Goal: Task Accomplishment & Management: Complete application form

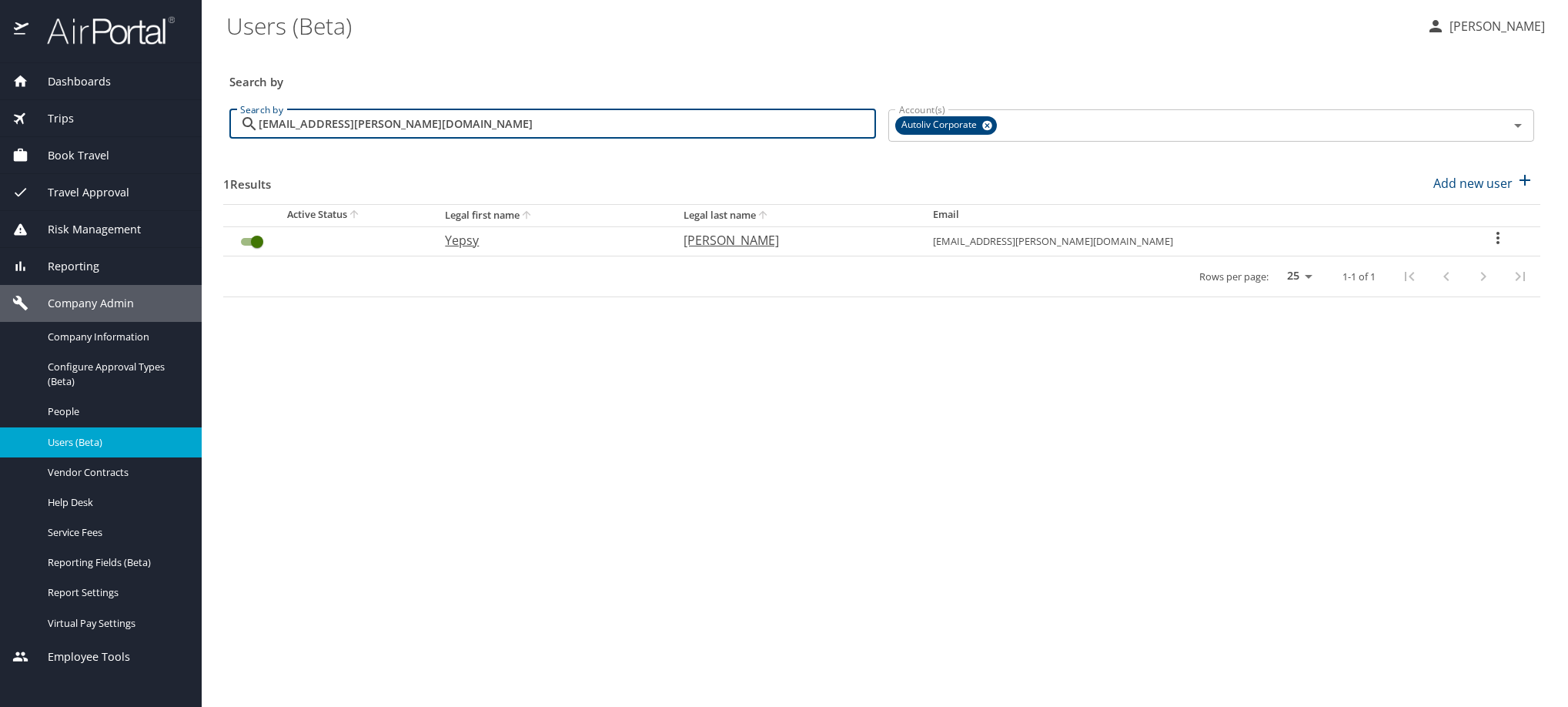
click at [204, 139] on main "Users (Beta) SUSANA RAYAS GARCIA Search by Search by yepsy.guerrero@autoliv.com…" at bounding box center [885, 353] width 1366 height 707
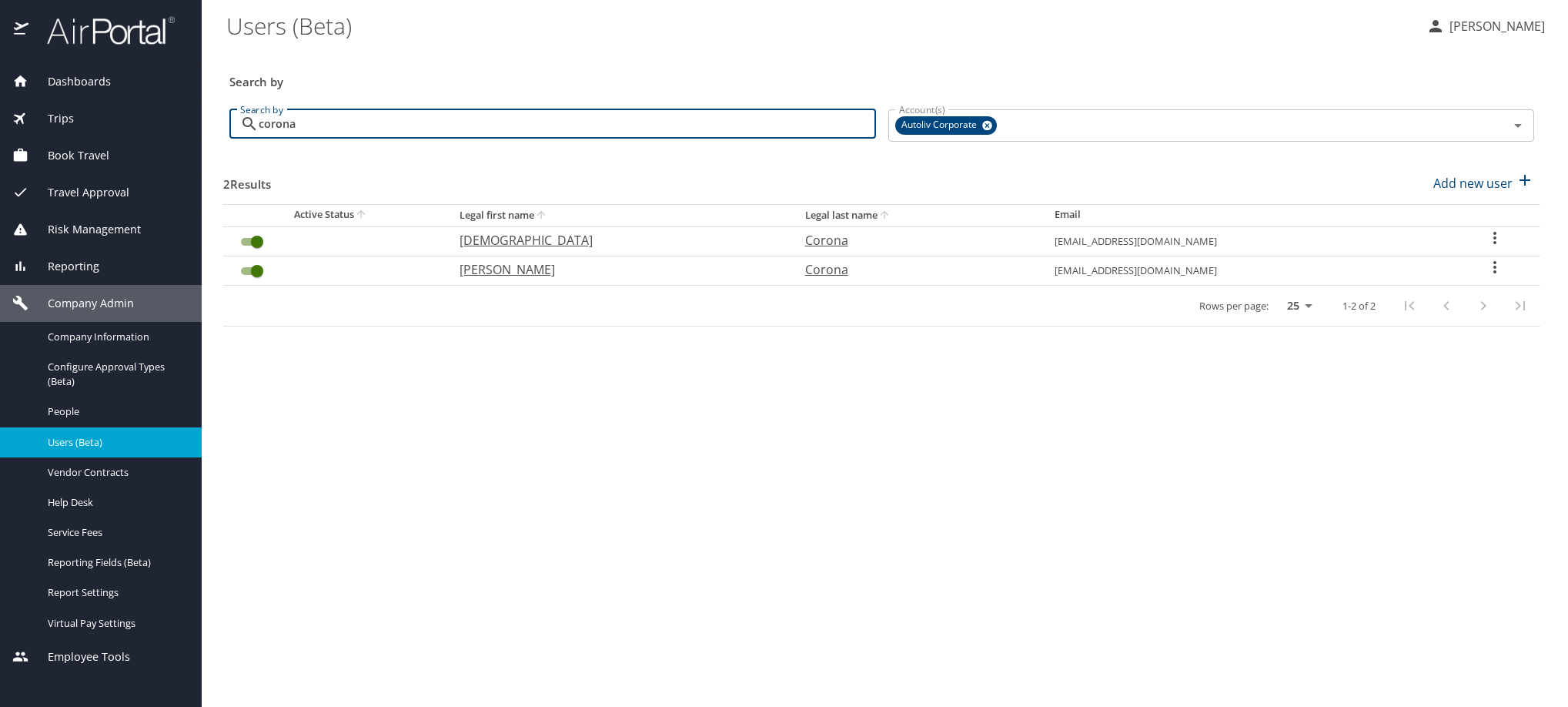
click at [548, 139] on input "corona" at bounding box center [567, 124] width 617 height 30
drag, startPoint x: 527, startPoint y: 143, endPoint x: 196, endPoint y: 217, distance: 339.2
click at [196, 217] on div "Dashboards AirPortal 360™ Manager My Travel Dashboard Trips Airtinerary® Lookup…" at bounding box center [784, 353] width 1568 height 707
type input "corona"
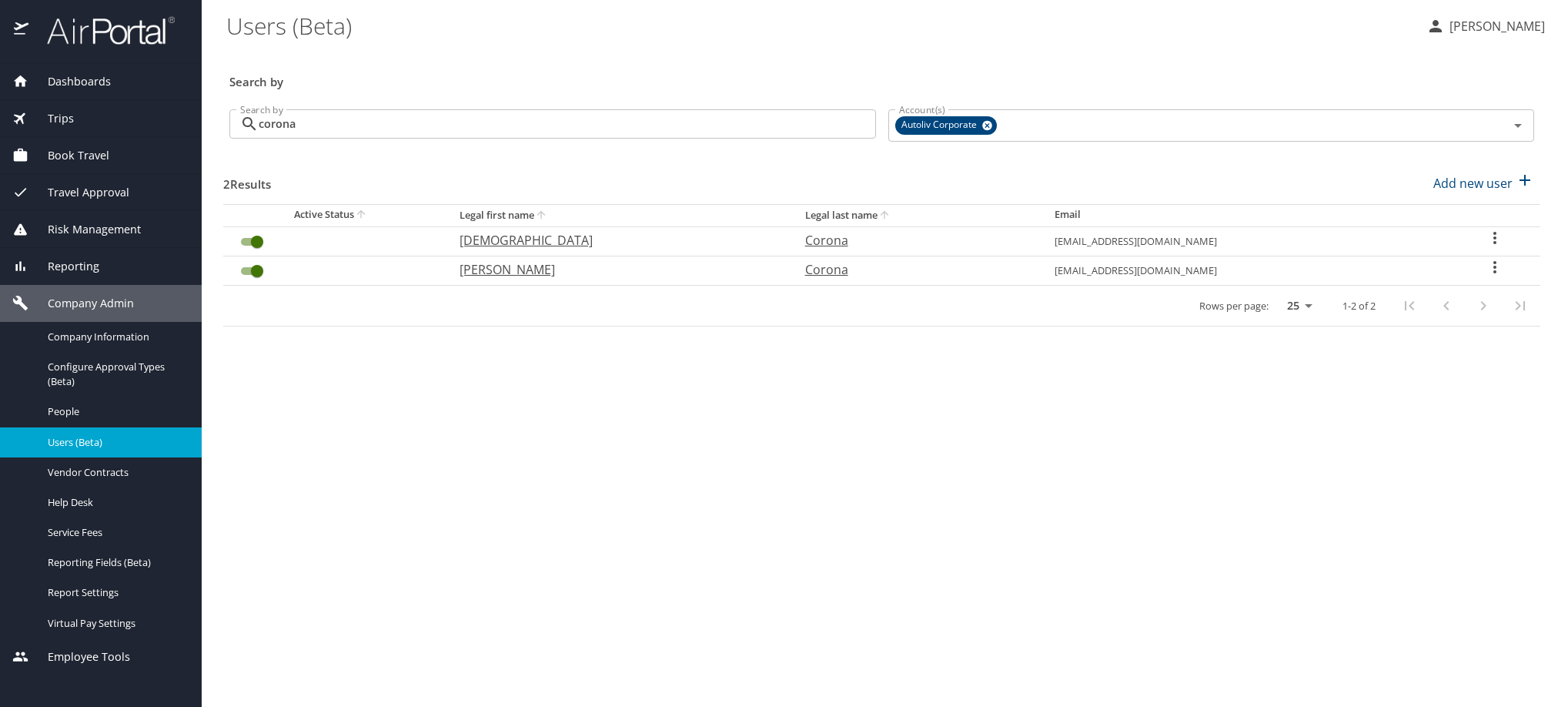
click at [1494, 273] on icon "User Search Table" at bounding box center [1495, 267] width 3 height 12
click at [1465, 313] on li "View profile" at bounding box center [1375, 307] width 223 height 28
select select "US"
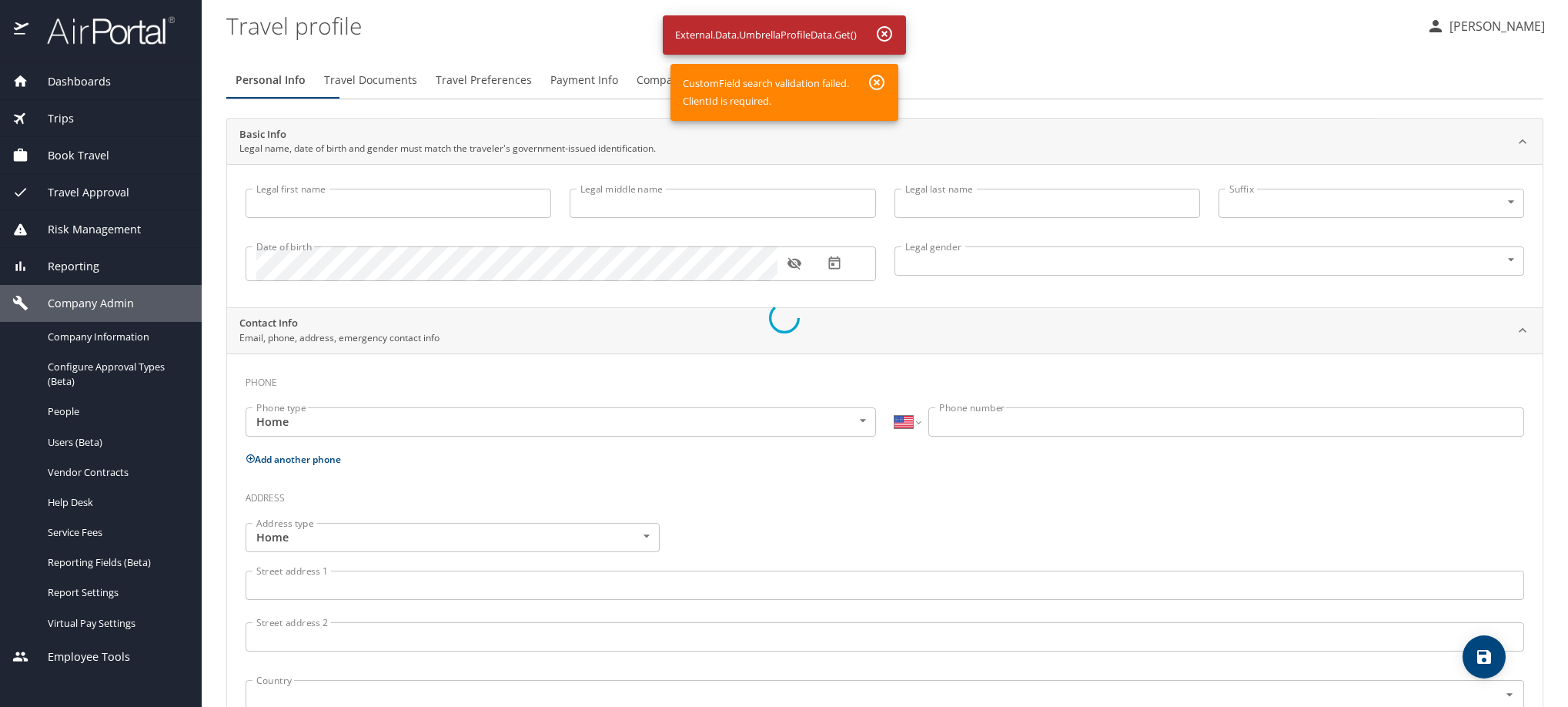
click at [60, 452] on div at bounding box center [784, 318] width 1568 height 778
click at [60, 453] on div at bounding box center [784, 318] width 1568 height 778
click at [917, 35] on div at bounding box center [784, 318] width 1568 height 778
click at [898, 93] on div at bounding box center [784, 318] width 1568 height 778
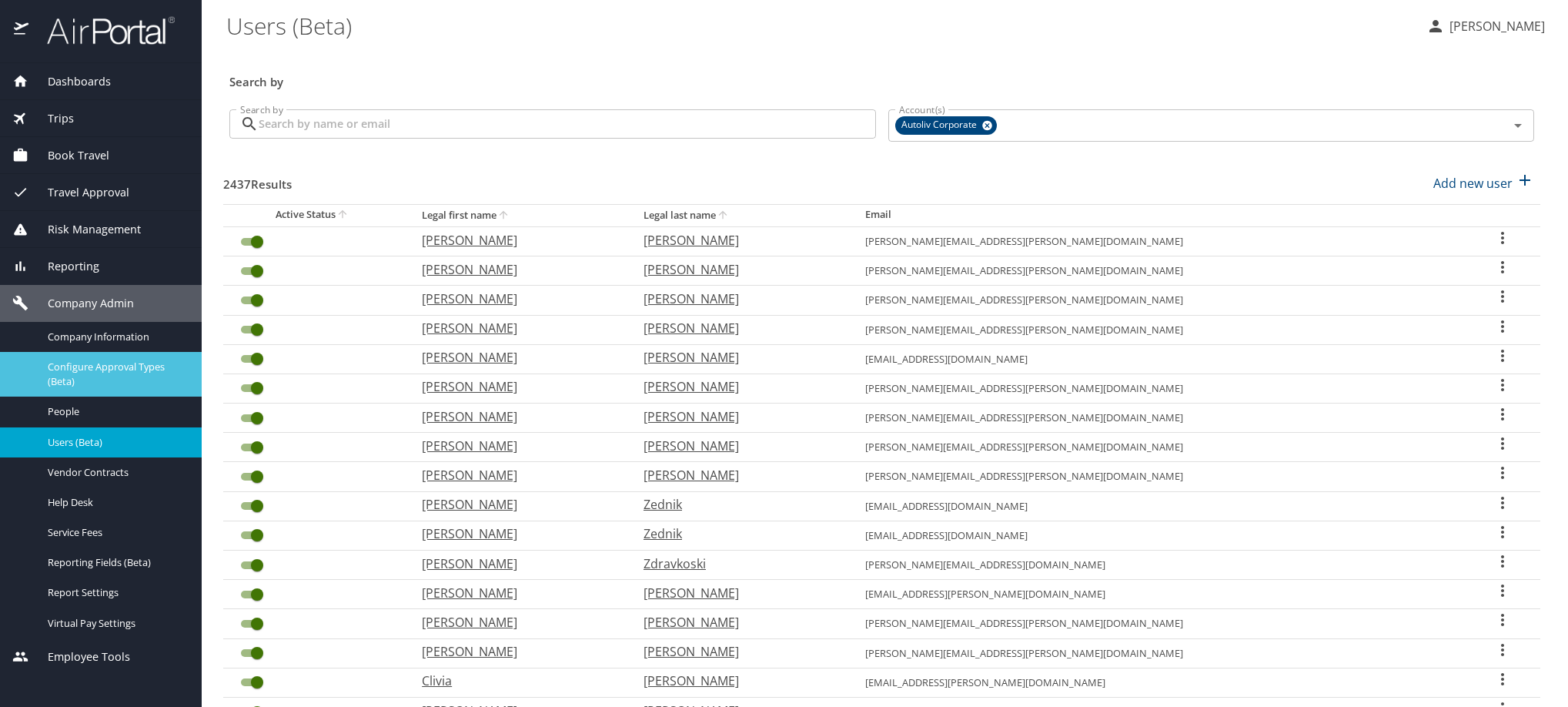
click at [88, 389] on span "Configure Approval Types (Beta)" at bounding box center [115, 374] width 135 height 30
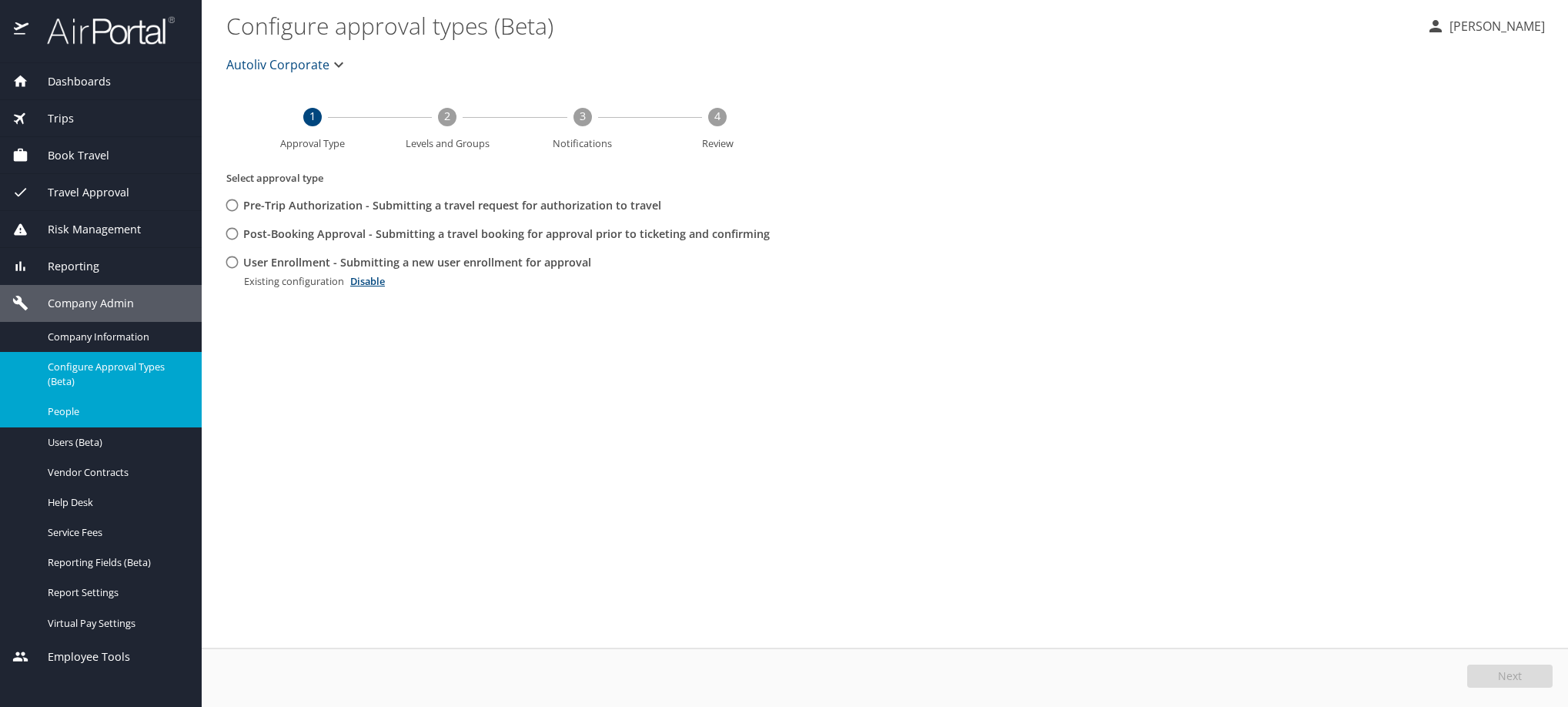
click at [86, 427] on link "People" at bounding box center [101, 411] width 202 height 30
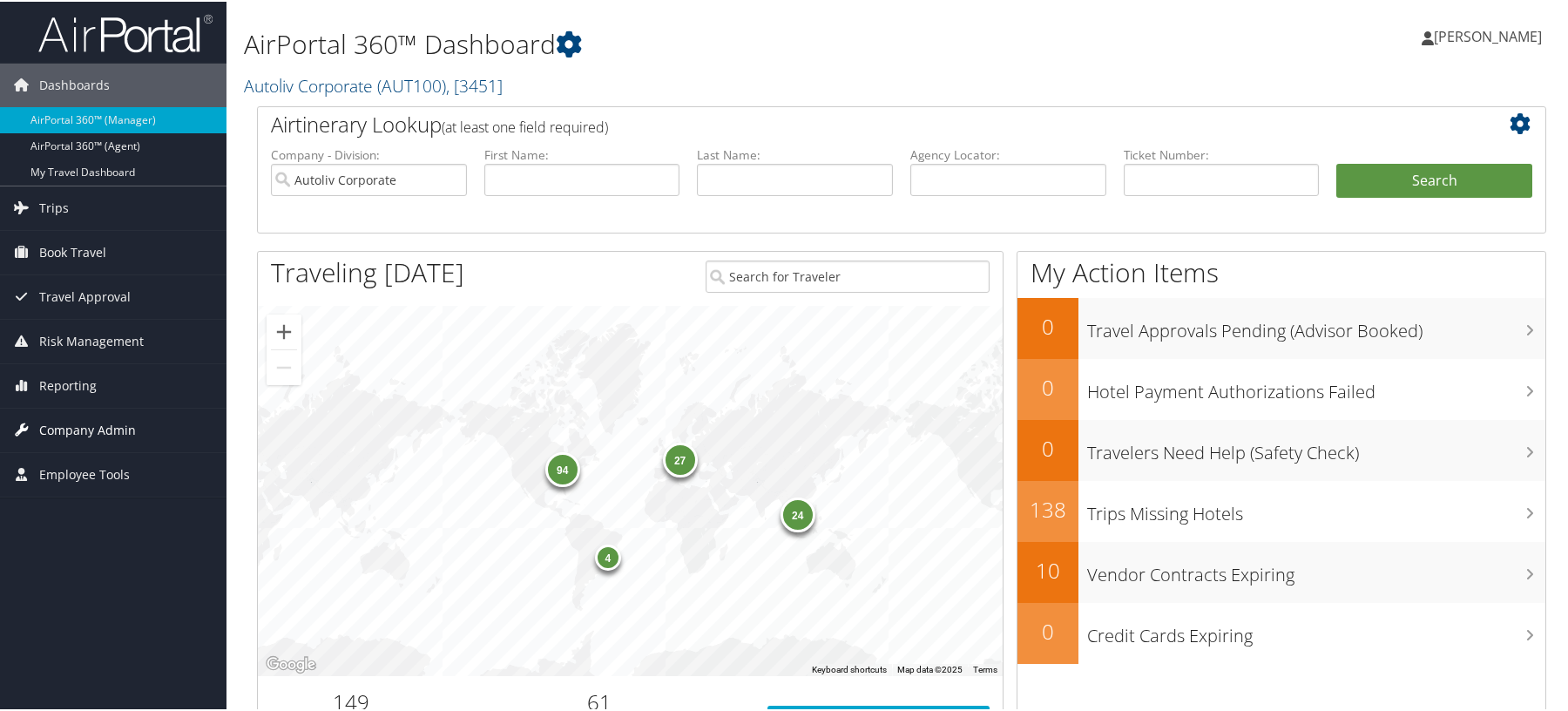
click at [74, 427] on span "Company Admin" at bounding box center [87, 428] width 97 height 44
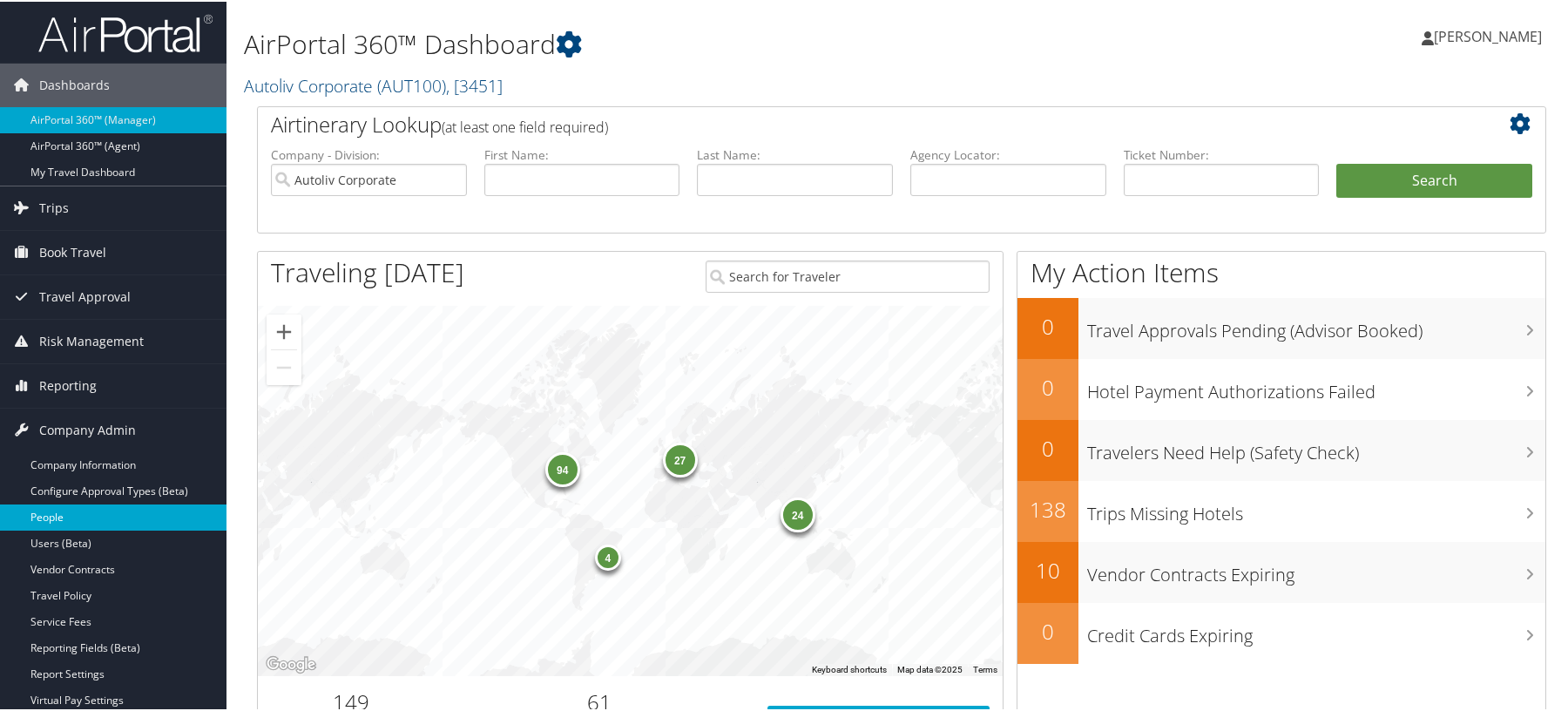
click at [46, 524] on link "People" at bounding box center [113, 516] width 227 height 26
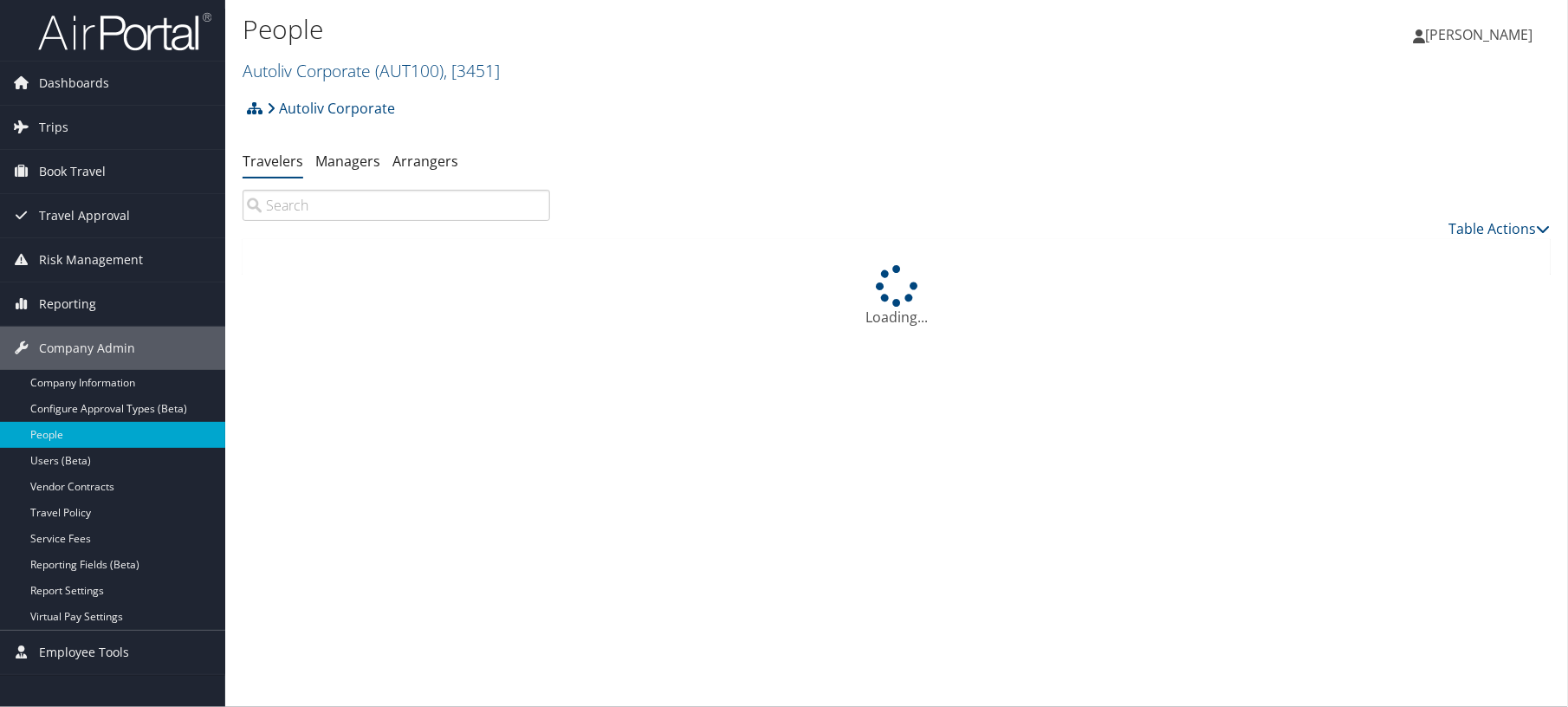
click at [410, 221] on input "search" at bounding box center [396, 205] width 308 height 31
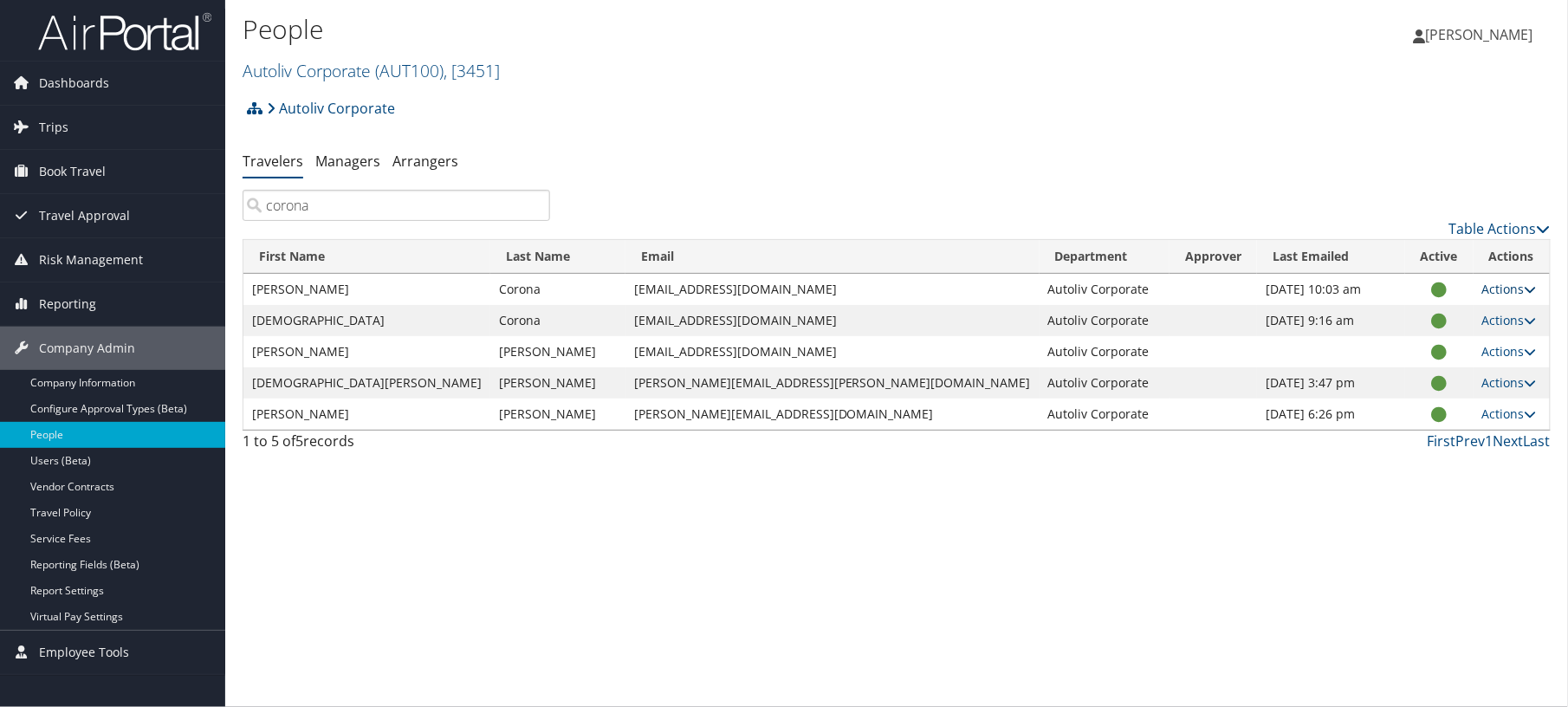
type input "corona"
click at [1529, 296] on icon at bounding box center [1530, 289] width 12 height 12
drag, startPoint x: 1415, startPoint y: 393, endPoint x: 1387, endPoint y: 393, distance: 28.0
click at [1413, 344] on link "User Settings" at bounding box center [1387, 329] width 160 height 30
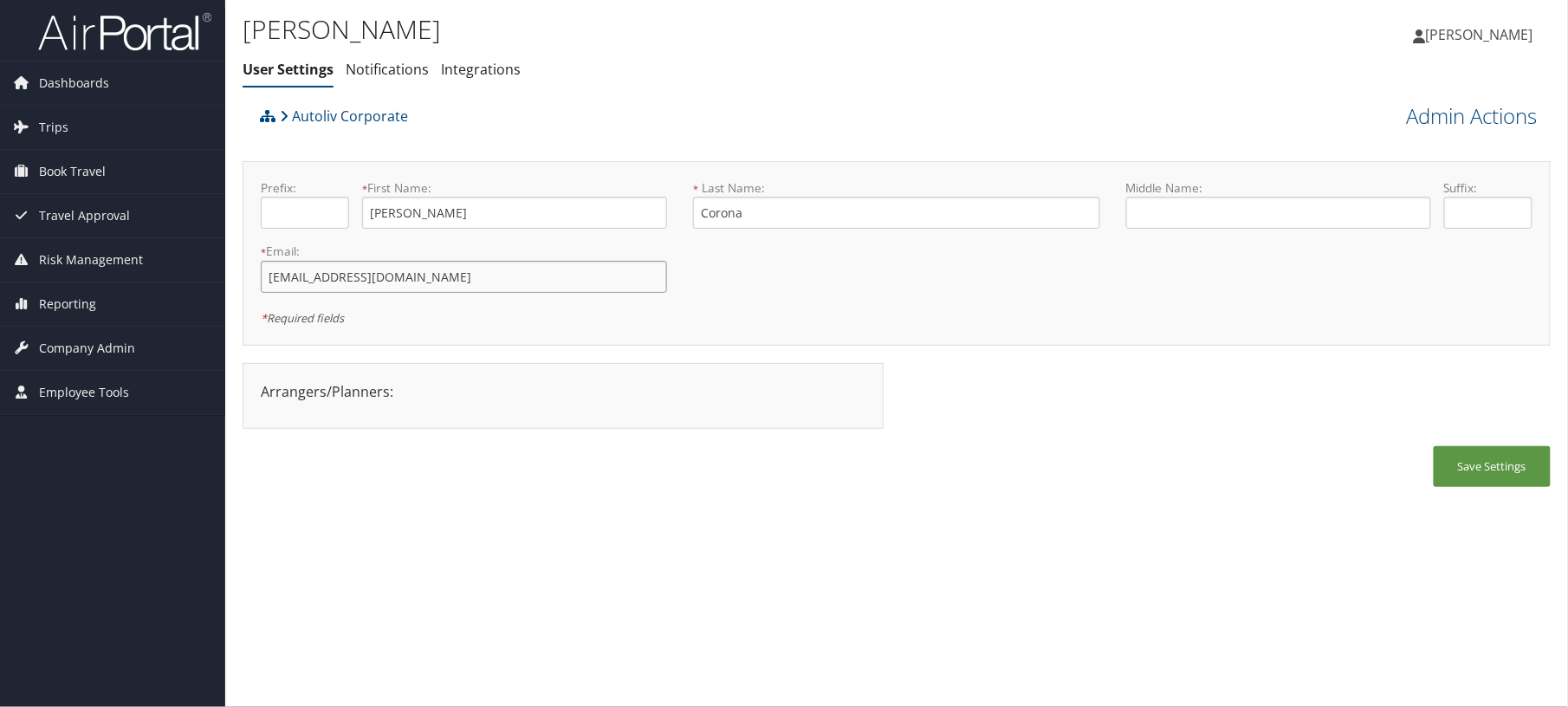
click at [407, 293] on input "francisco.coronabravo@autoliv.com" at bounding box center [464, 276] width 407 height 32
type input "francisco.corona@autoliv.com"
click at [1443, 487] on button "Save Settings" at bounding box center [1492, 467] width 117 height 41
click at [341, 133] on link "Autoliv Corporate" at bounding box center [344, 116] width 128 height 35
click at [104, 354] on span "Company Admin" at bounding box center [87, 348] width 96 height 43
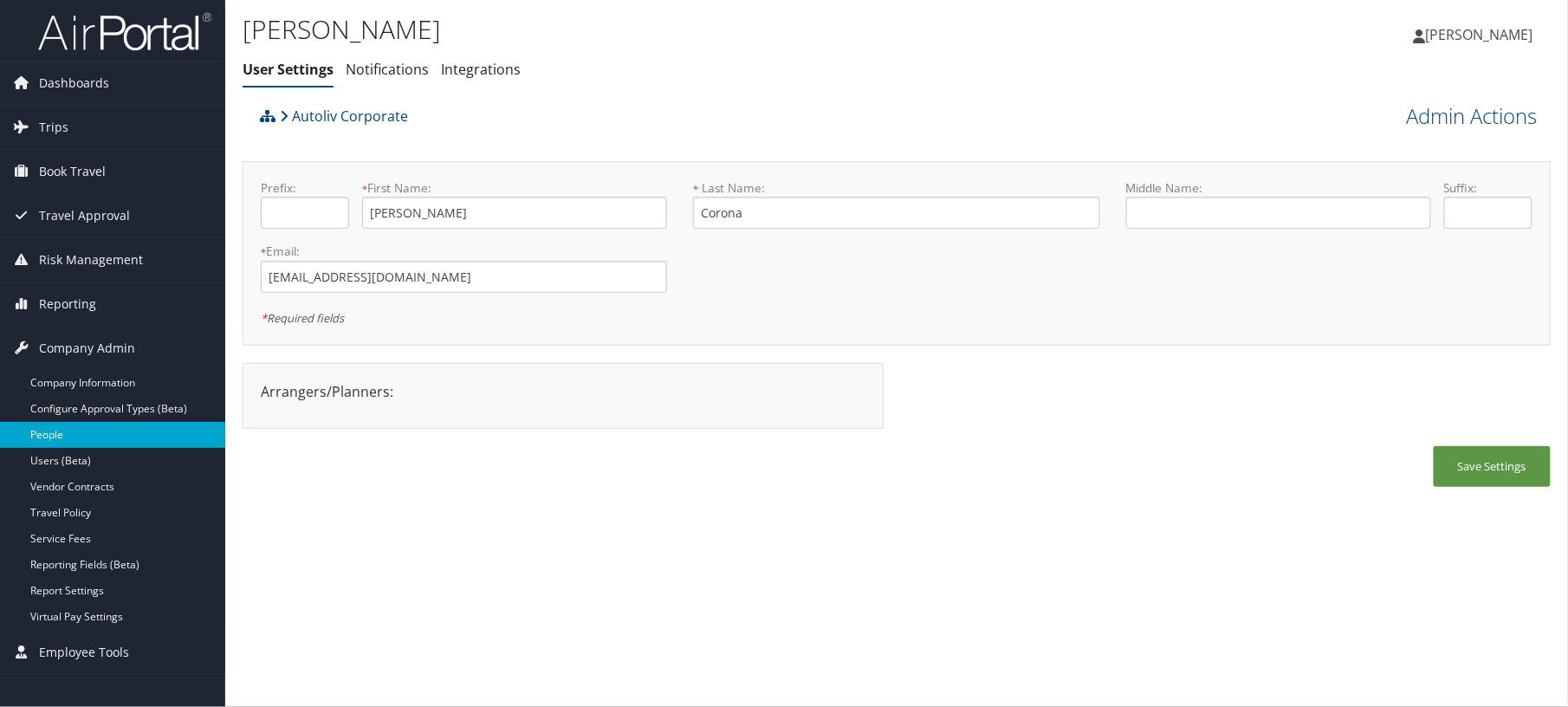
click at [80, 433] on link "People" at bounding box center [113, 435] width 225 height 26
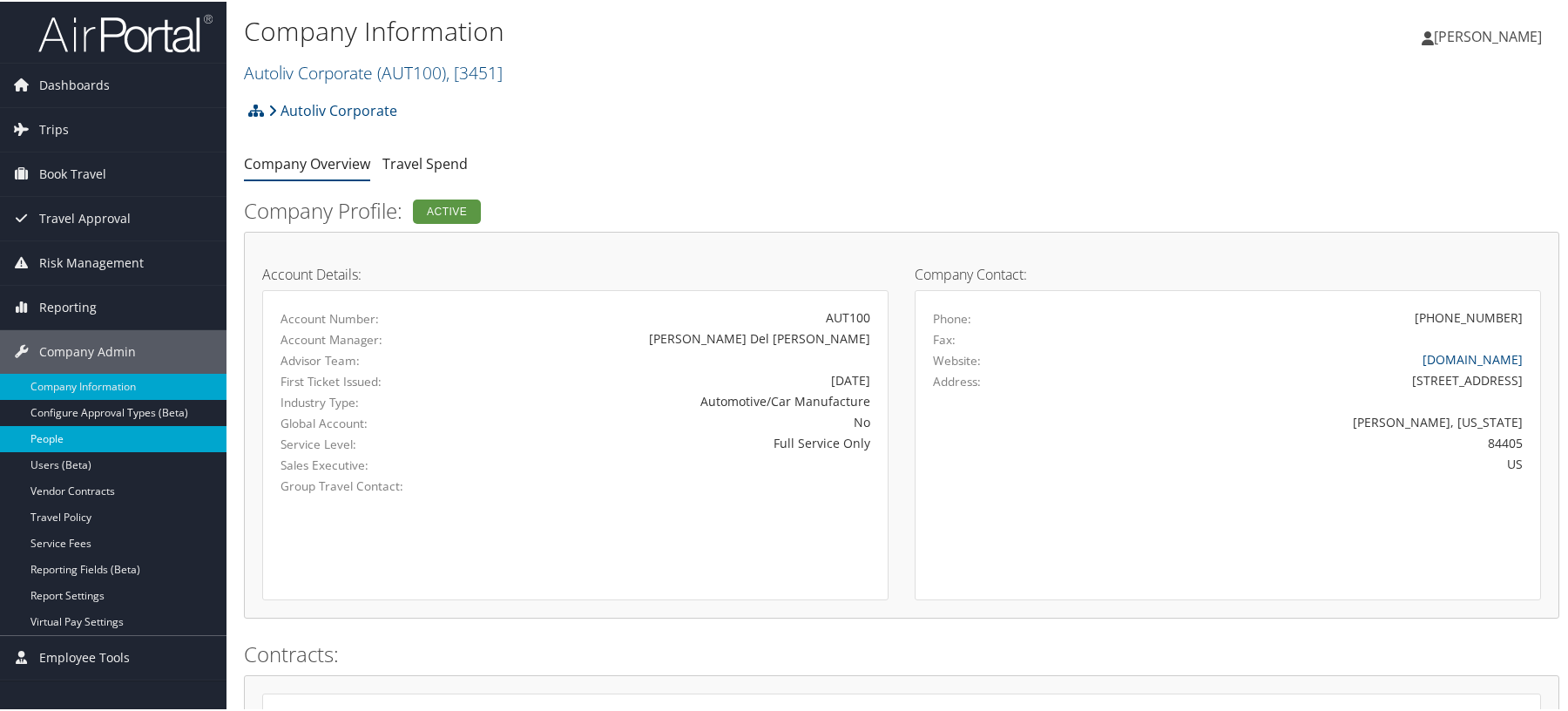
click at [73, 430] on link "People" at bounding box center [113, 438] width 227 height 26
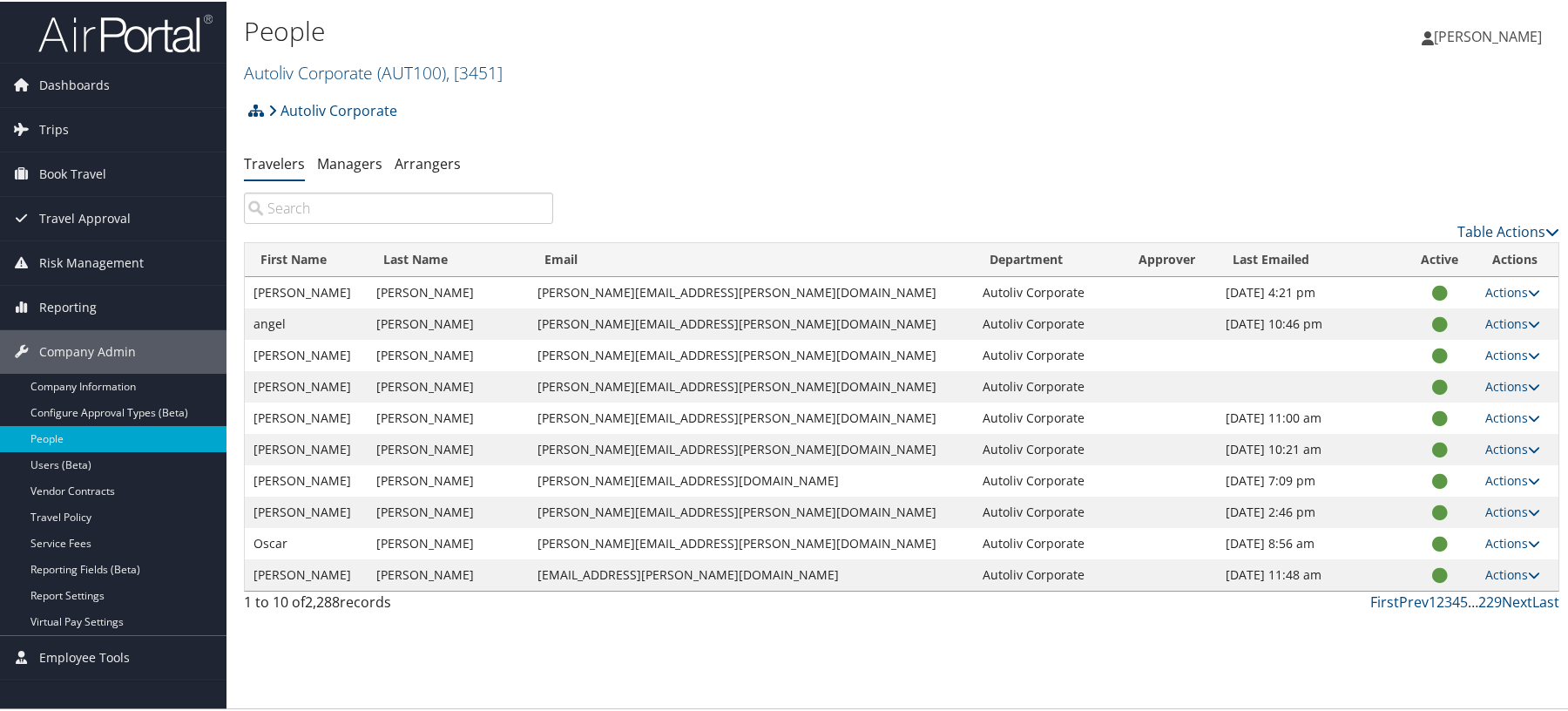
click at [342, 222] on input "search" at bounding box center [399, 206] width 309 height 32
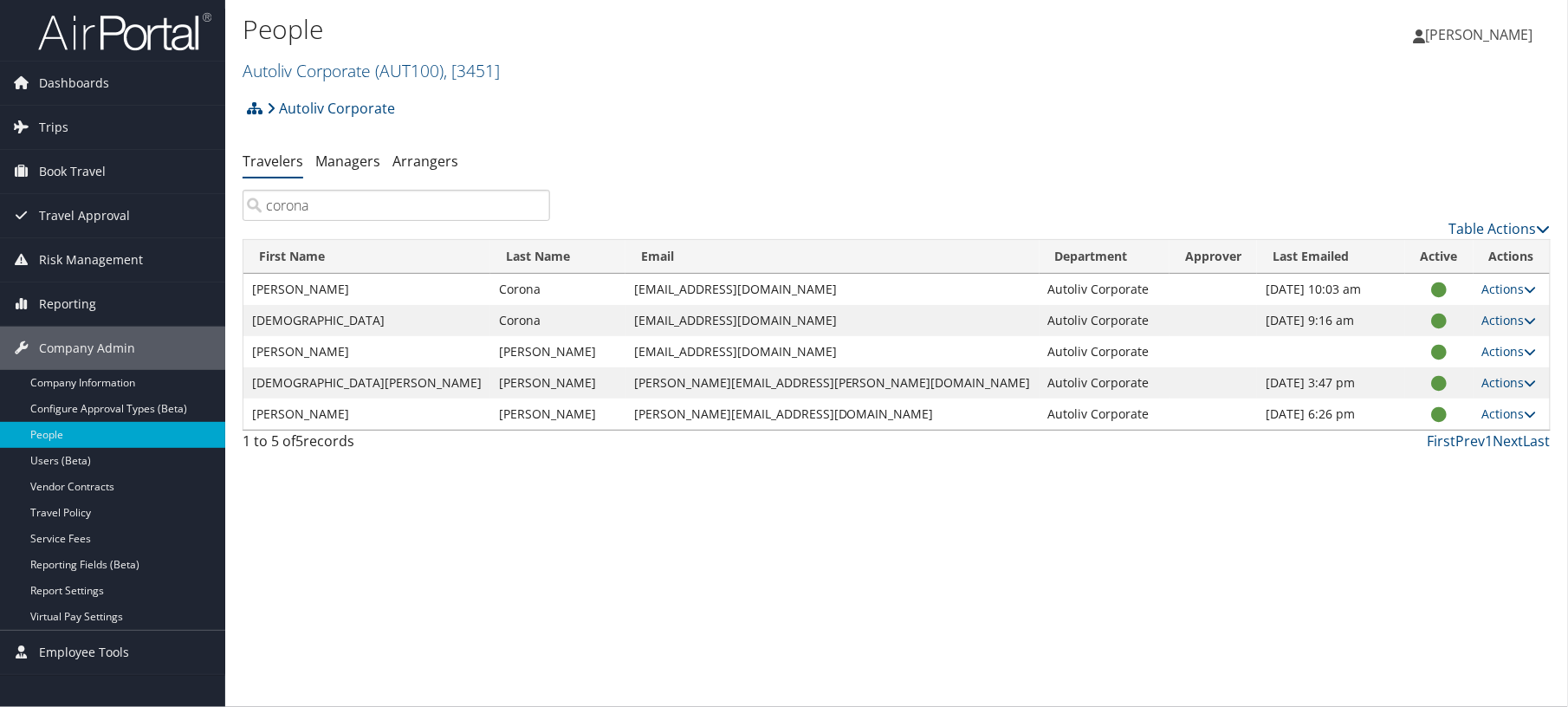
type input "corona"
click at [1525, 296] on icon at bounding box center [1530, 289] width 12 height 12
click at [1433, 373] on link "View Profile" at bounding box center [1387, 359] width 160 height 30
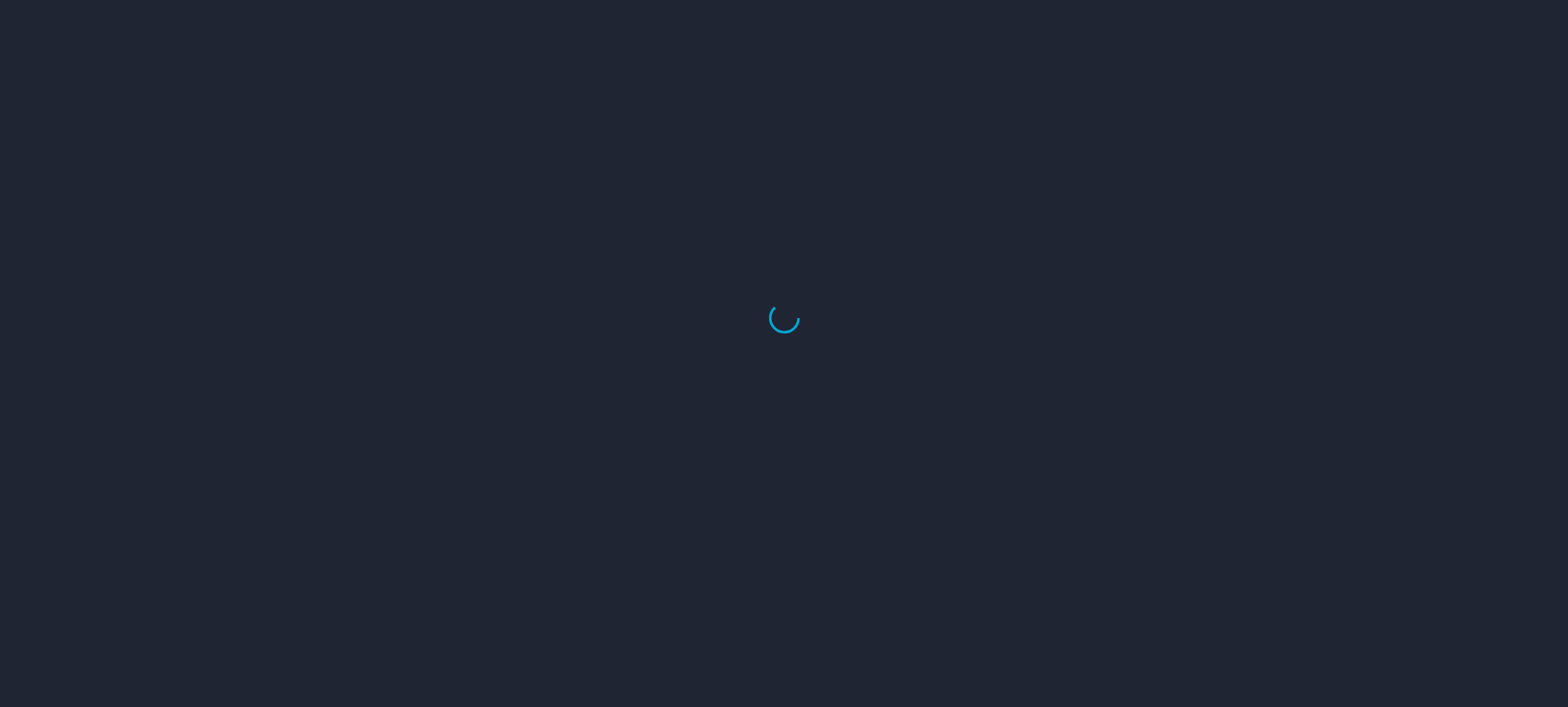
select select "US"
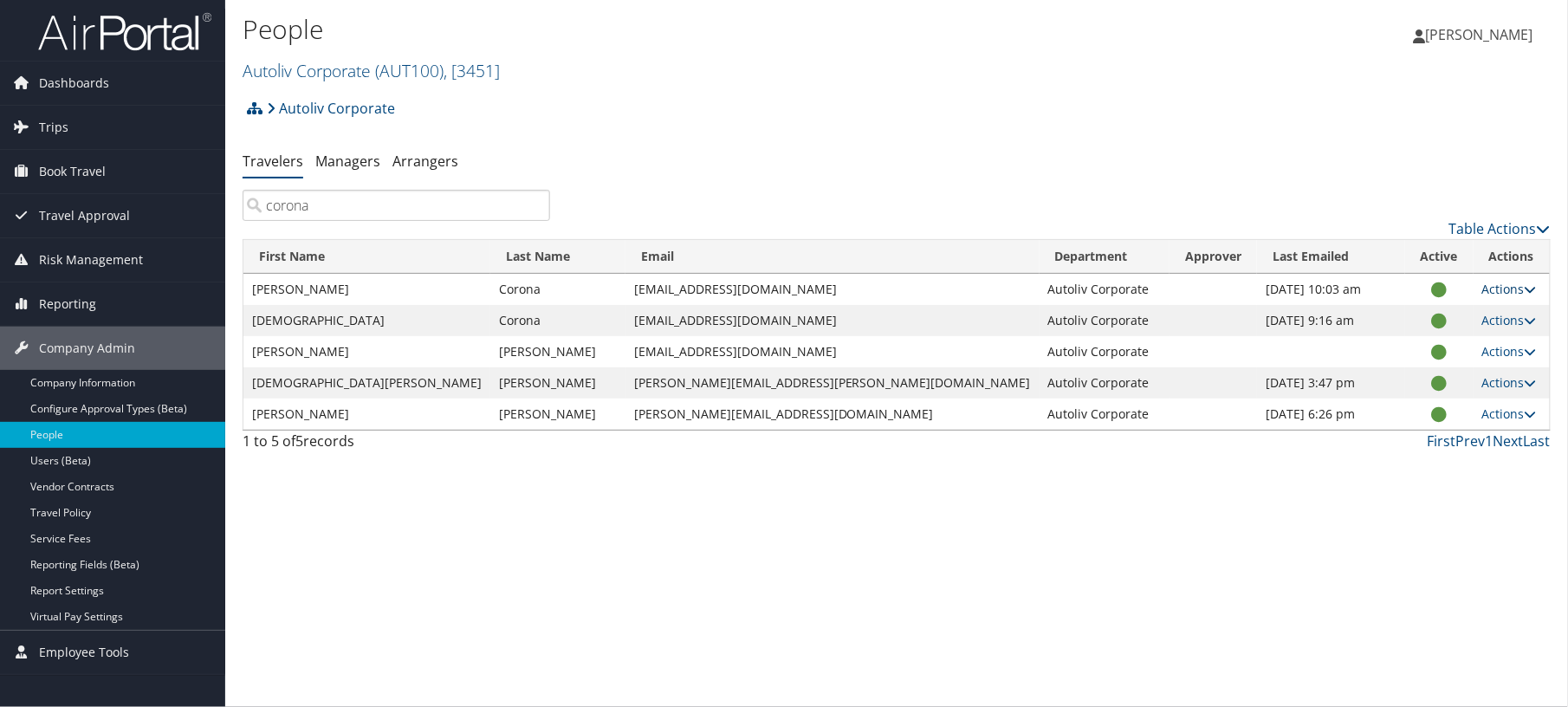
type input "corona"
click at [1525, 296] on icon at bounding box center [1530, 289] width 12 height 12
click at [1431, 291] on icon at bounding box center [1439, 290] width 16 height 1
click at [1501, 298] on link "Actions" at bounding box center [1509, 289] width 55 height 17
click at [1450, 344] on link "User Settings" at bounding box center [1387, 329] width 160 height 30
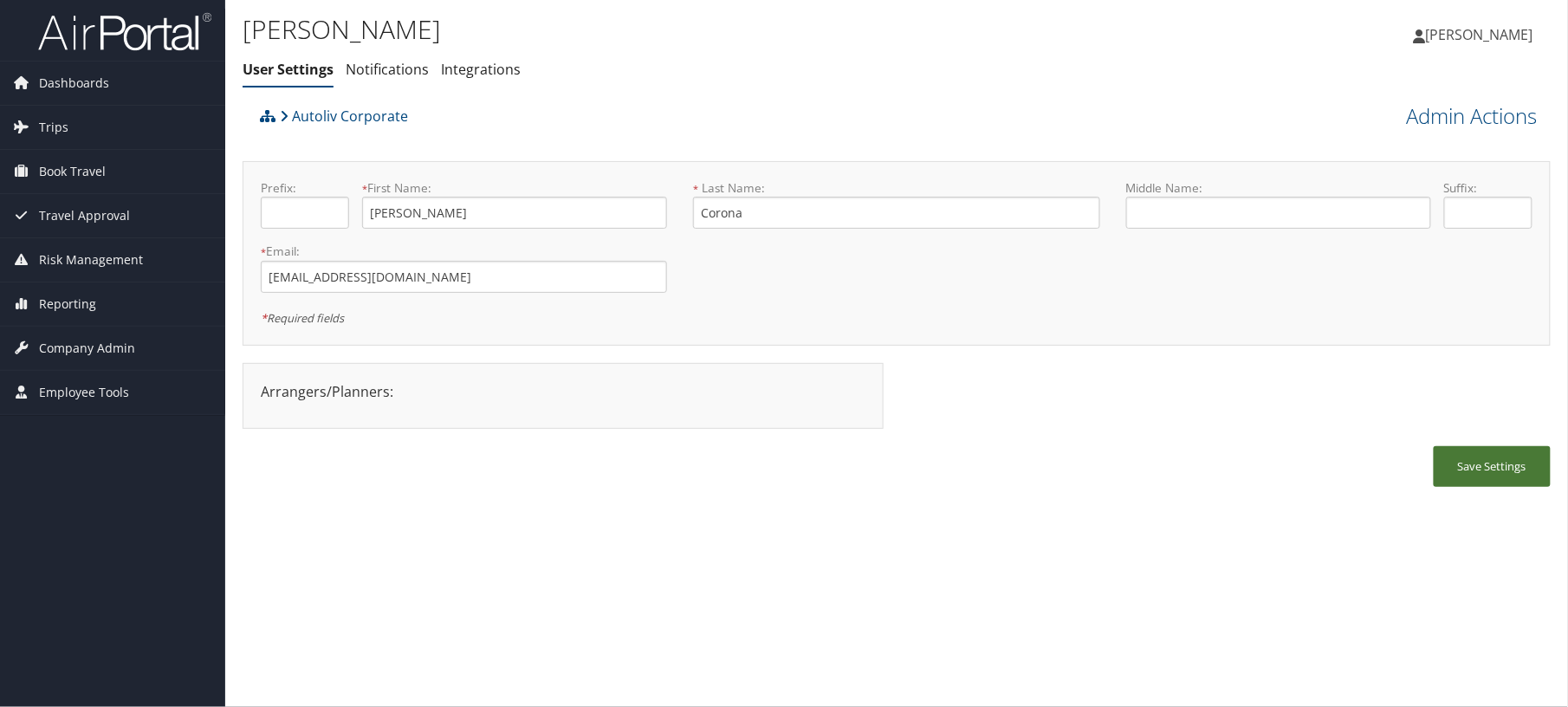
click at [1449, 487] on button "Save Settings" at bounding box center [1492, 467] width 117 height 41
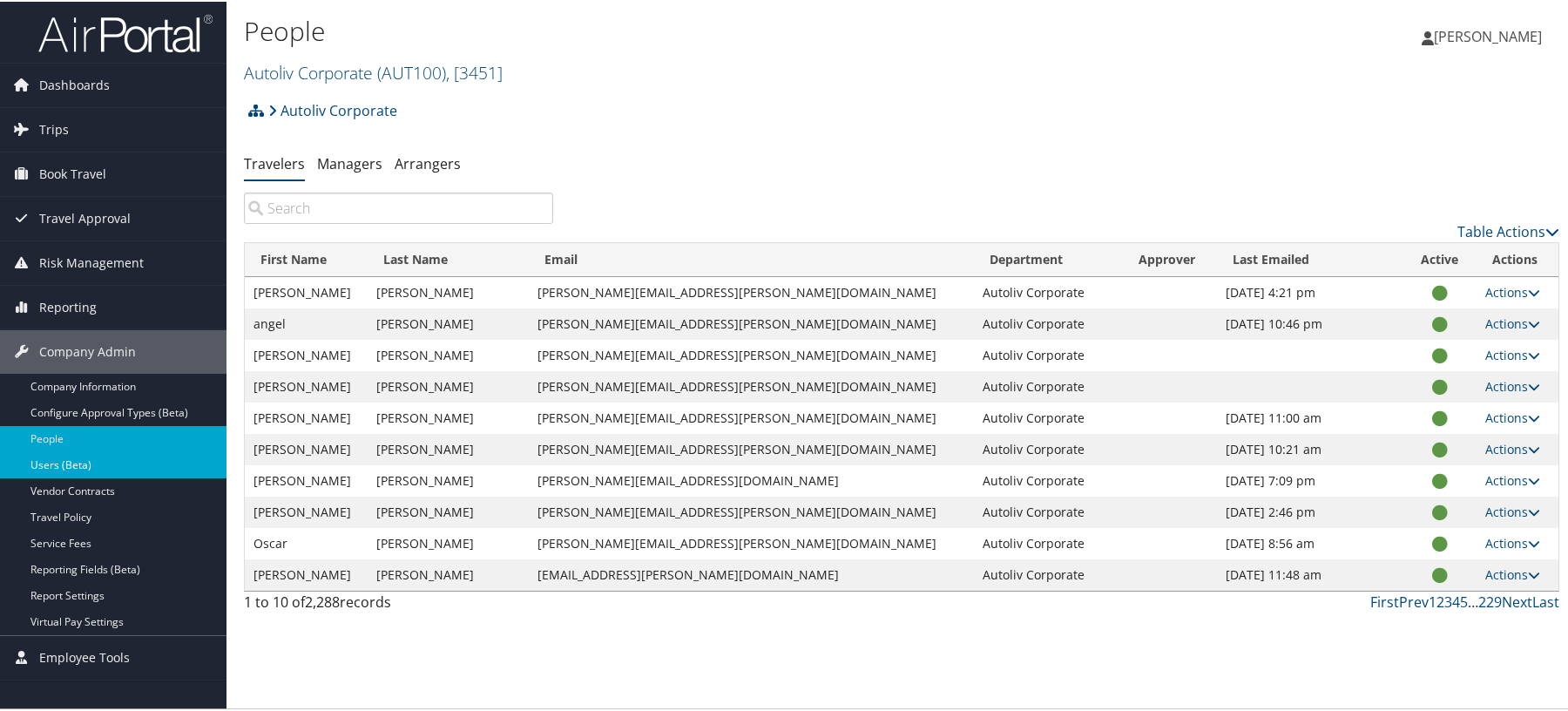
click at [67, 468] on link "Users (Beta)" at bounding box center [113, 464] width 227 height 26
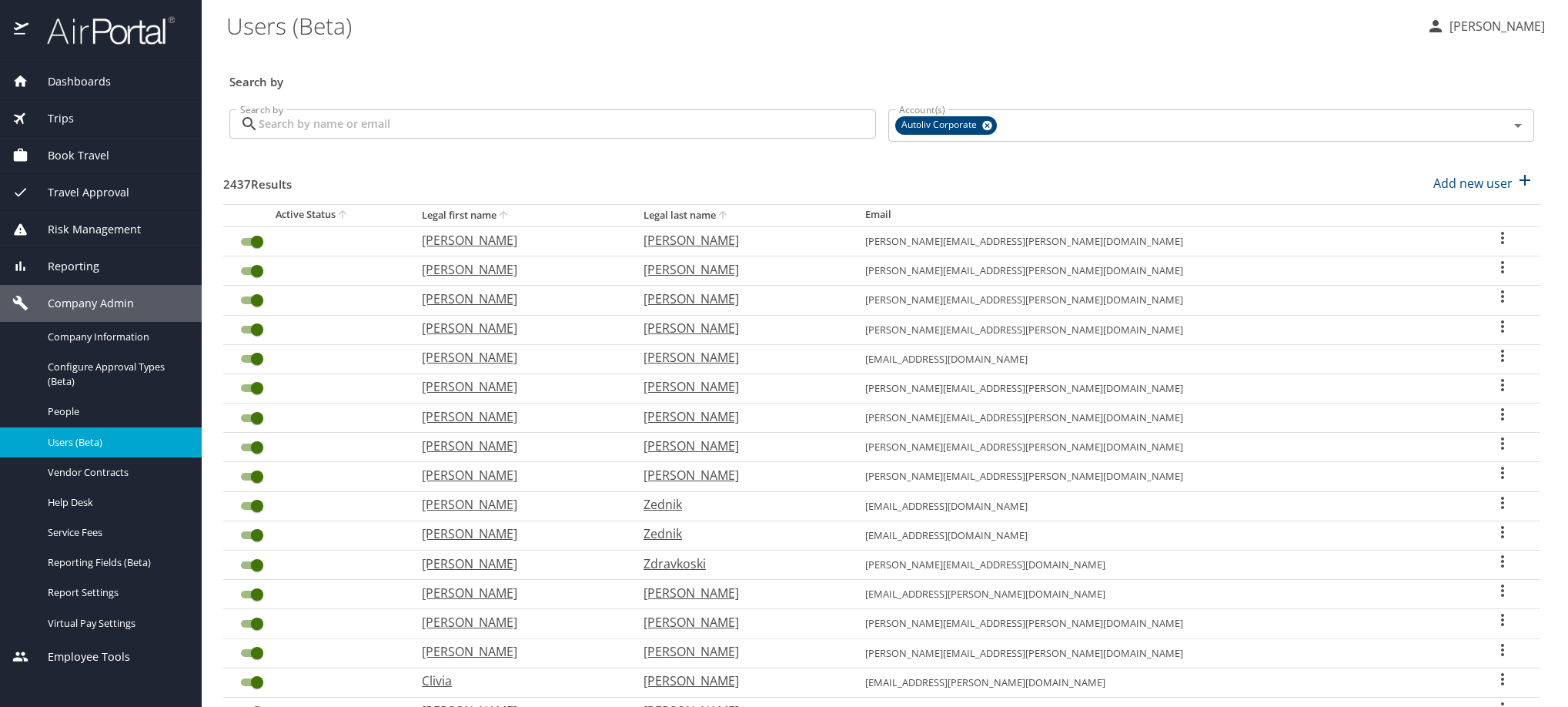
click at [326, 137] on input "Search by" at bounding box center [567, 124] width 617 height 30
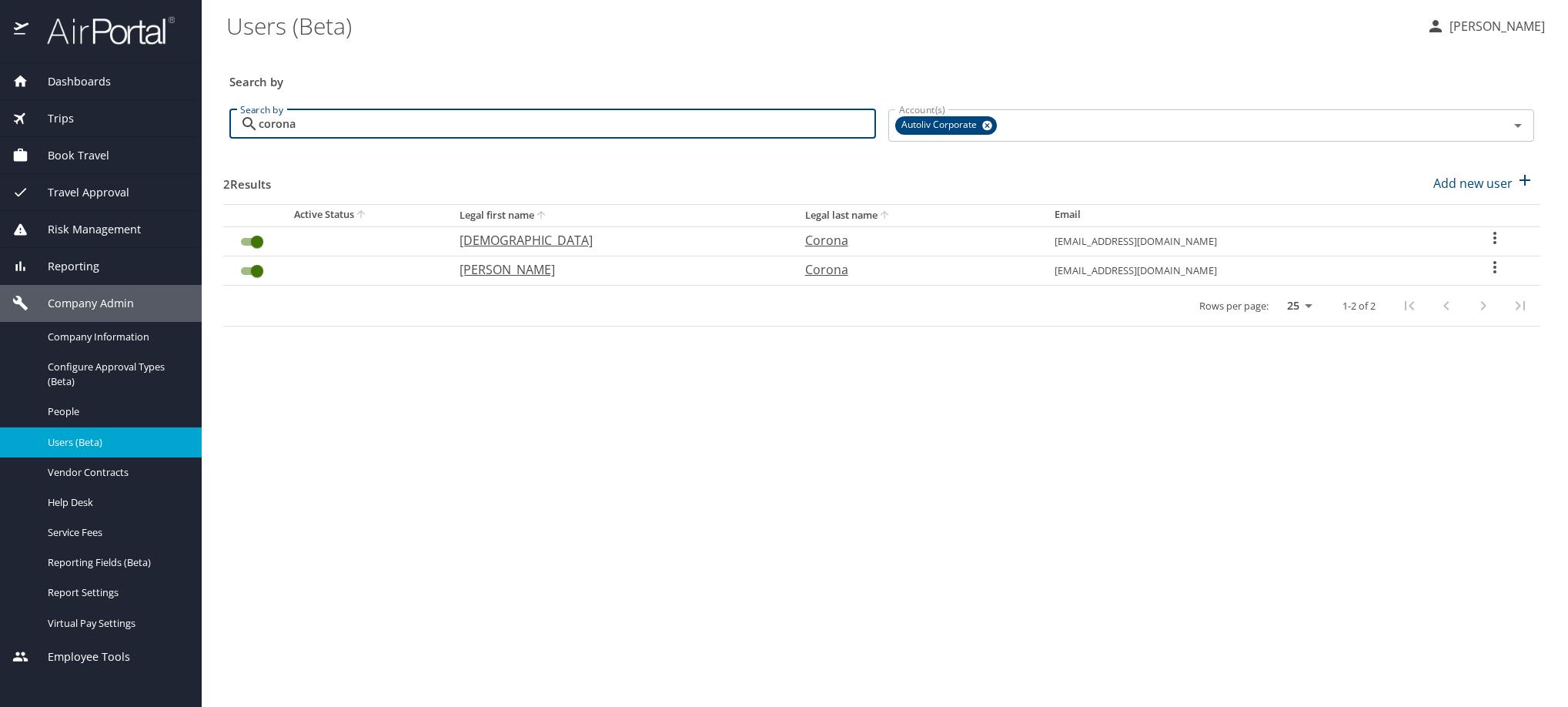
type input "corona"
click at [247, 280] on input "User Search Table" at bounding box center [257, 271] width 56 height 19
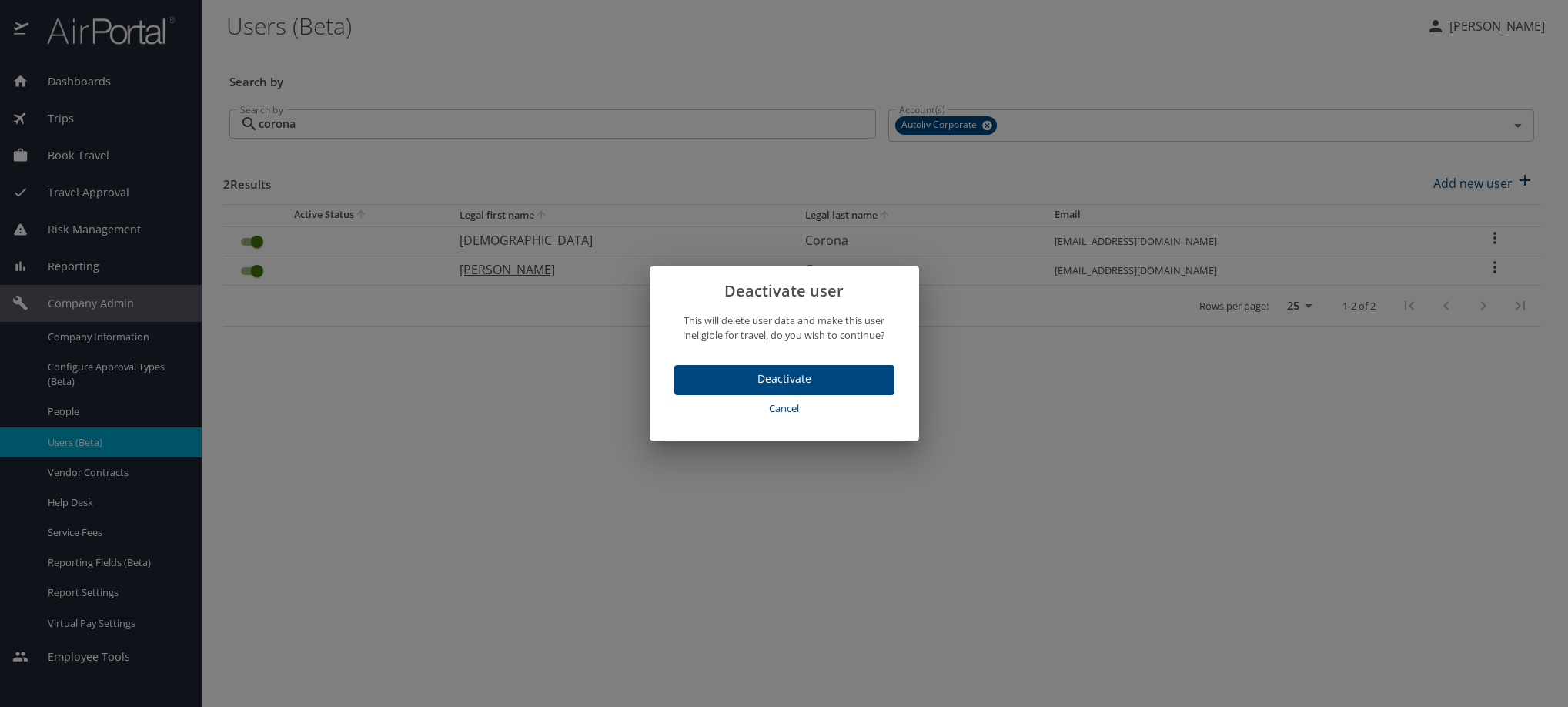
click at [748, 389] on span "Deactivate" at bounding box center [784, 379] width 195 height 19
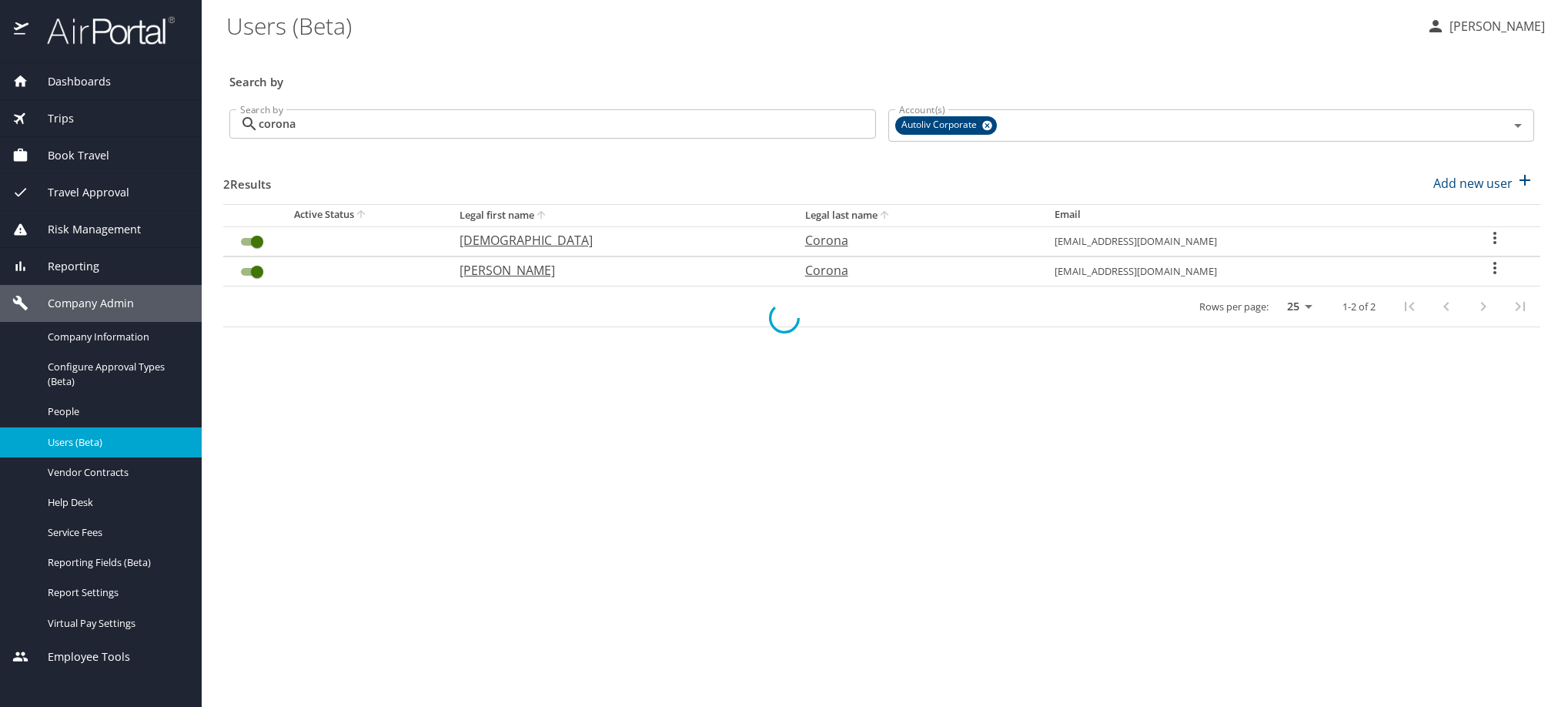
checkbox input "false"
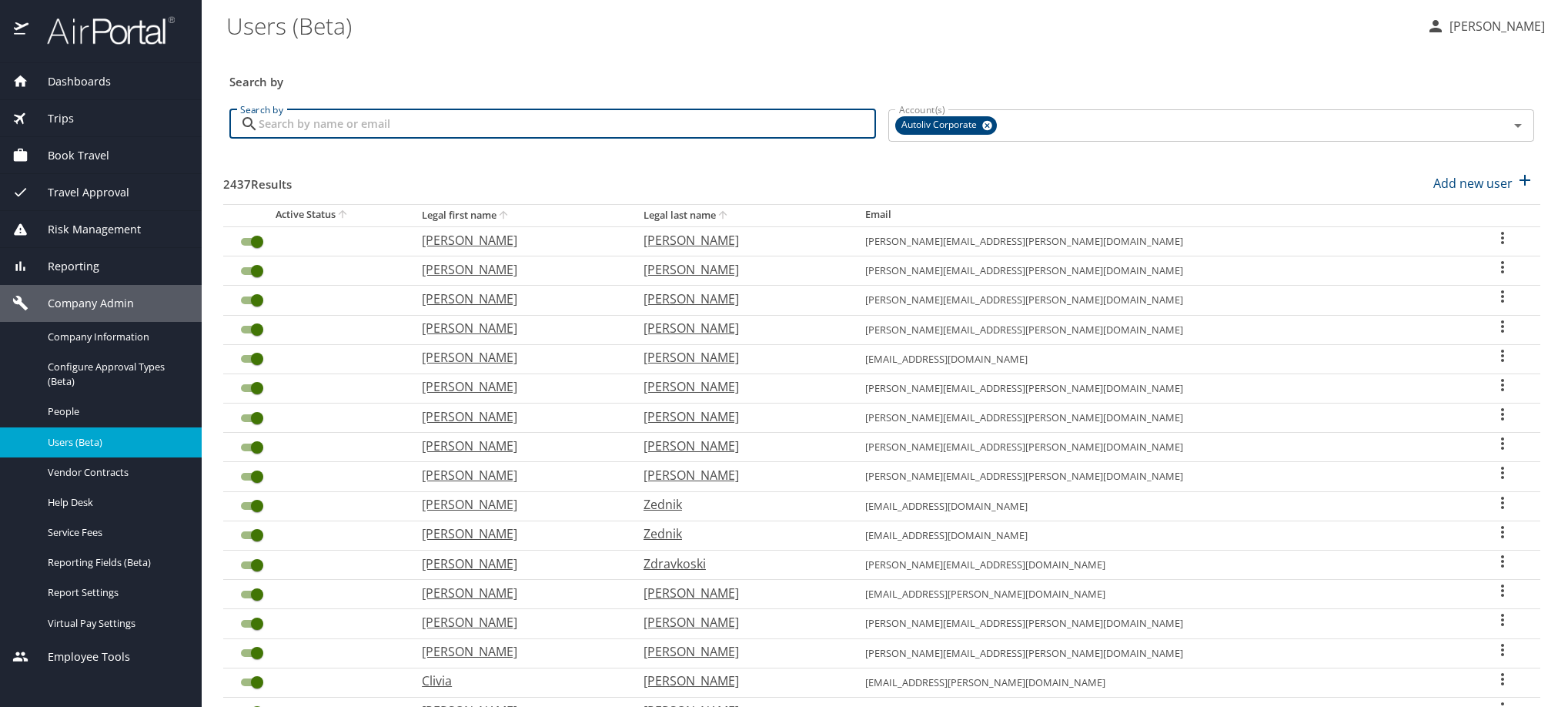
click at [409, 139] on input "Search by" at bounding box center [567, 124] width 617 height 30
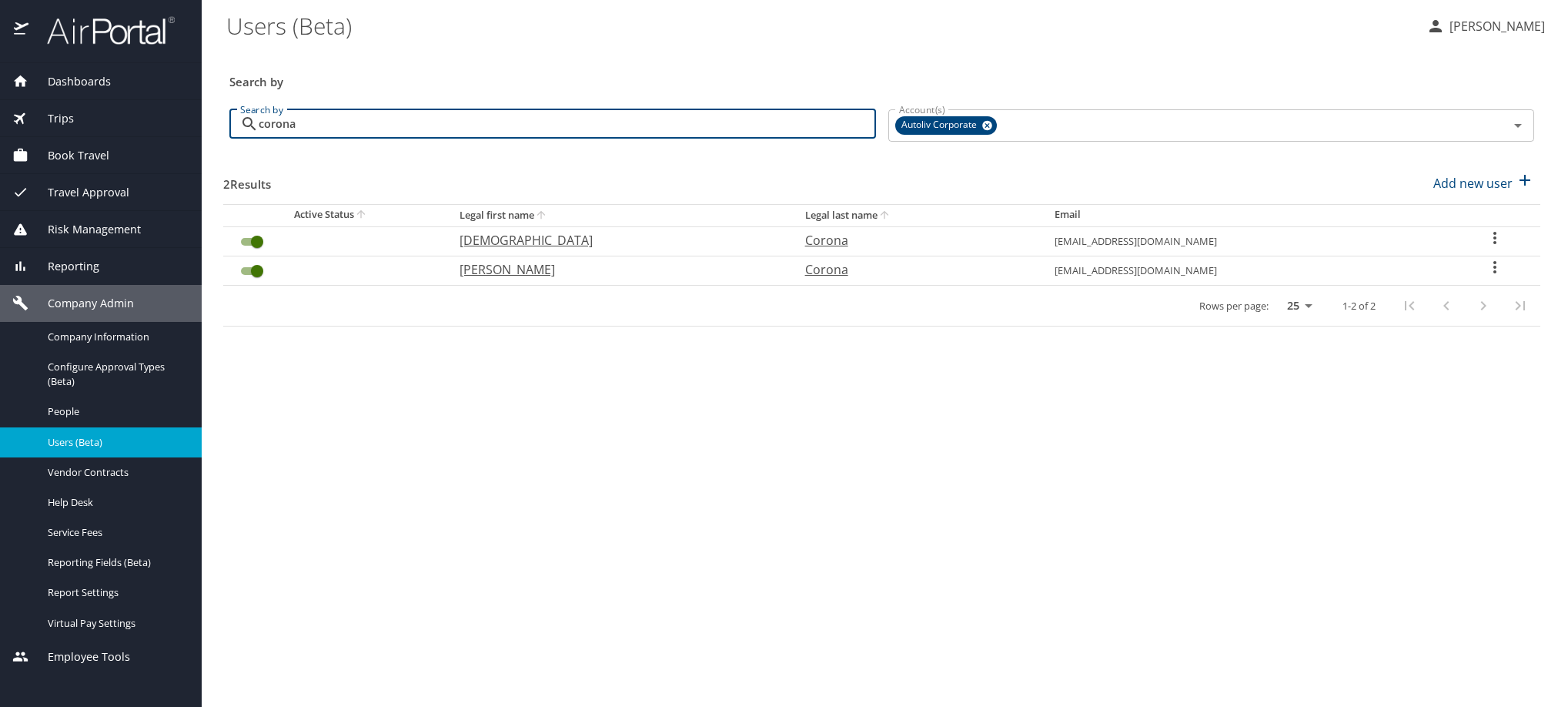
type input "corona"
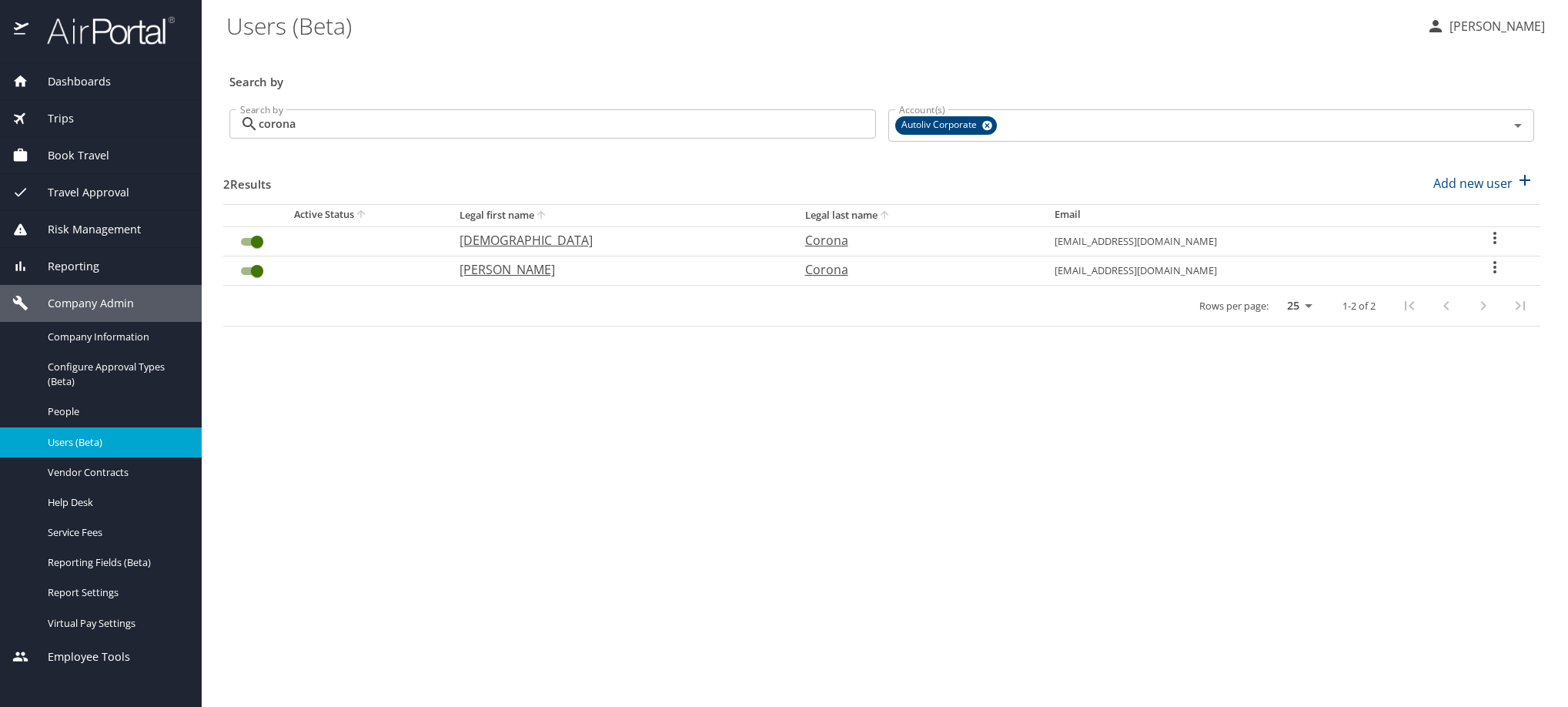
click at [1500, 277] on icon "User Search Table" at bounding box center [1495, 267] width 19 height 19
click at [1447, 314] on li "View profile" at bounding box center [1375, 307] width 223 height 28
select select "US"
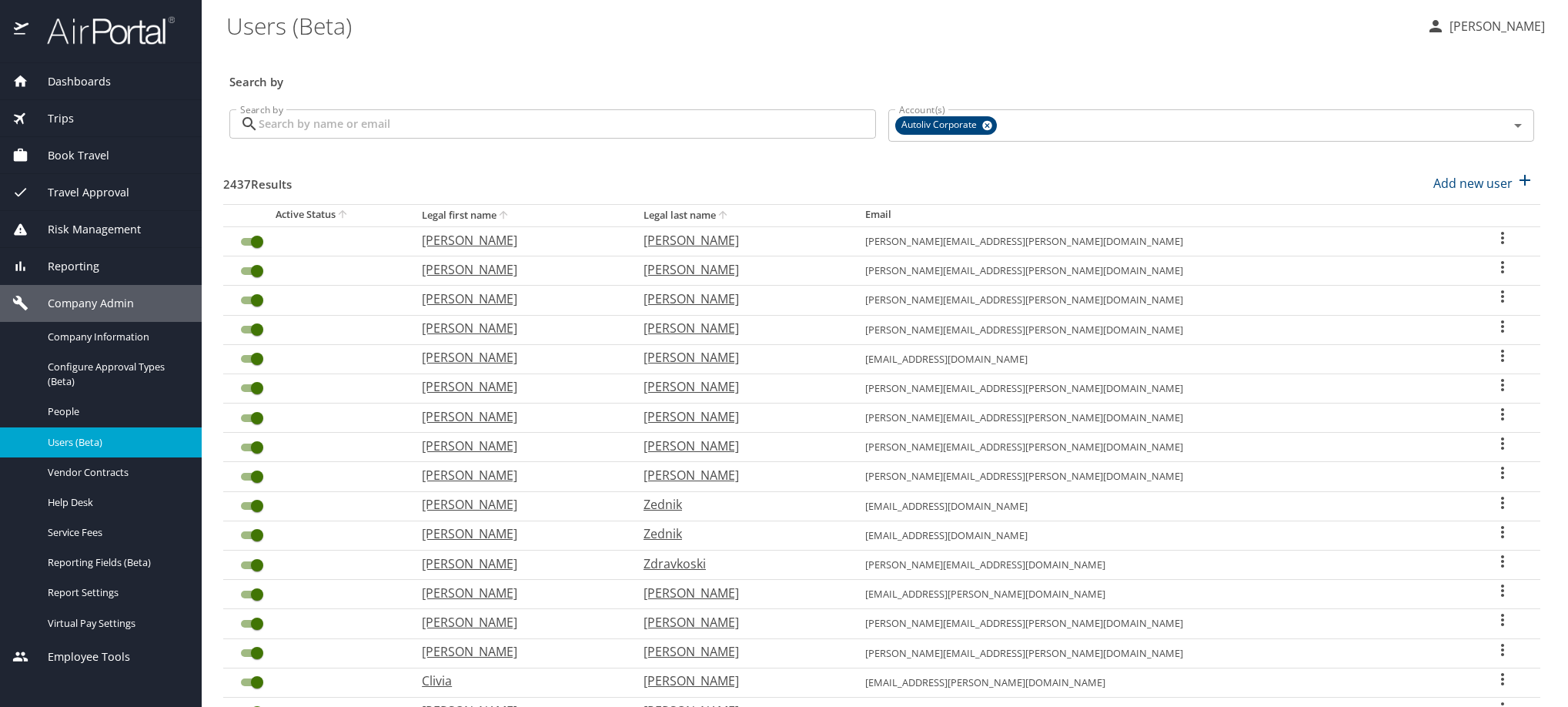
click at [412, 130] on input "Search by" at bounding box center [567, 124] width 617 height 30
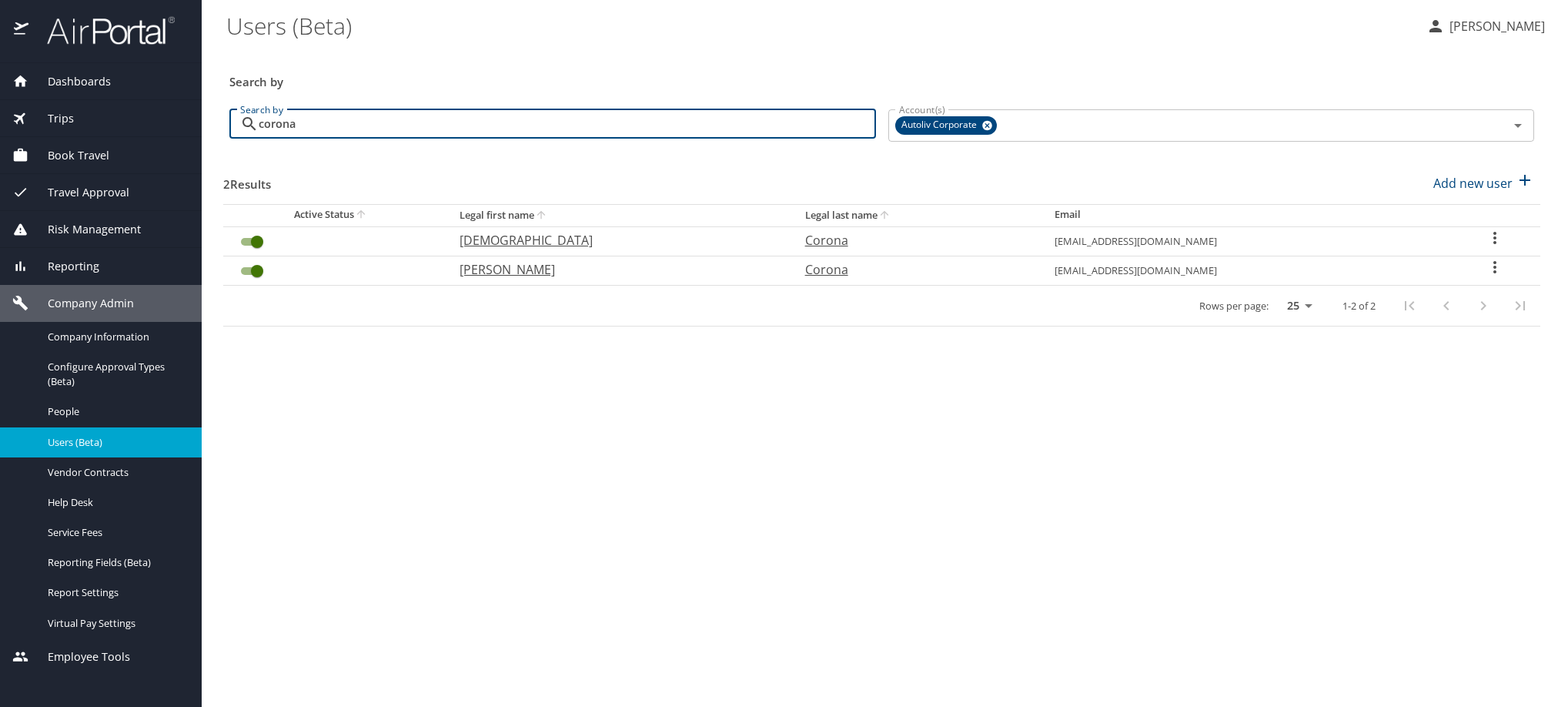
type input "corona"
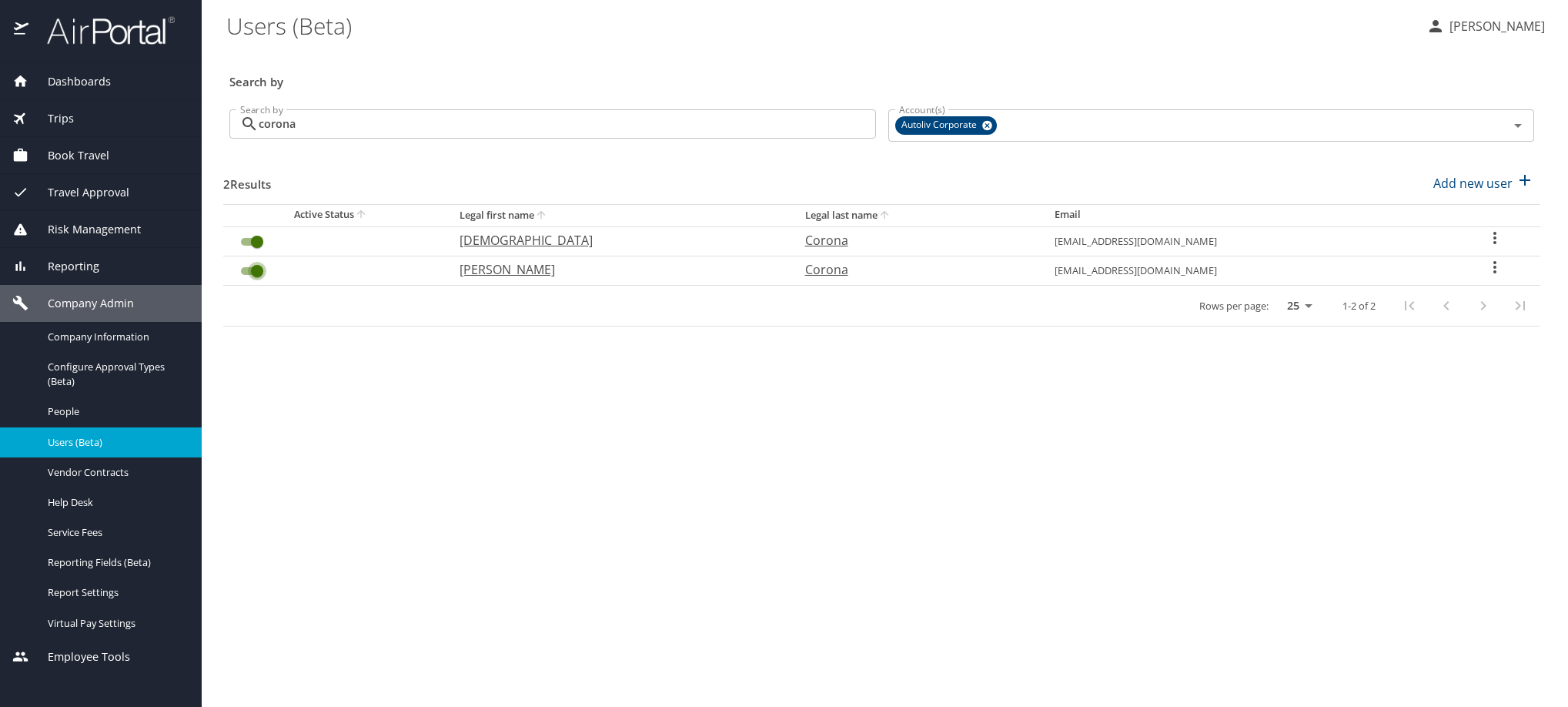
click at [247, 280] on input "User Search Table" at bounding box center [257, 271] width 56 height 19
checkbox input "true"
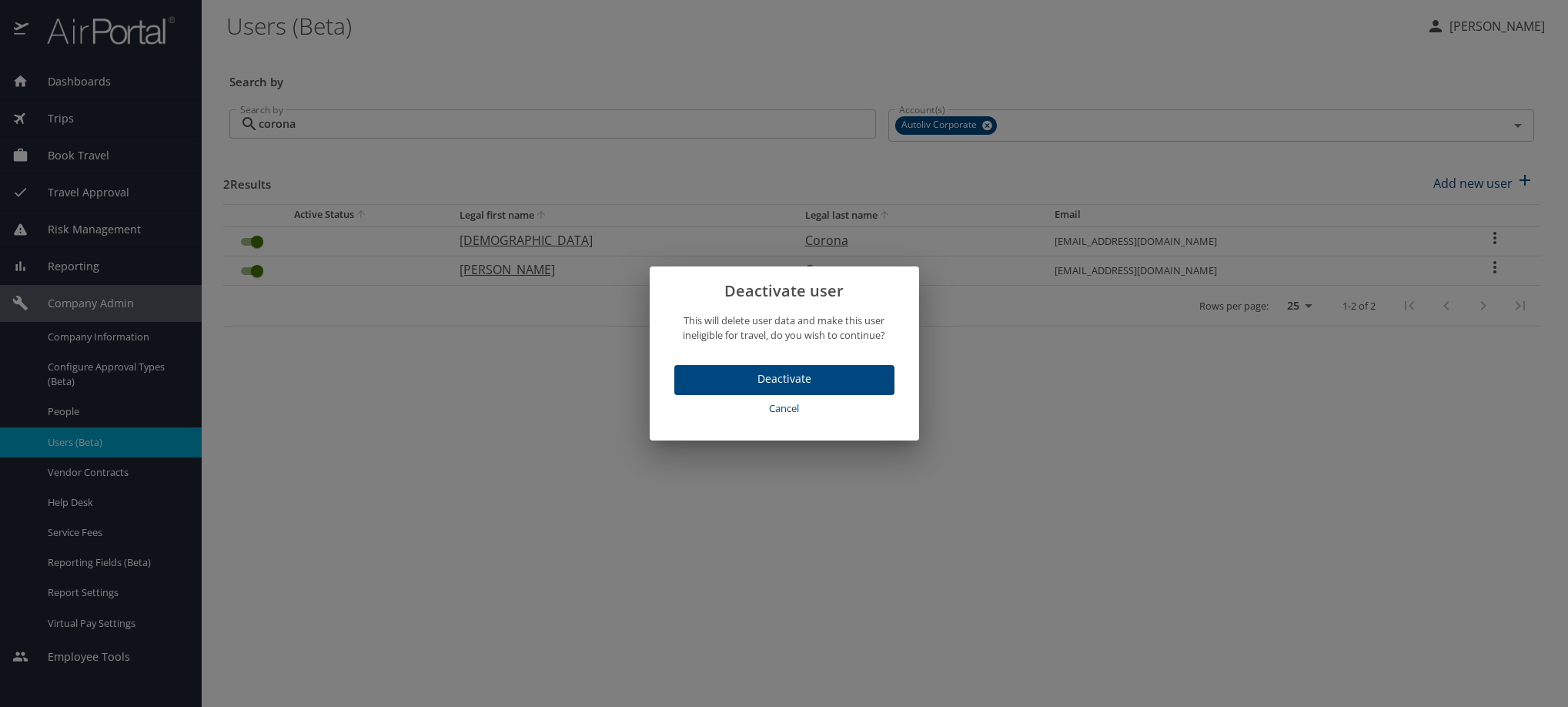
click at [810, 389] on span "Deactivate" at bounding box center [784, 379] width 195 height 19
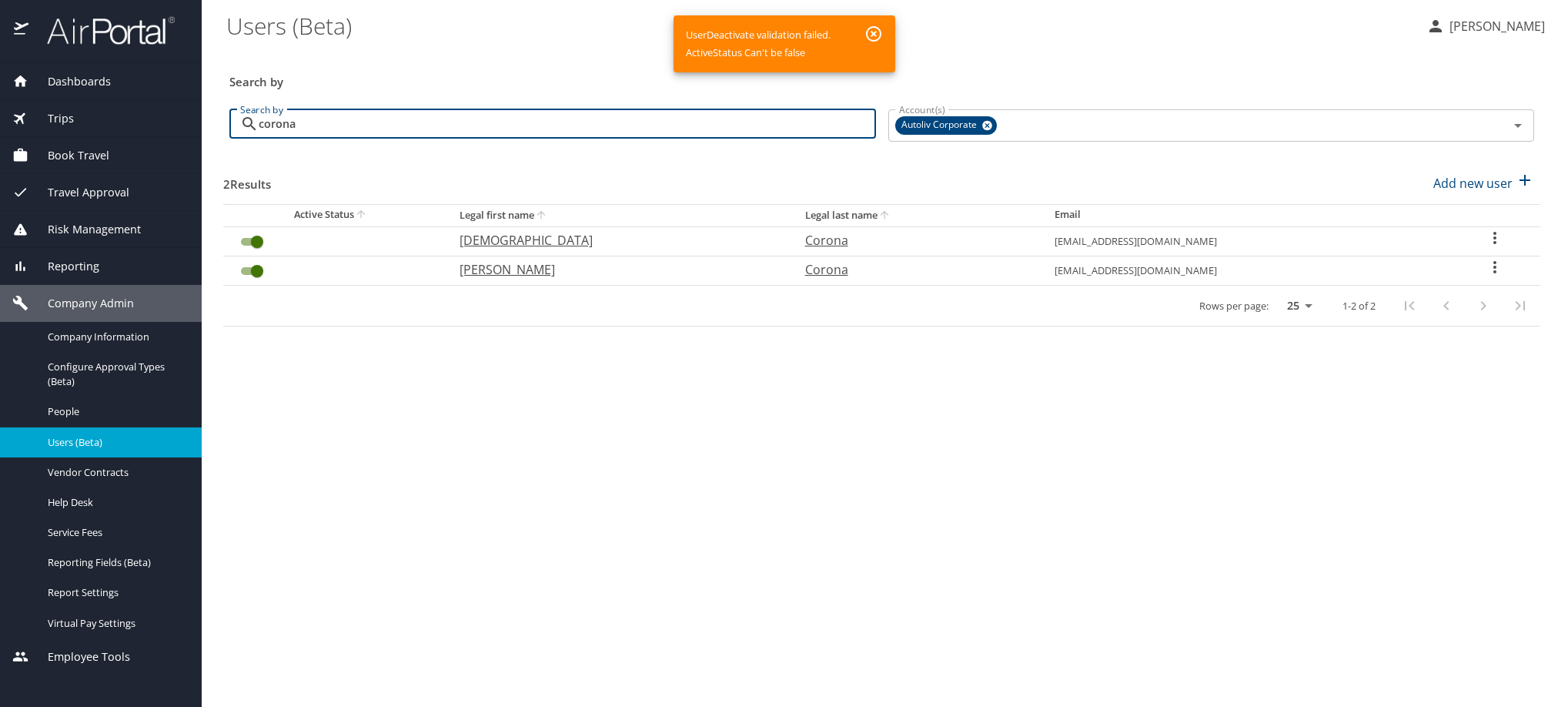
click at [386, 128] on input "corona" at bounding box center [567, 124] width 617 height 30
drag, startPoint x: 354, startPoint y: 135, endPoint x: 169, endPoint y: 155, distance: 186.1
click at [169, 155] on div "Dashboards AirPortal 360™ Manager My Travel Dashboard Trips Airtinerary® Lookup…" at bounding box center [784, 353] width 1568 height 707
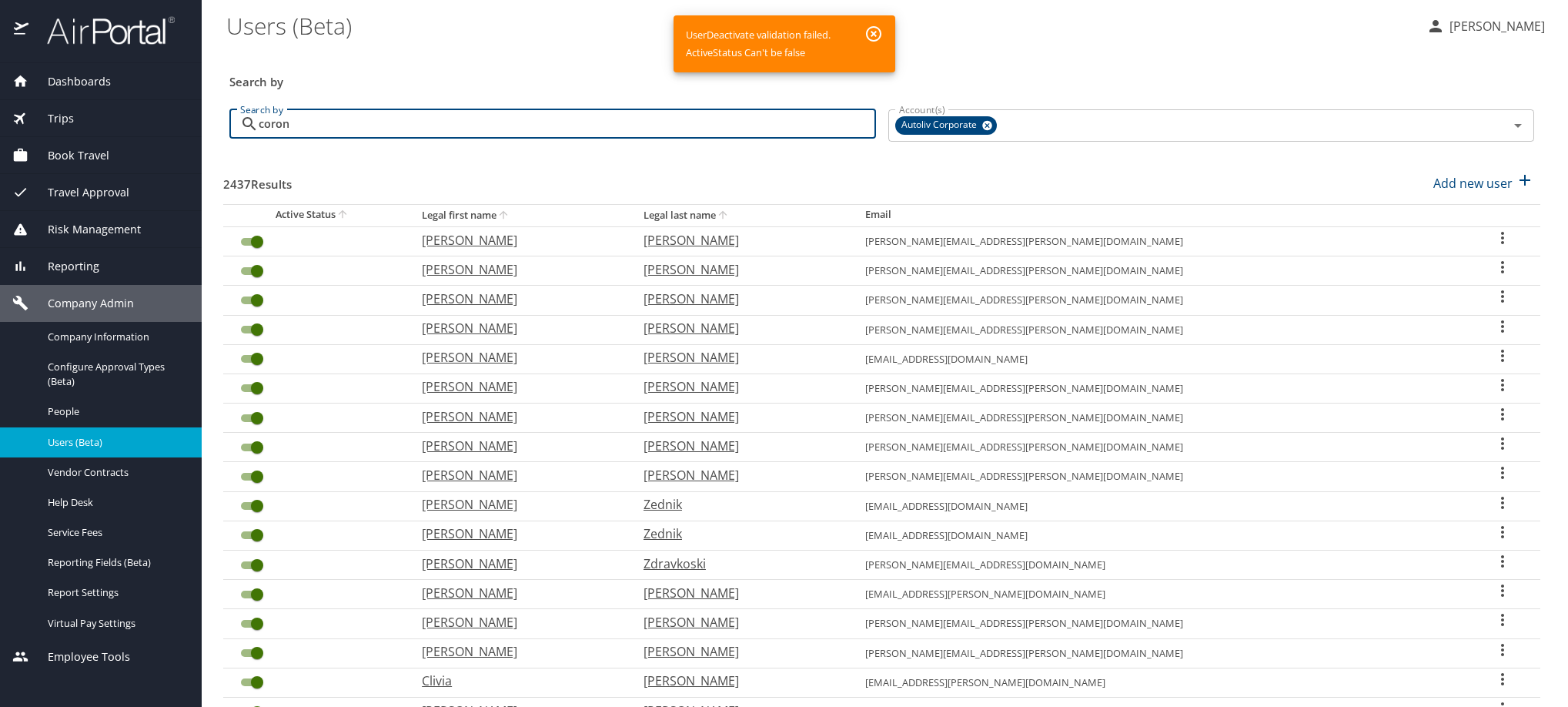
type input "corona"
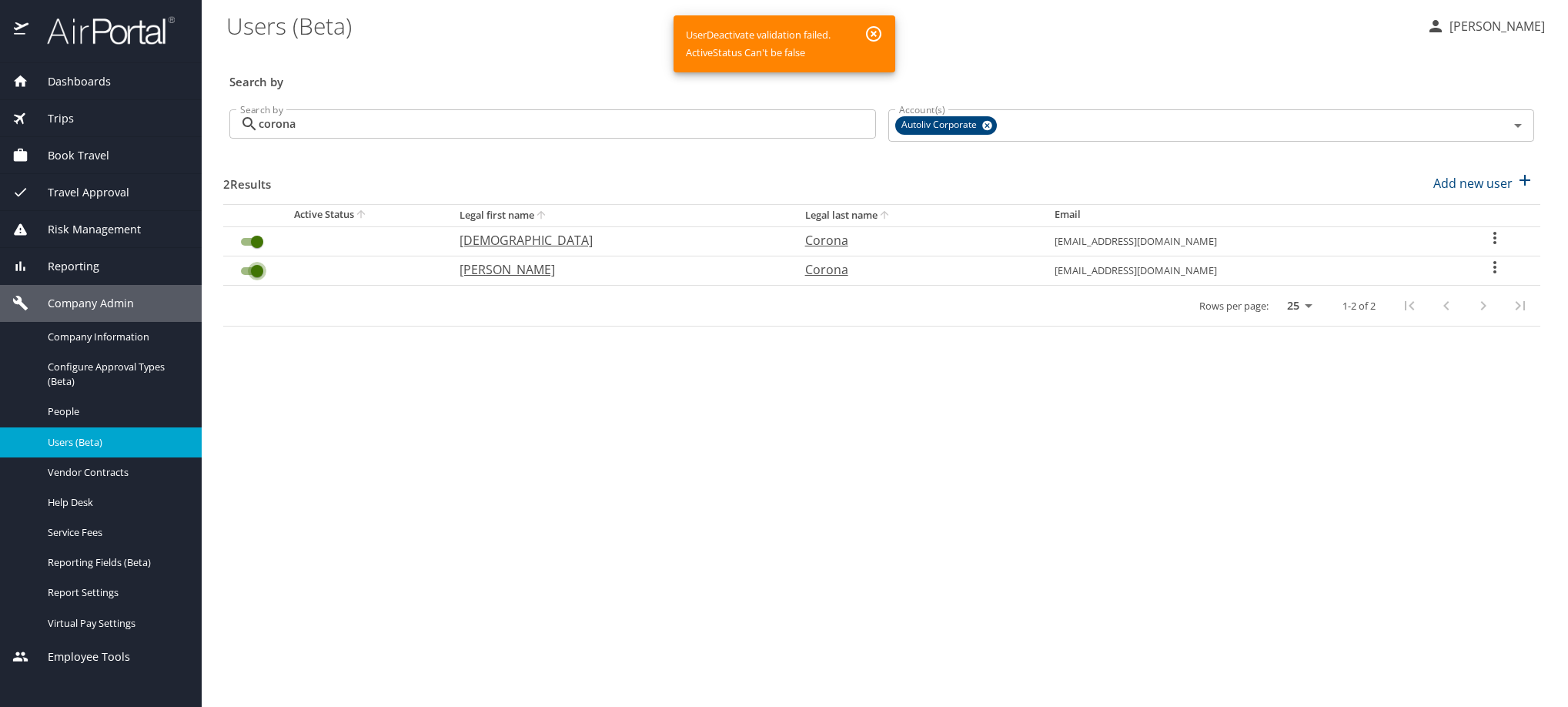
click at [241, 280] on input "User Search Table" at bounding box center [257, 271] width 56 height 19
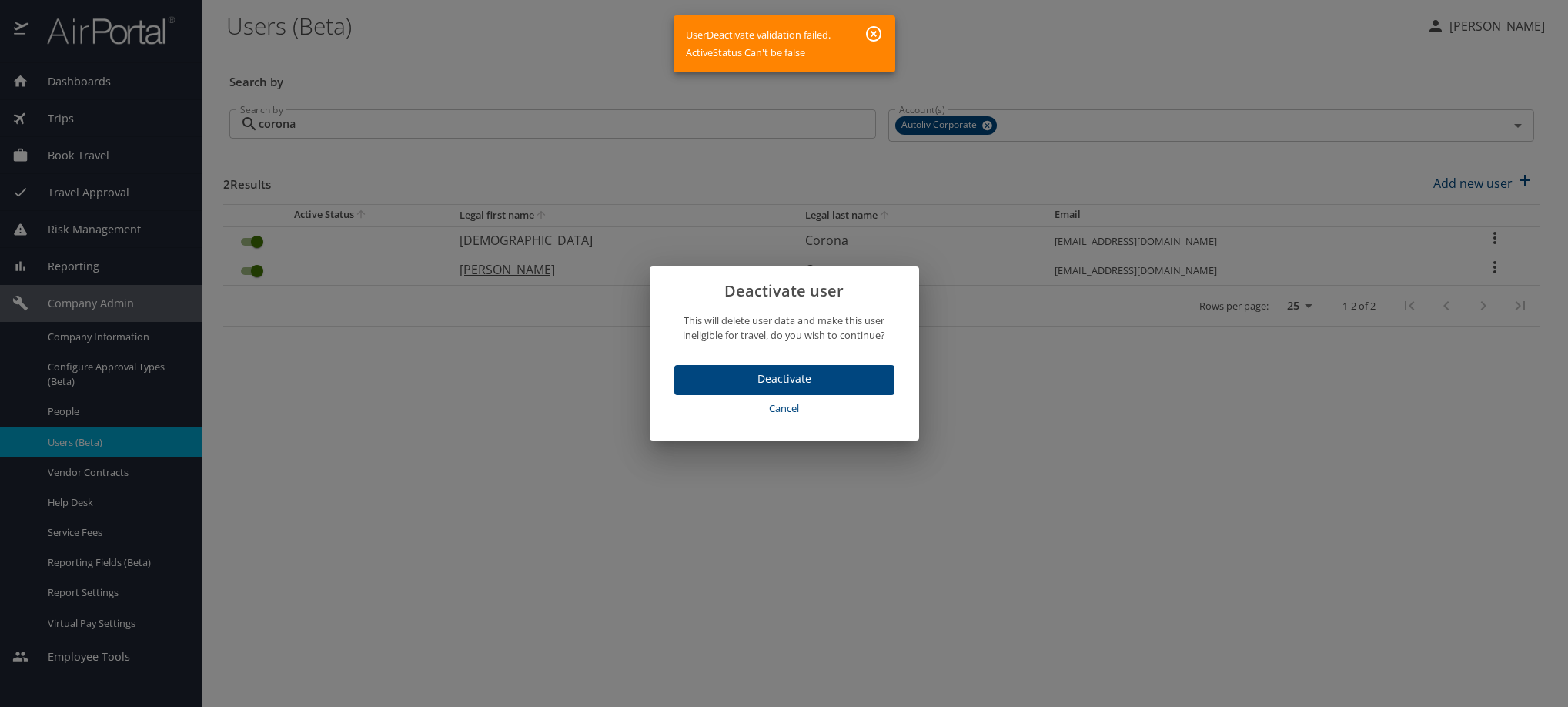
click at [770, 389] on span "Deactivate" at bounding box center [784, 379] width 195 height 19
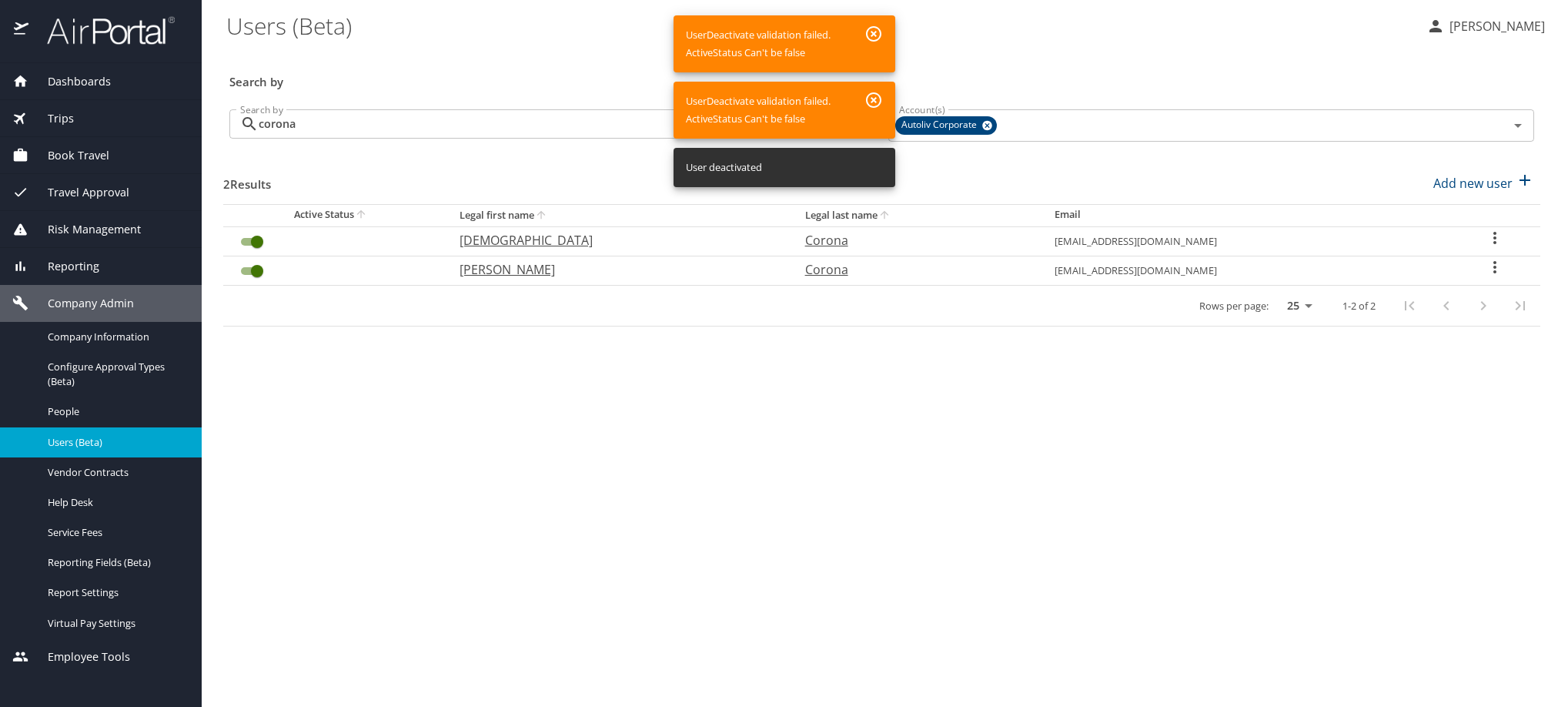
click at [1499, 277] on icon "User Search Table" at bounding box center [1495, 267] width 19 height 19
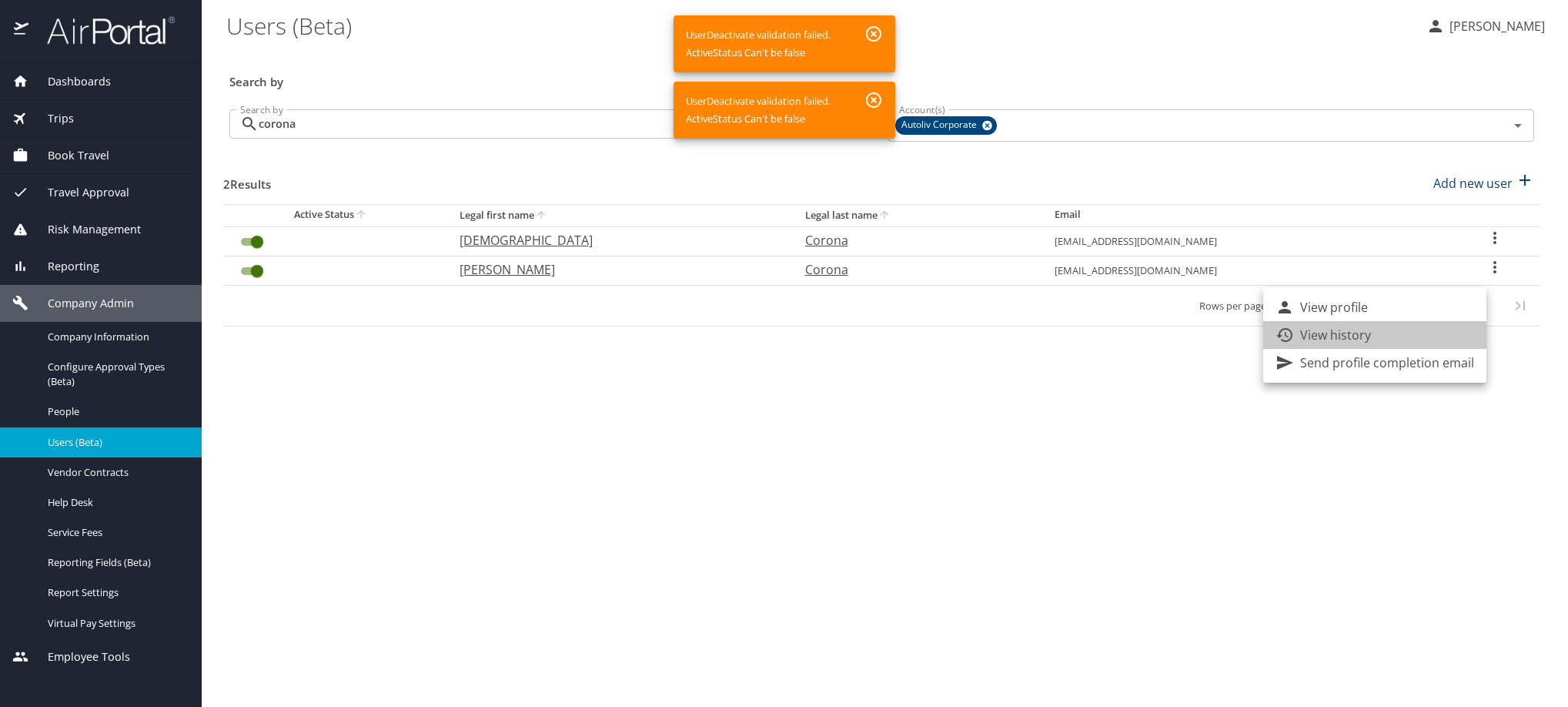
click at [1414, 337] on li "View history" at bounding box center [1375, 335] width 223 height 28
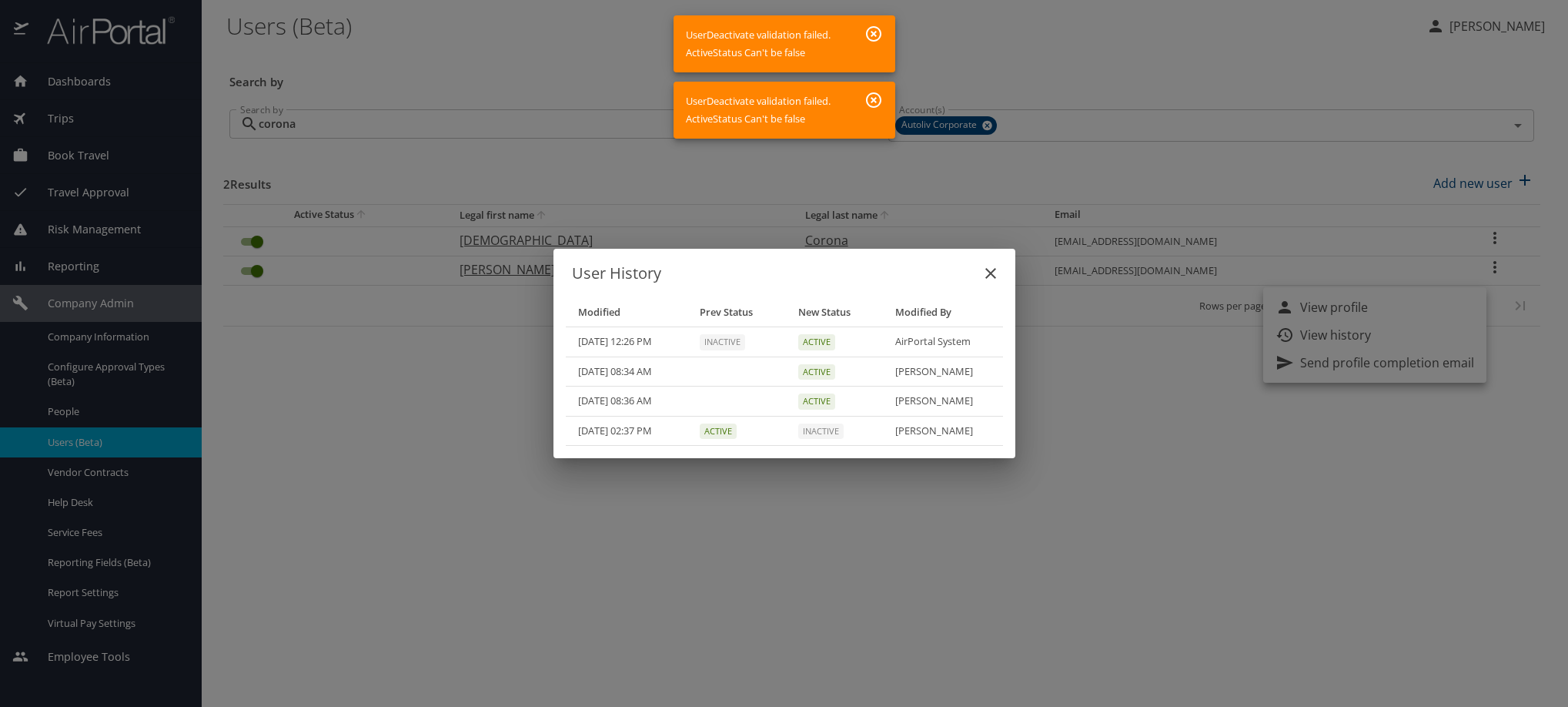
click at [982, 264] on icon "close" at bounding box center [991, 273] width 19 height 19
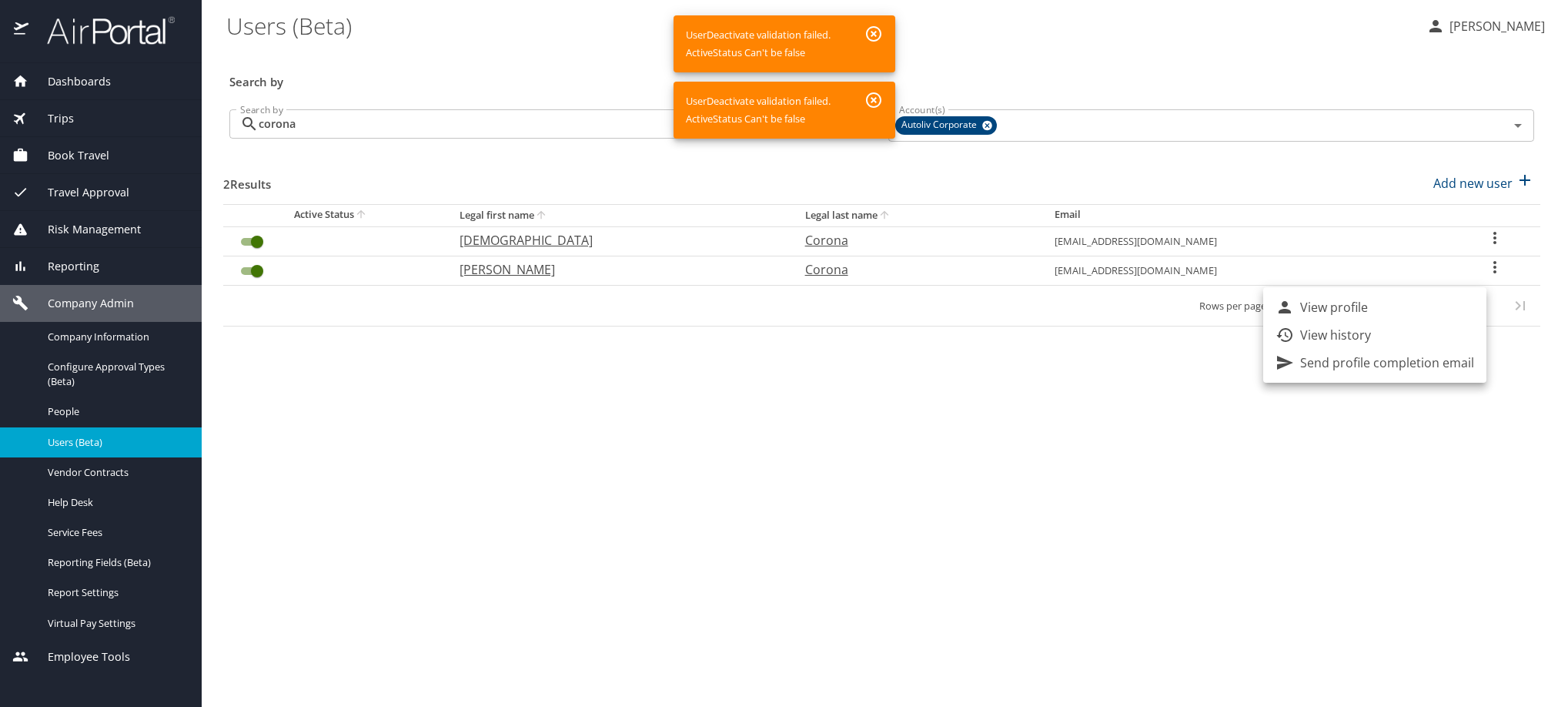
click at [882, 108] on icon "button" at bounding box center [873, 100] width 16 height 16
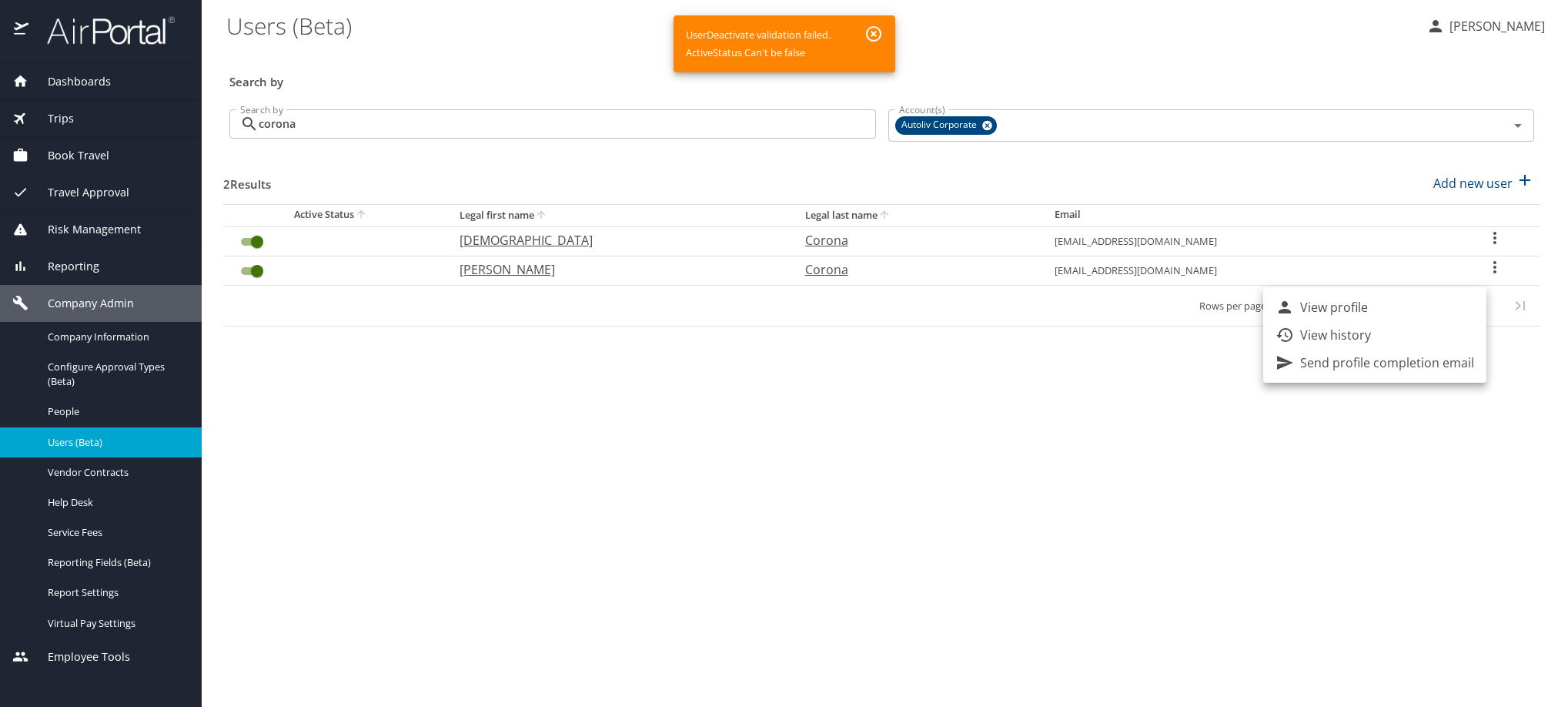
click at [883, 40] on icon "button" at bounding box center [873, 34] width 19 height 19
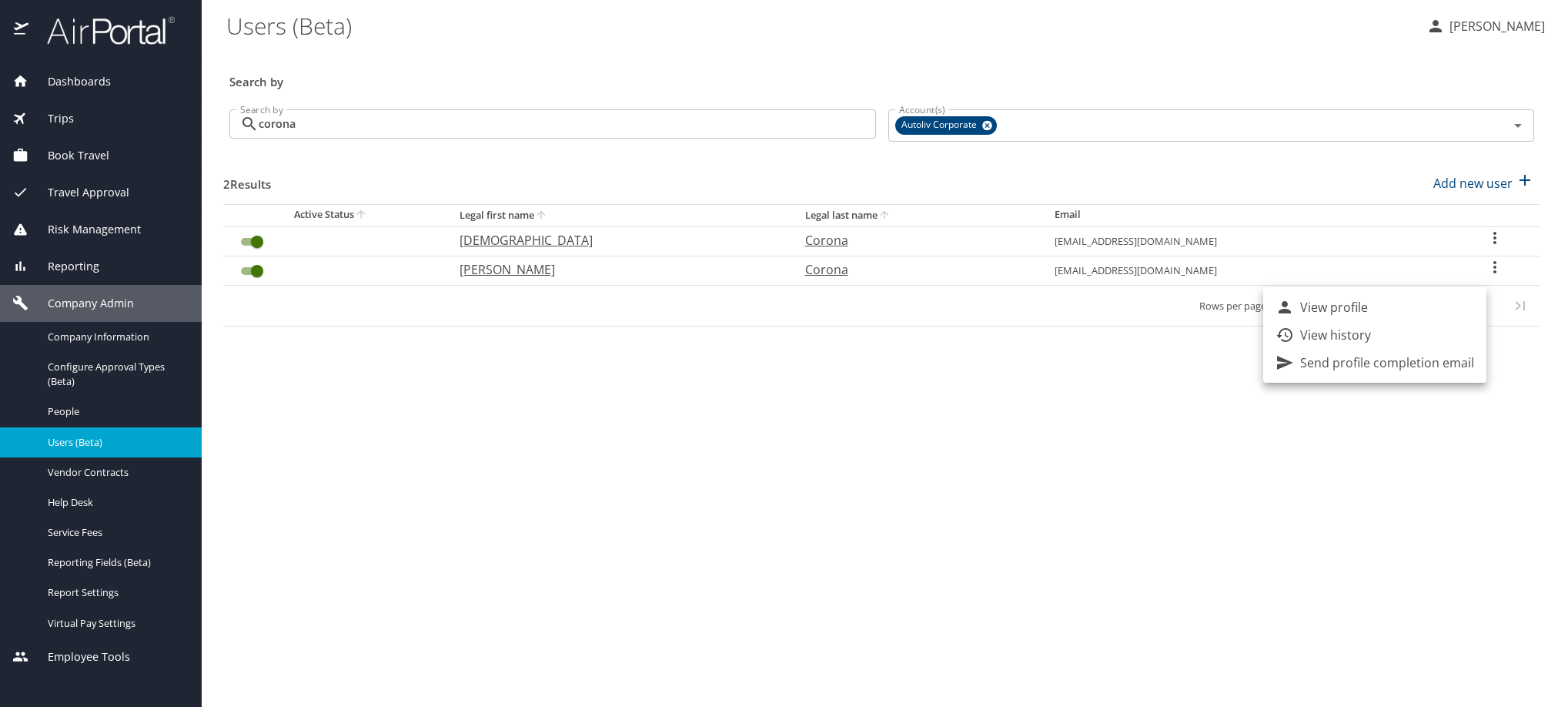
click at [250, 314] on div at bounding box center [784, 353] width 1568 height 707
click at [250, 280] on input "User Search Table" at bounding box center [257, 271] width 56 height 19
checkbox input "true"
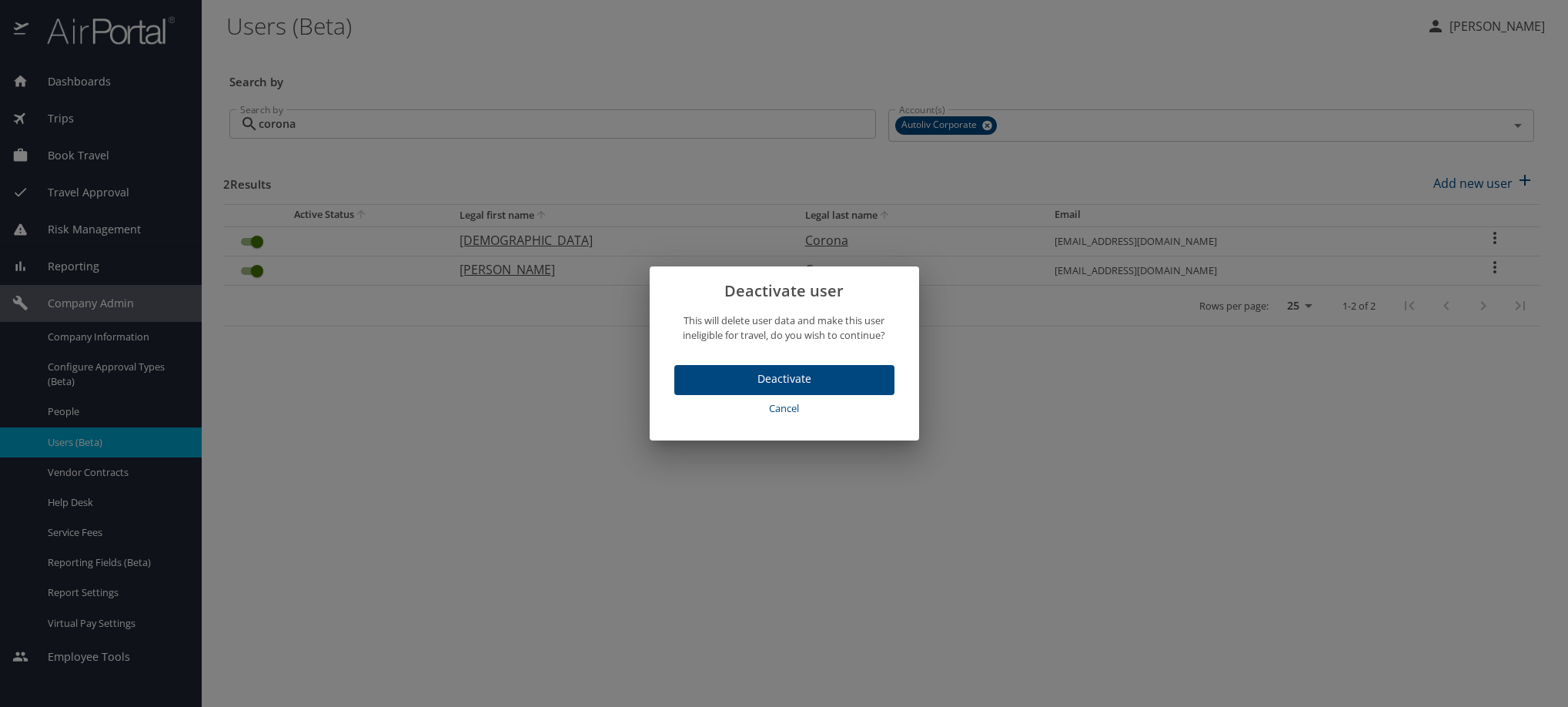
click at [784, 389] on span "Deactivate" at bounding box center [784, 379] width 195 height 19
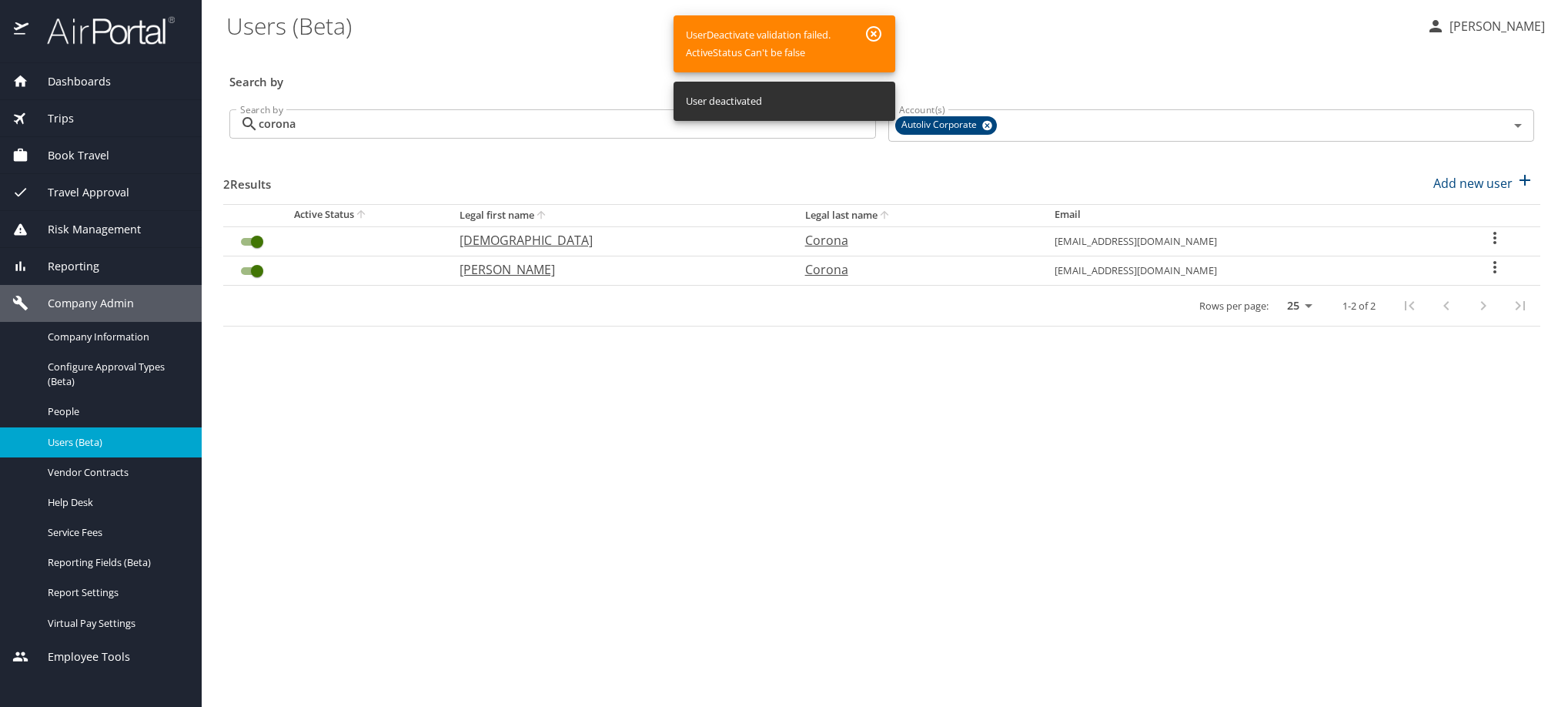
click at [1494, 277] on icon "User Search Table" at bounding box center [1495, 267] width 19 height 19
click at [1368, 313] on p "View profile" at bounding box center [1334, 307] width 68 height 19
select select "US"
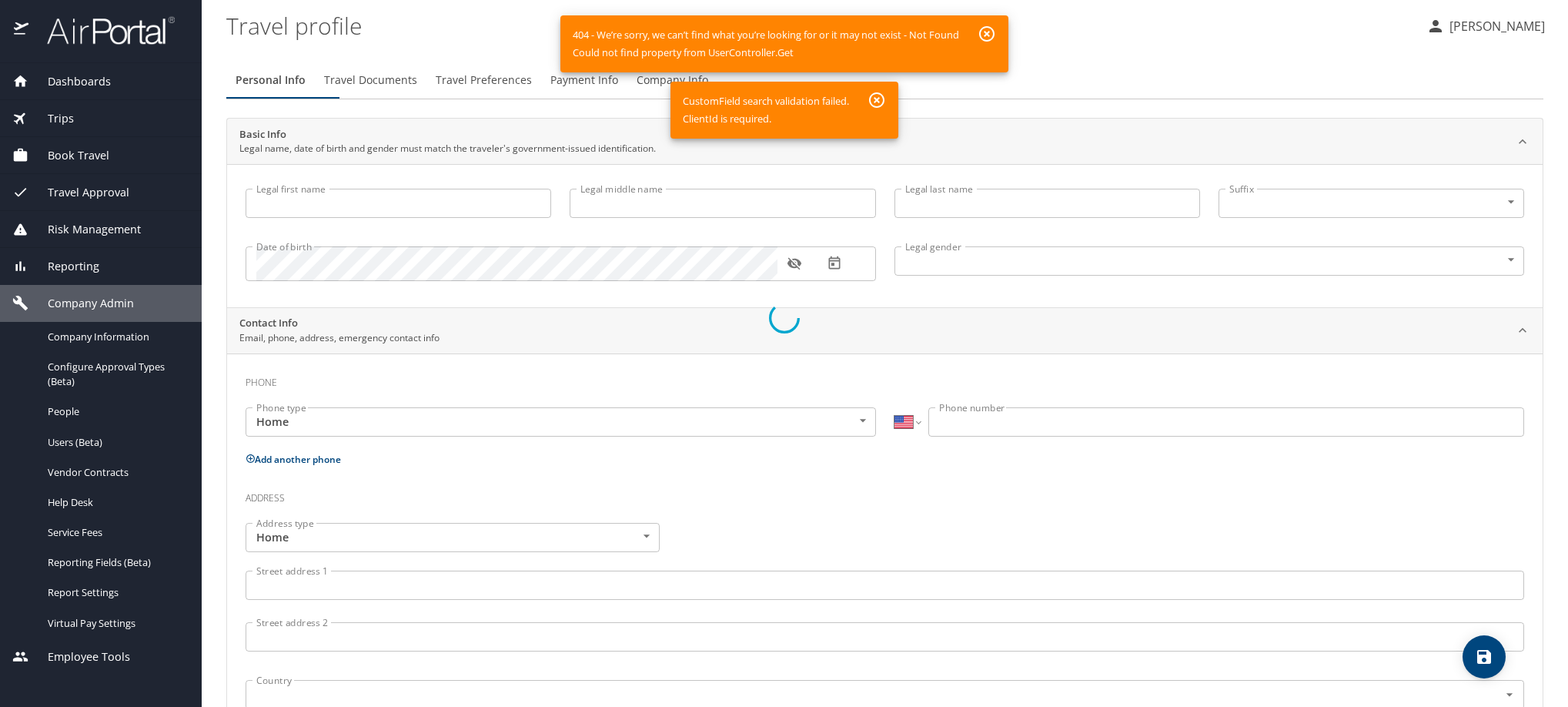
click at [71, 456] on div at bounding box center [784, 318] width 1568 height 778
click at [47, 313] on div at bounding box center [784, 318] width 1568 height 778
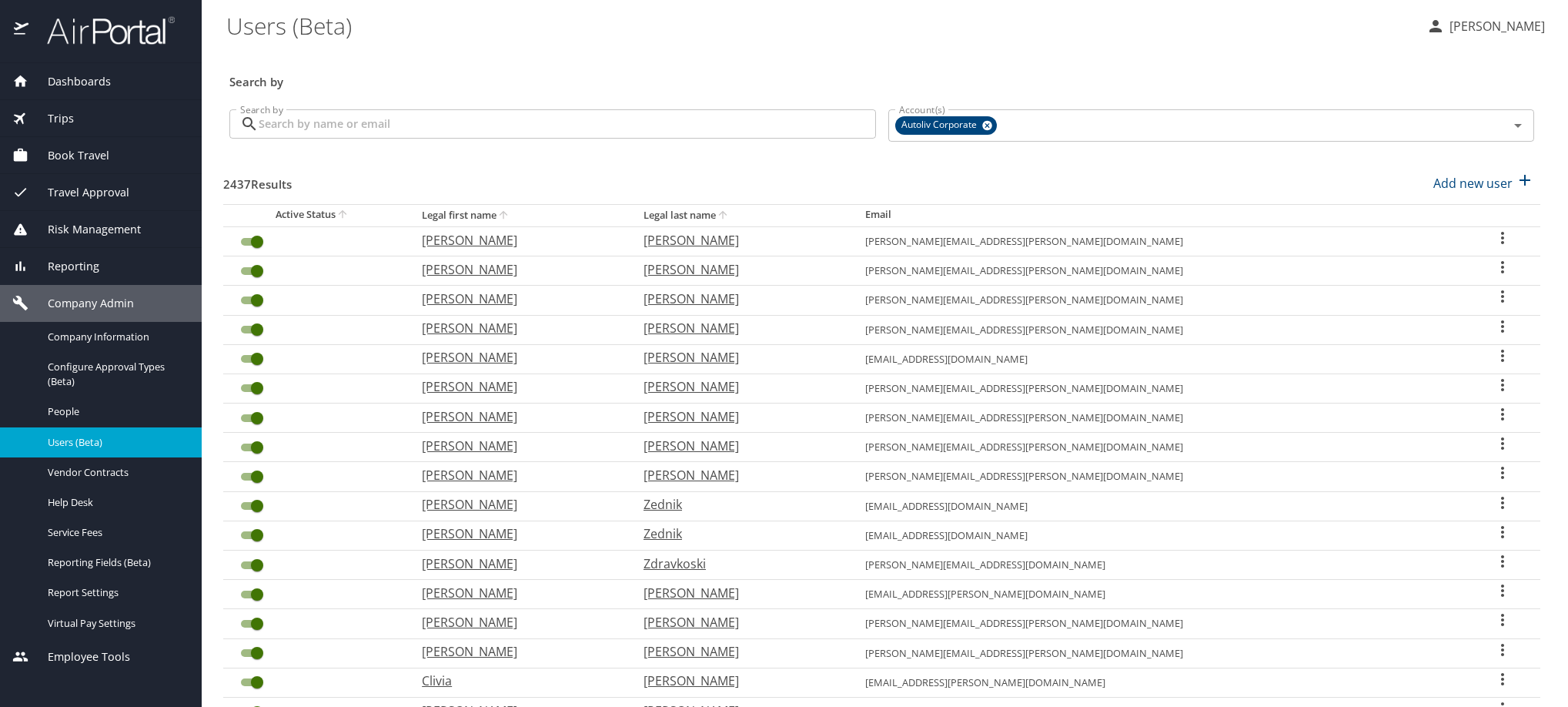
click at [95, 450] on span "Users (Beta)" at bounding box center [115, 443] width 135 height 15
click at [72, 419] on span "People" at bounding box center [115, 411] width 135 height 15
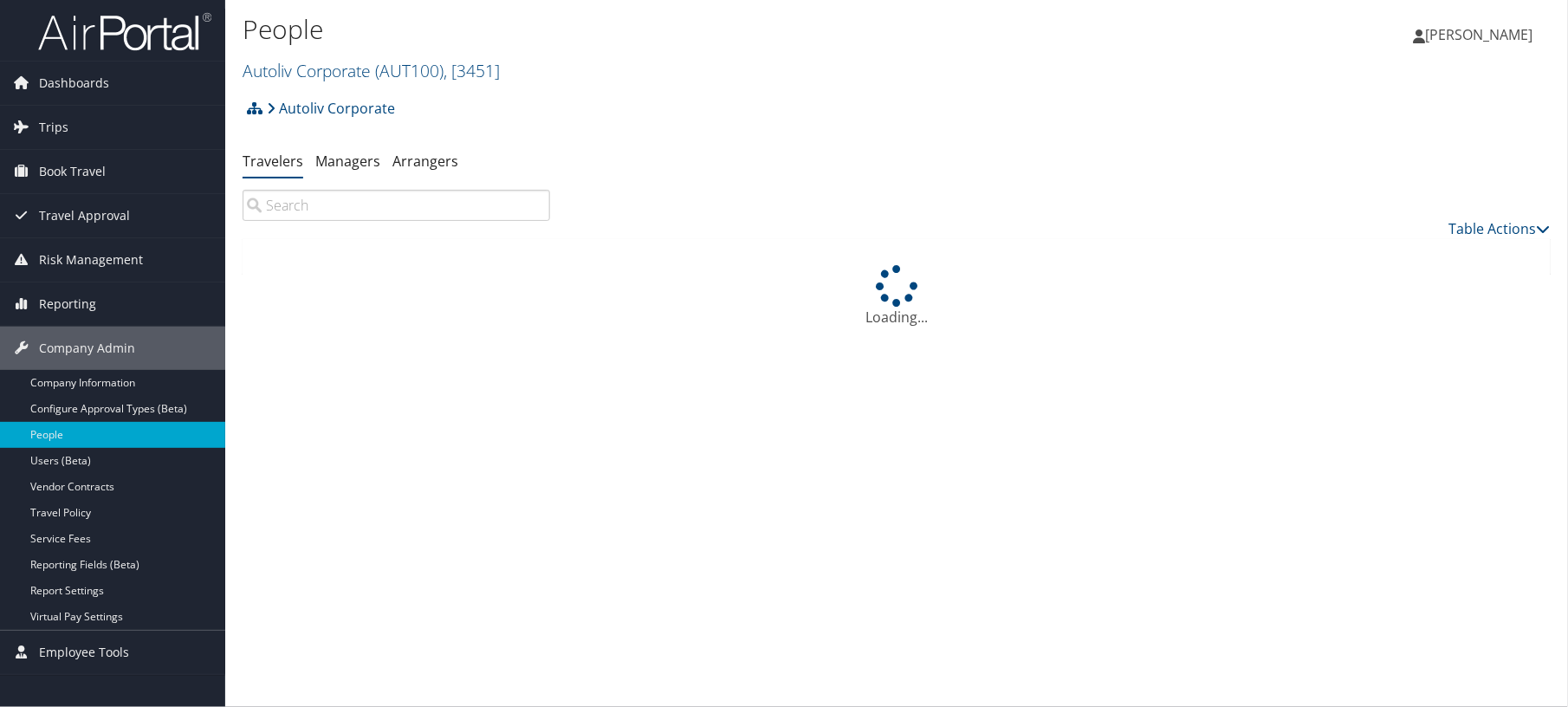
click at [413, 221] on input "search" at bounding box center [396, 205] width 308 height 31
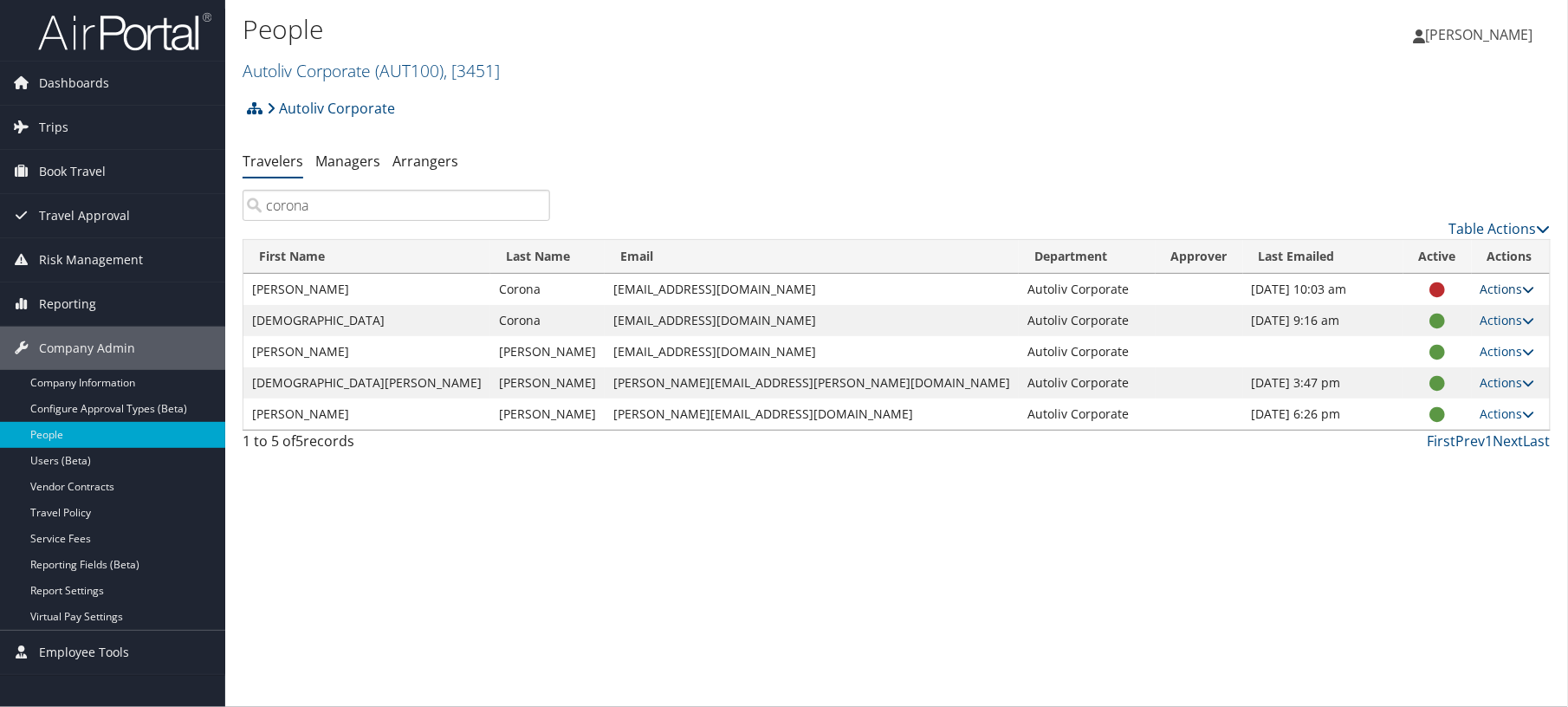
type input "corona"
click at [1524, 296] on icon at bounding box center [1529, 289] width 12 height 12
click at [1387, 373] on link "View Profile" at bounding box center [1386, 359] width 160 height 30
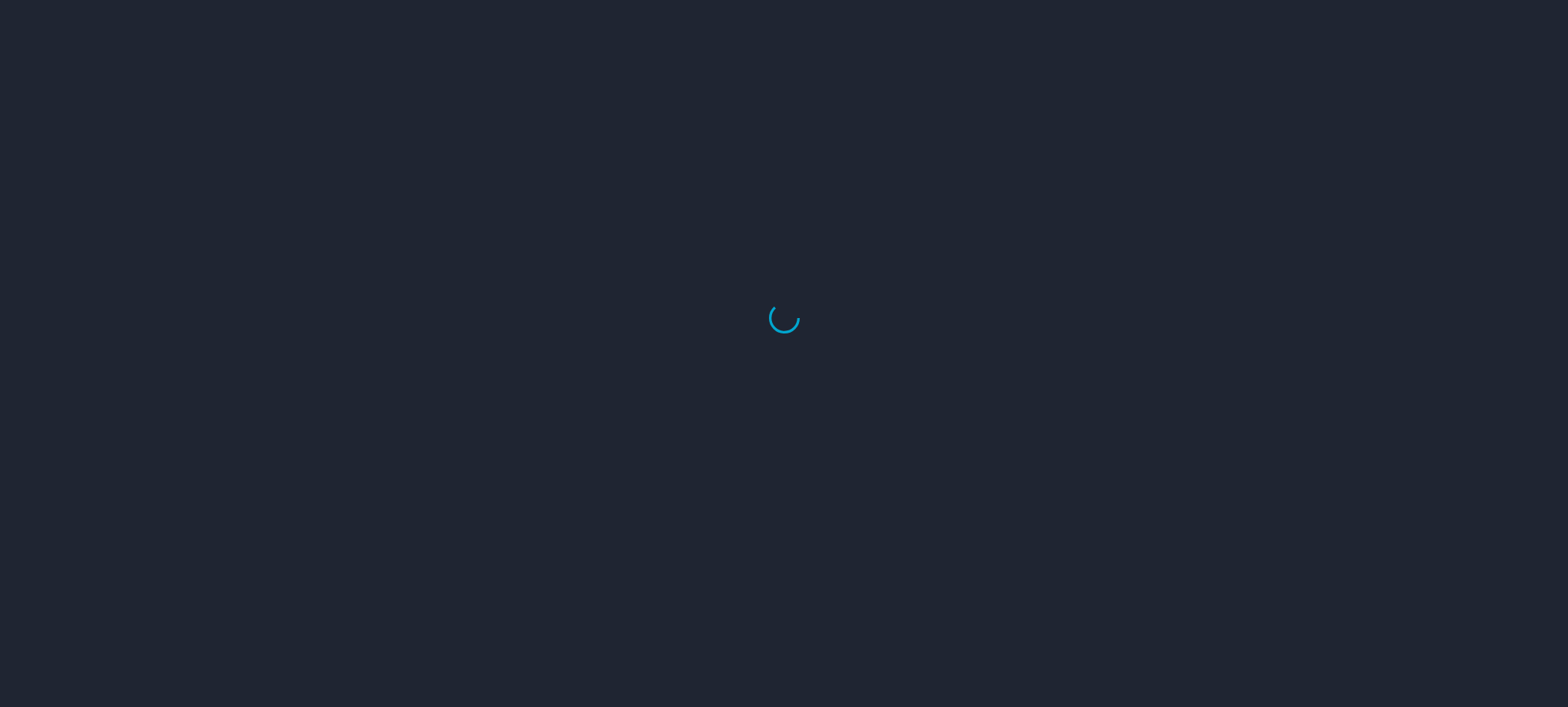
select select "US"
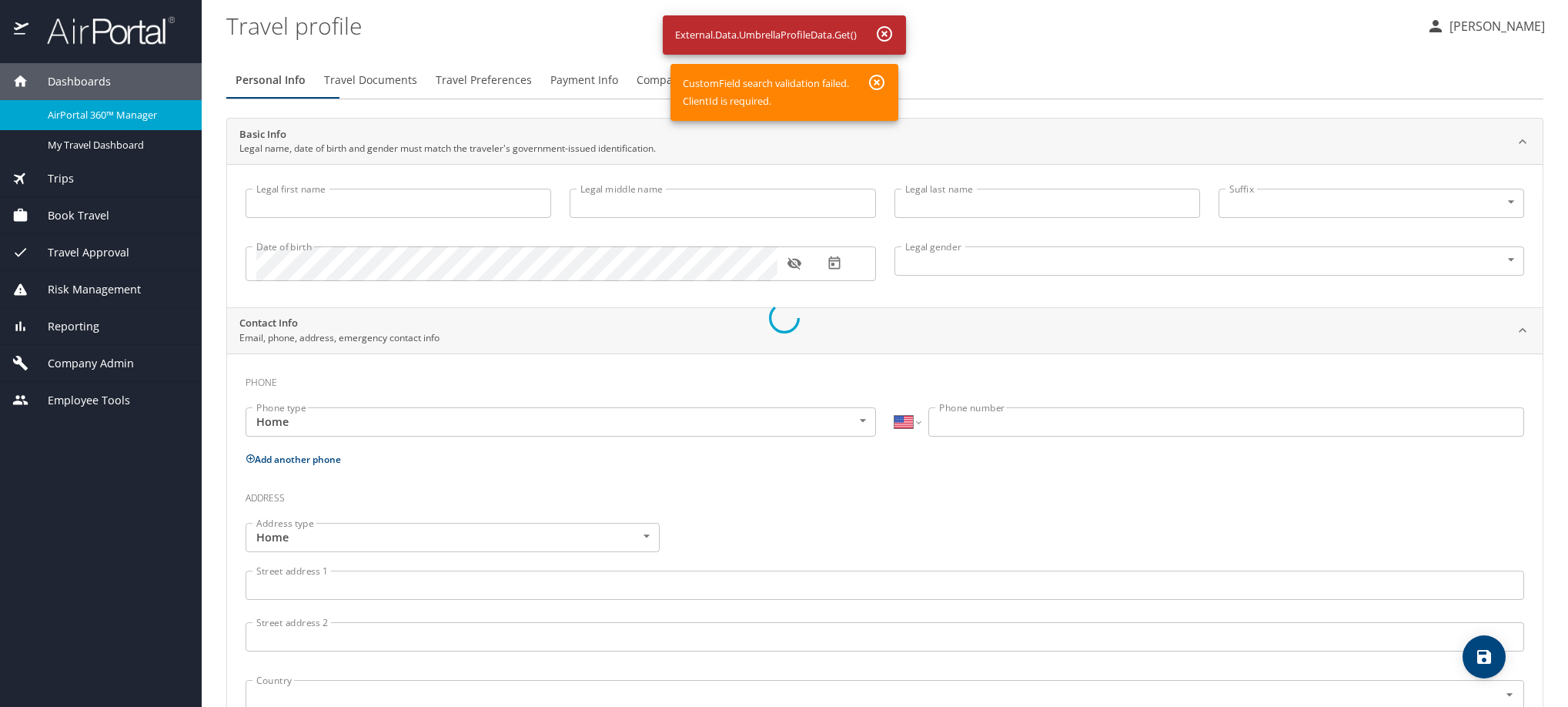
click at [910, 89] on div at bounding box center [784, 318] width 1568 height 778
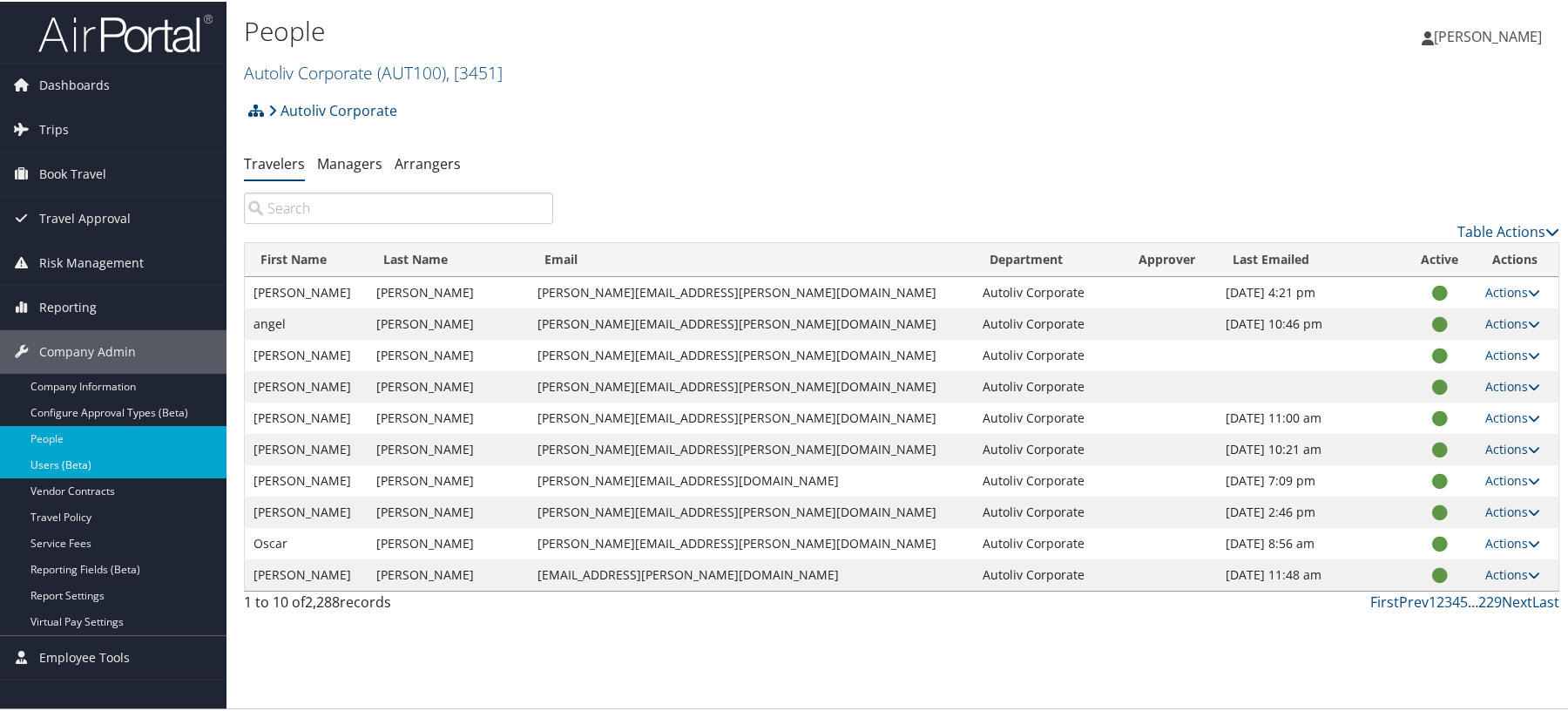
click at [44, 460] on link "Users (Beta)" at bounding box center [113, 464] width 227 height 26
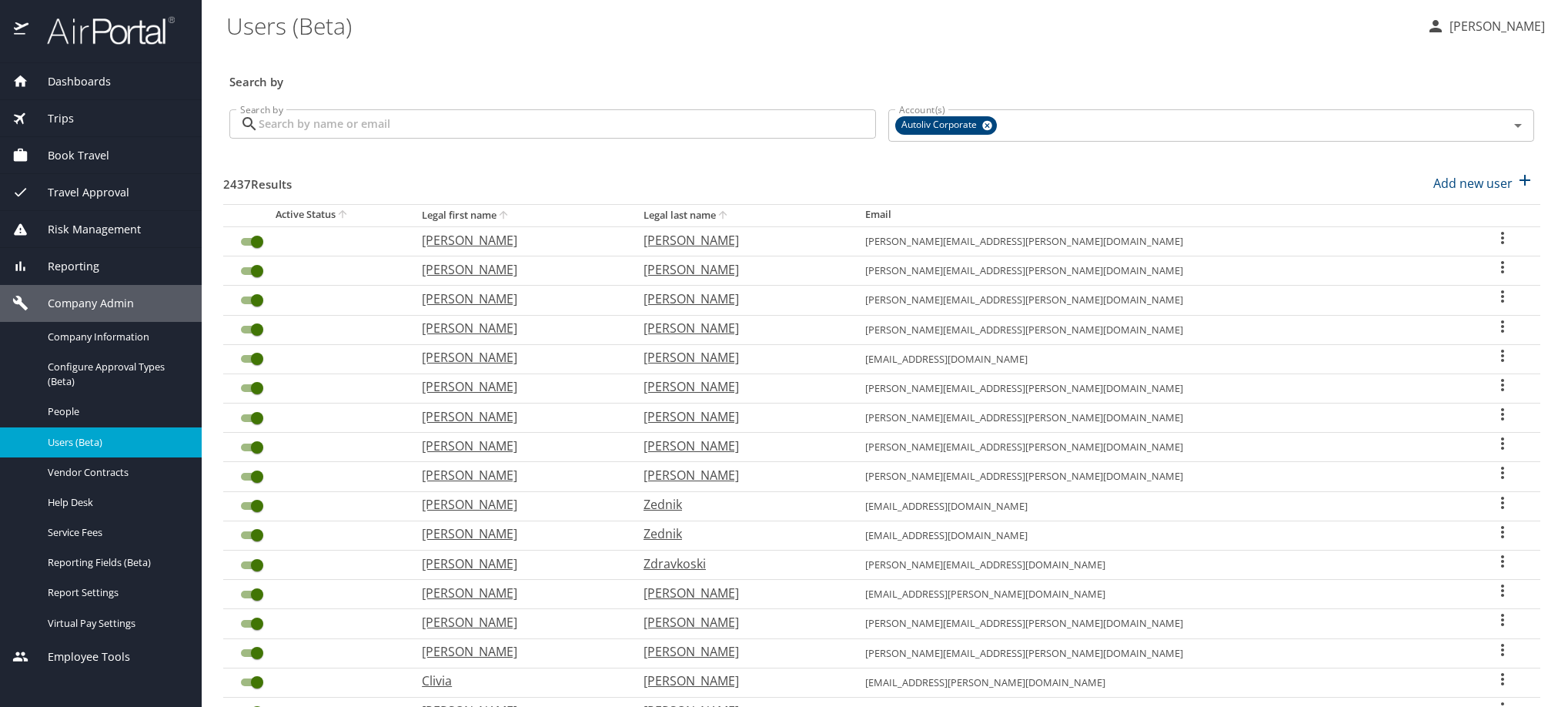
click at [383, 135] on input "Search by" at bounding box center [567, 124] width 617 height 30
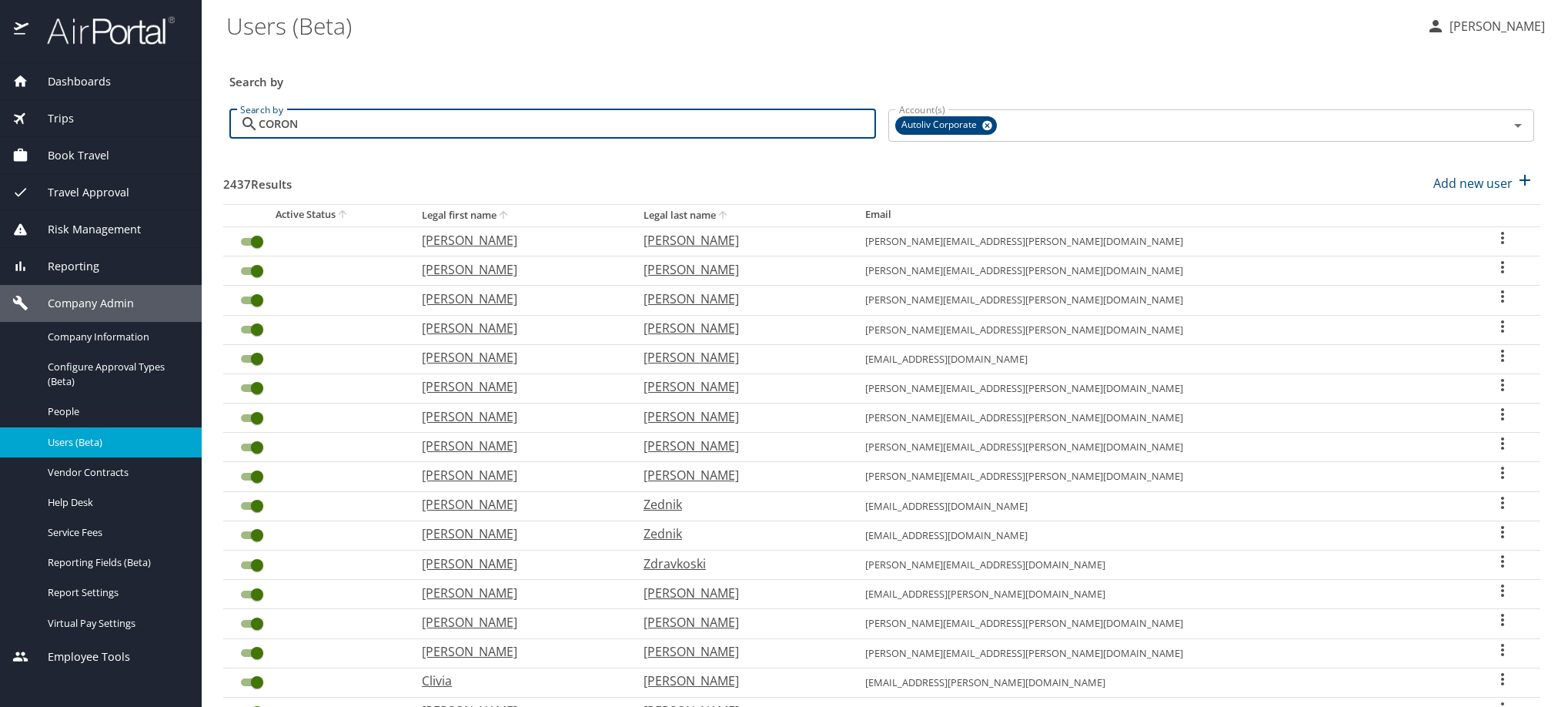
type input "CORONA"
checkbox input "false"
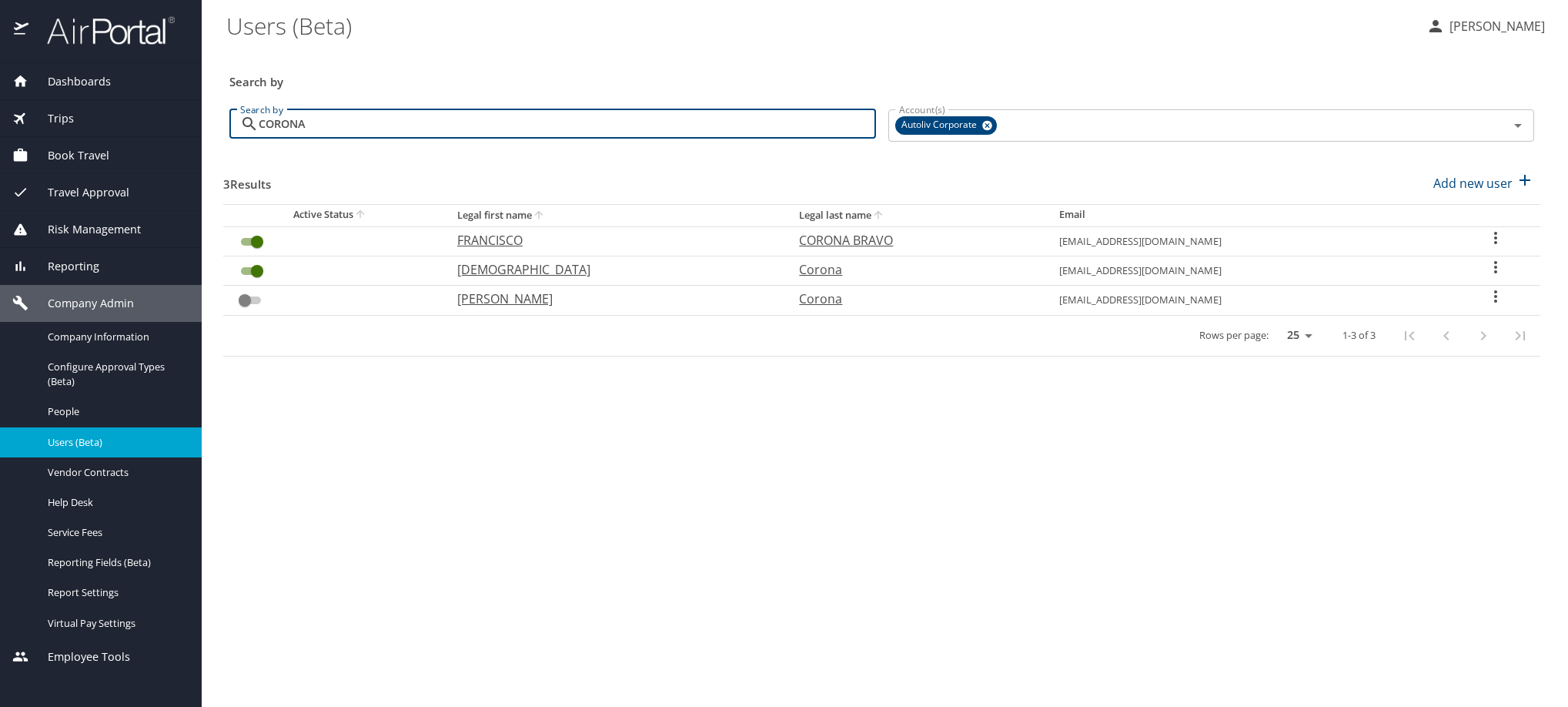
type input "CORONA"
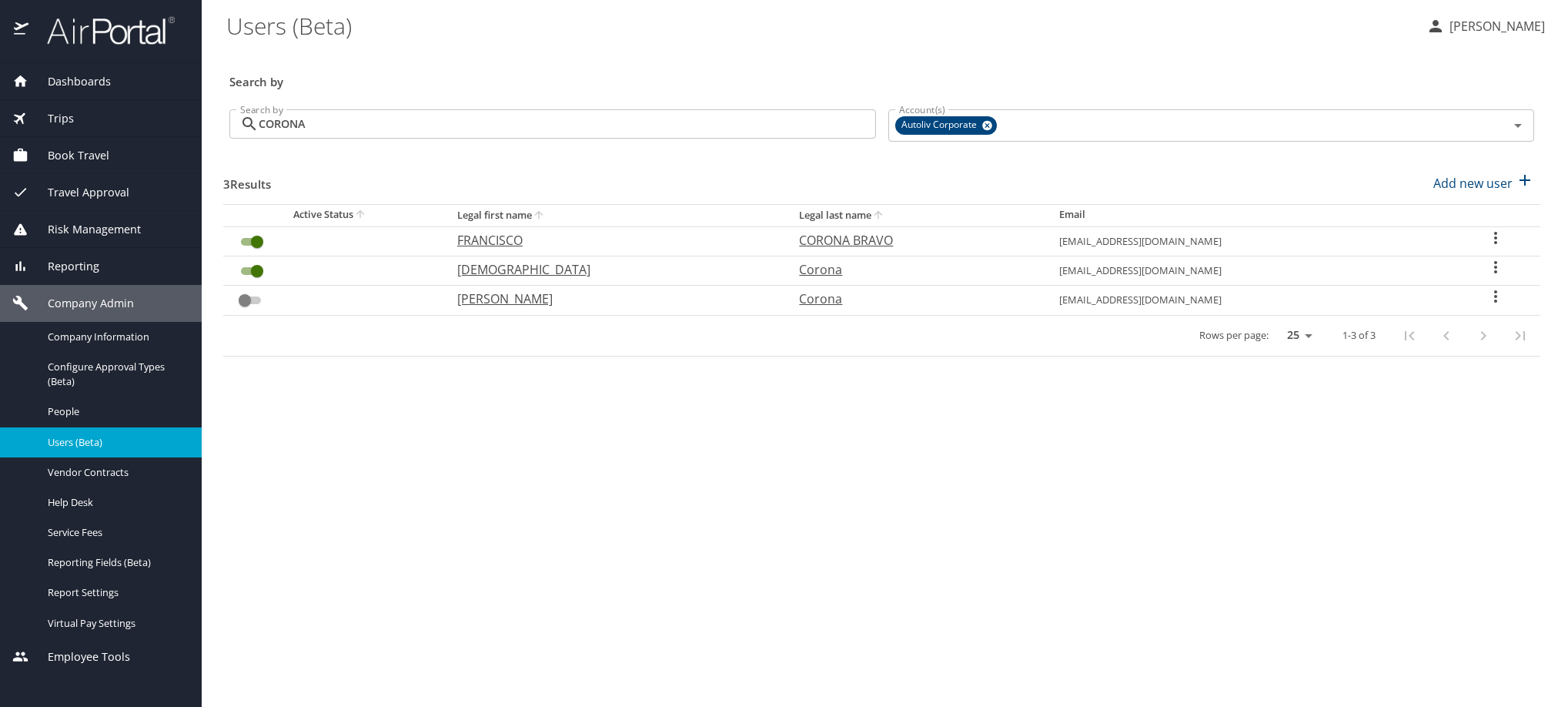
click at [1492, 247] on icon "User Search Table" at bounding box center [1496, 238] width 19 height 19
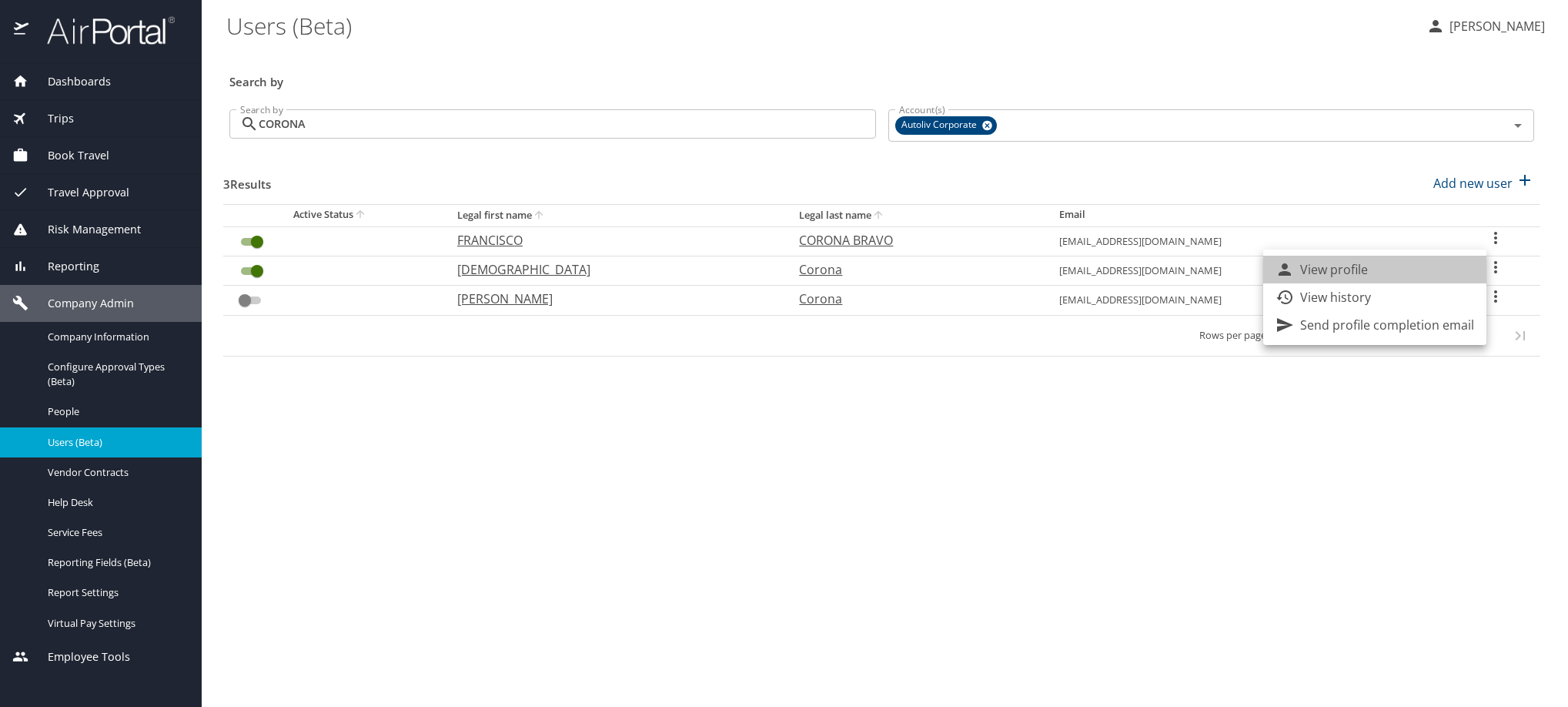
click at [1455, 278] on li "View profile" at bounding box center [1375, 269] width 223 height 28
select select "US"
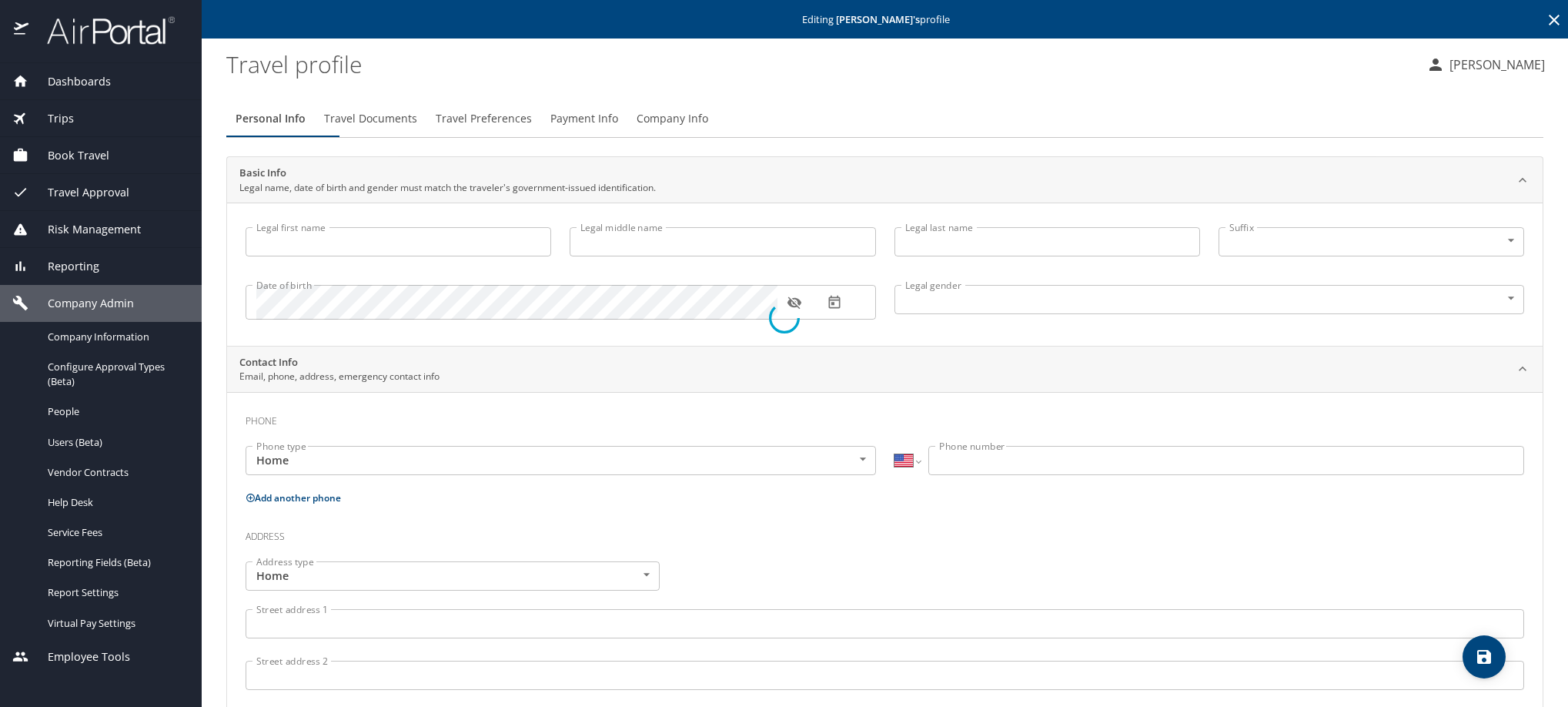
type input "FRANCISCO"
type input "CORONA BRAVO"
type input "[DEMOGRAPHIC_DATA]"
select select "MX"
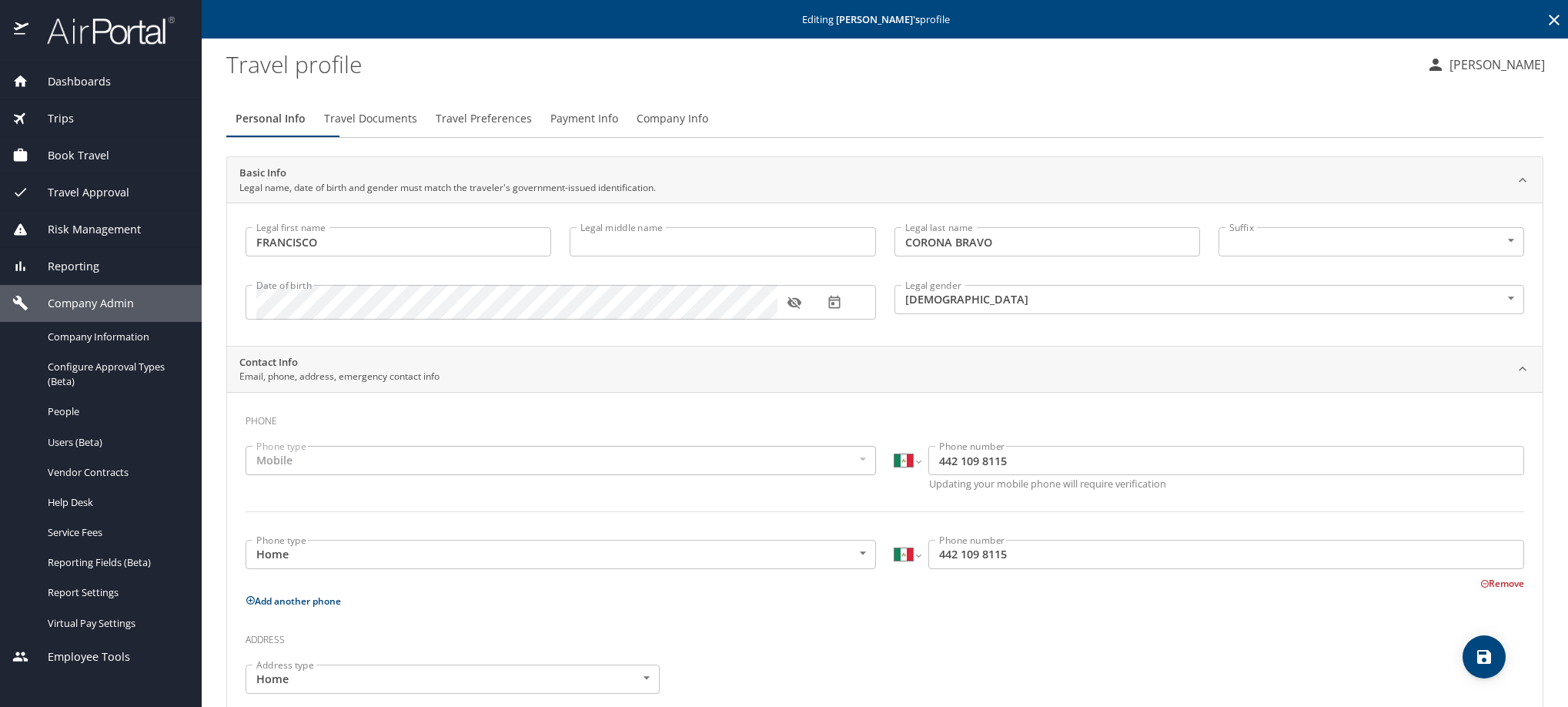
click at [417, 129] on span "Travel Documents" at bounding box center [370, 118] width 93 height 19
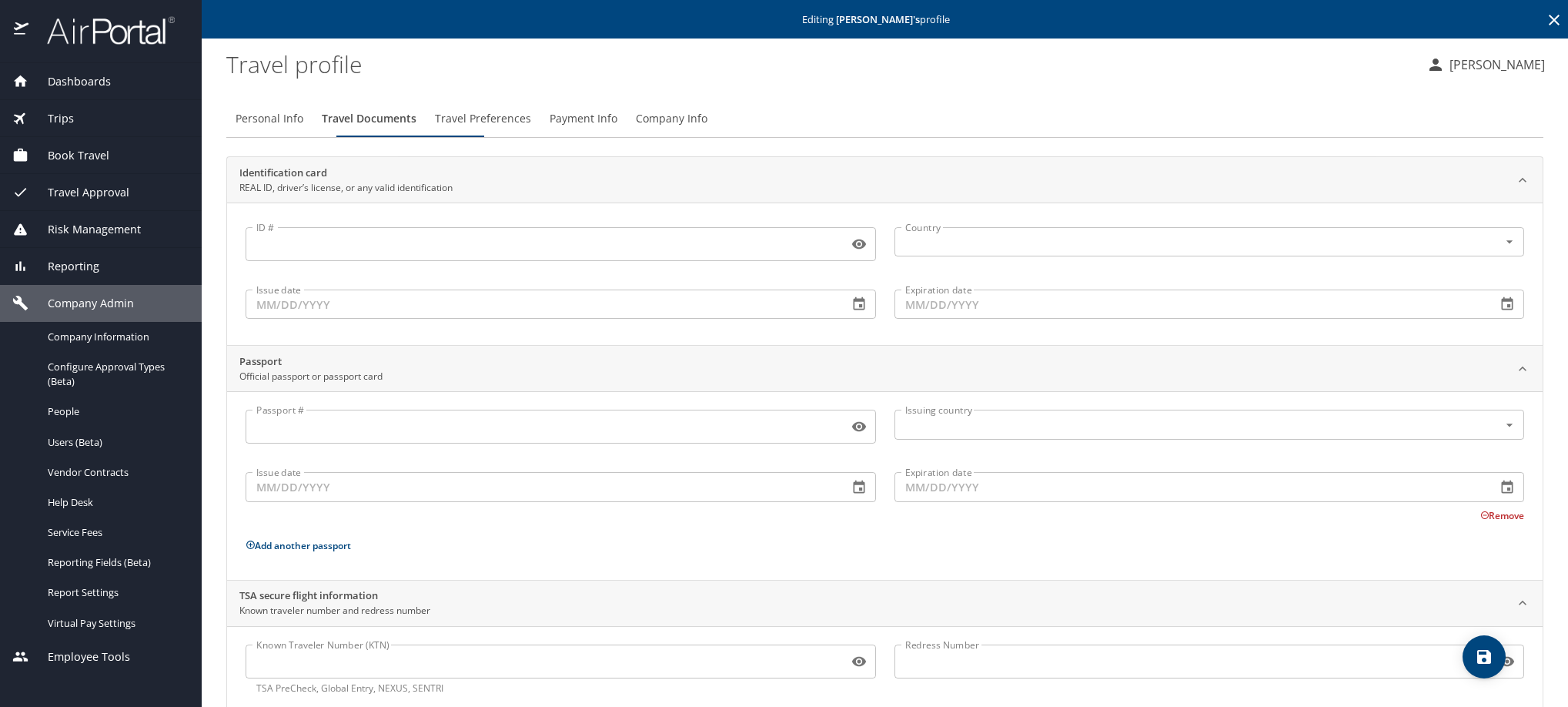
click at [1545, 23] on icon at bounding box center [1554, 20] width 19 height 19
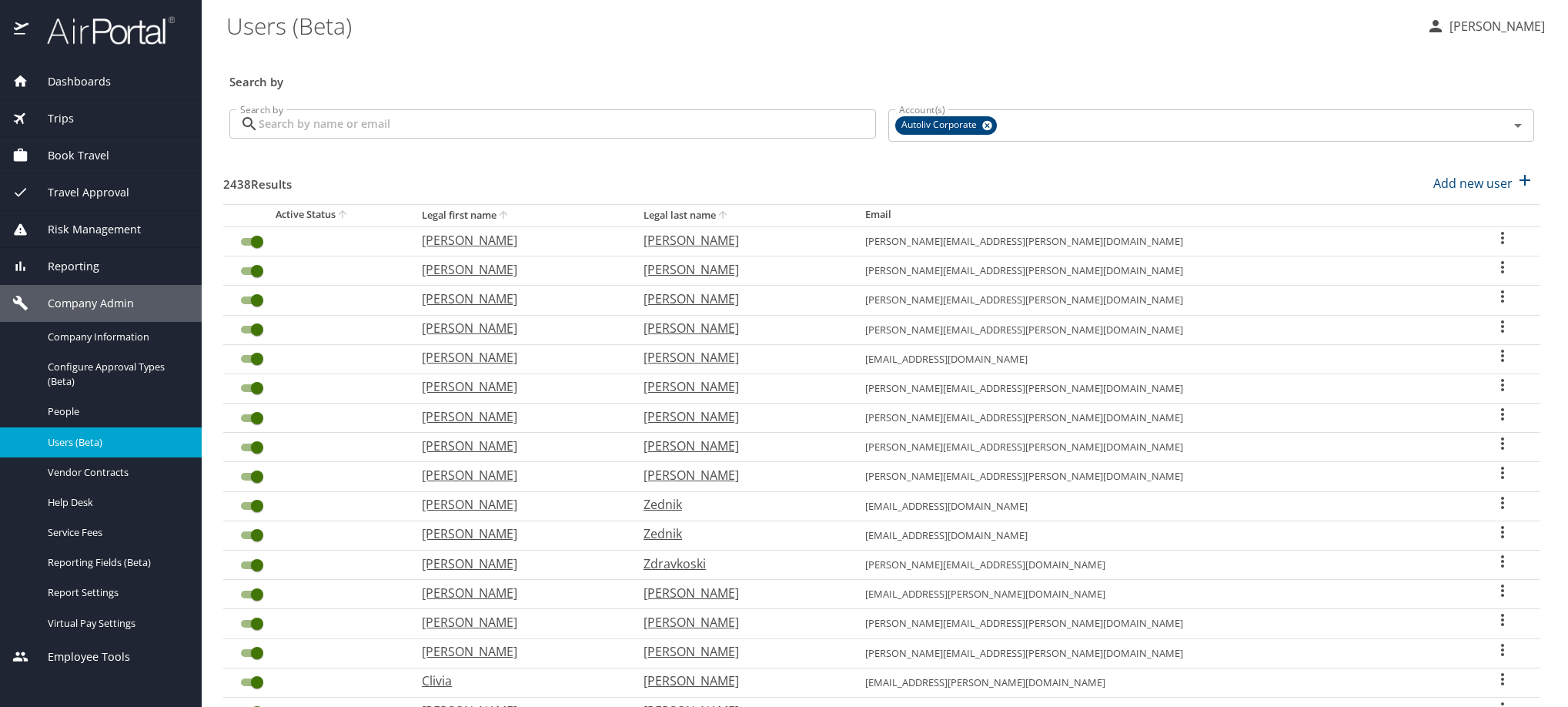
click at [502, 139] on input "Search by" at bounding box center [567, 124] width 617 height 30
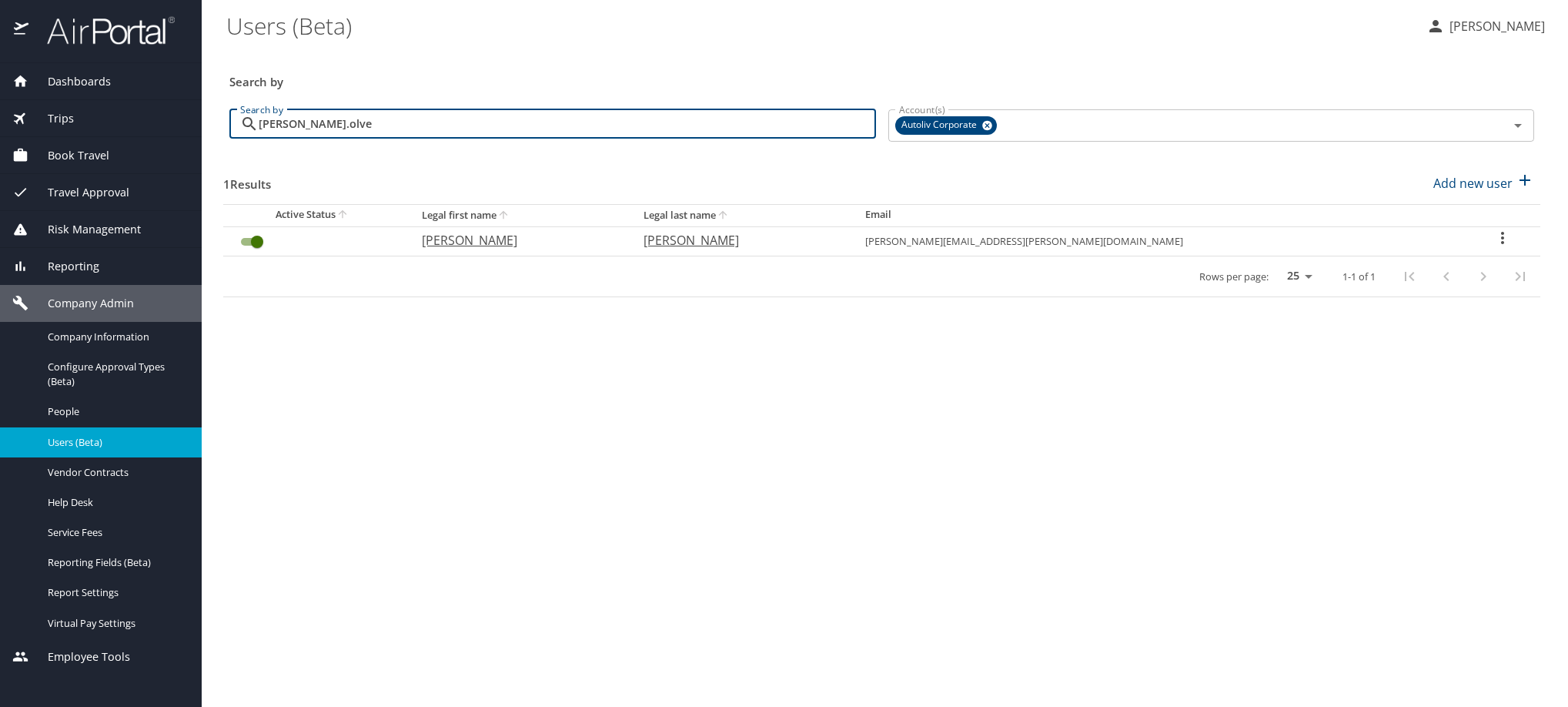
type input "sandra.olve"
click at [1493, 247] on icon "User Search Table" at bounding box center [1502, 238] width 19 height 19
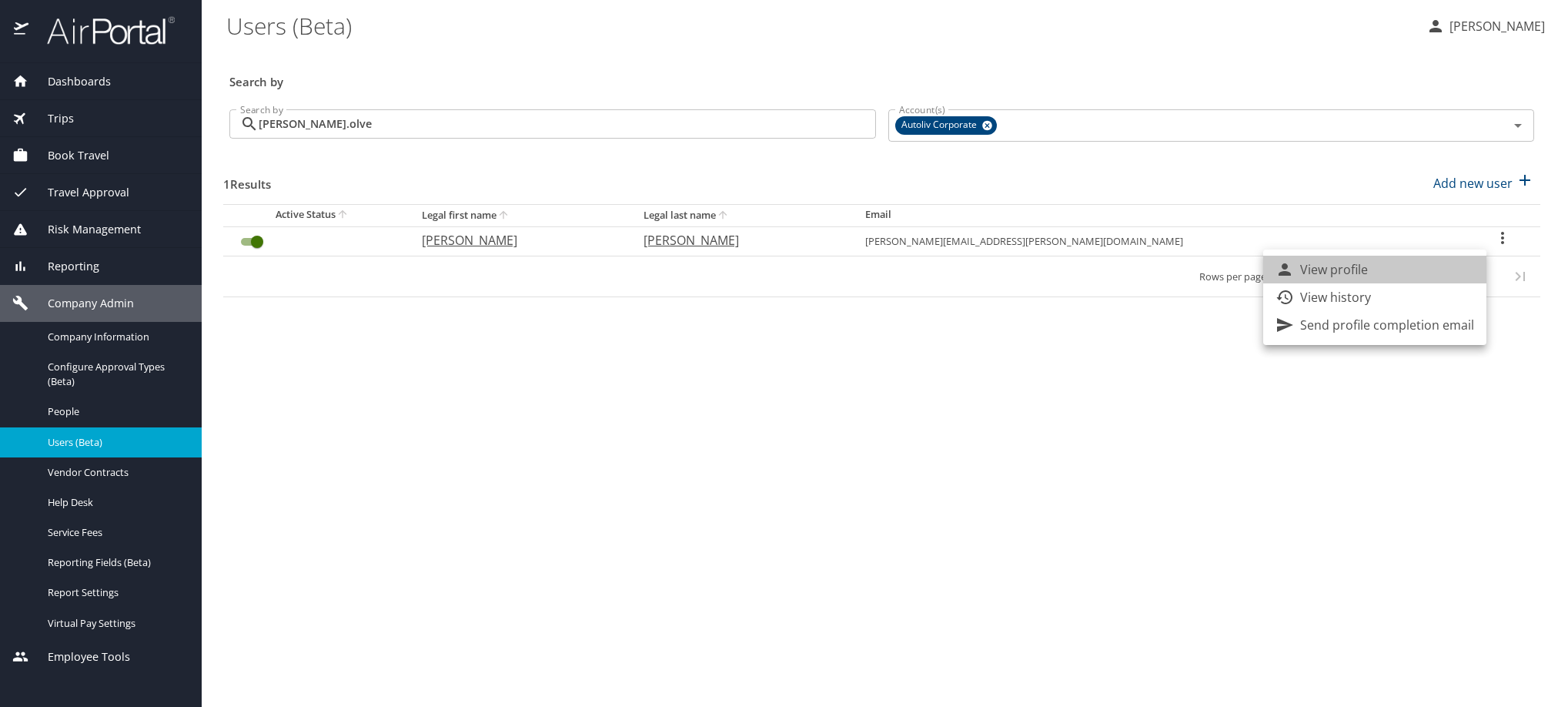
click at [1457, 269] on li "View profile" at bounding box center [1375, 269] width 223 height 28
select select "US"
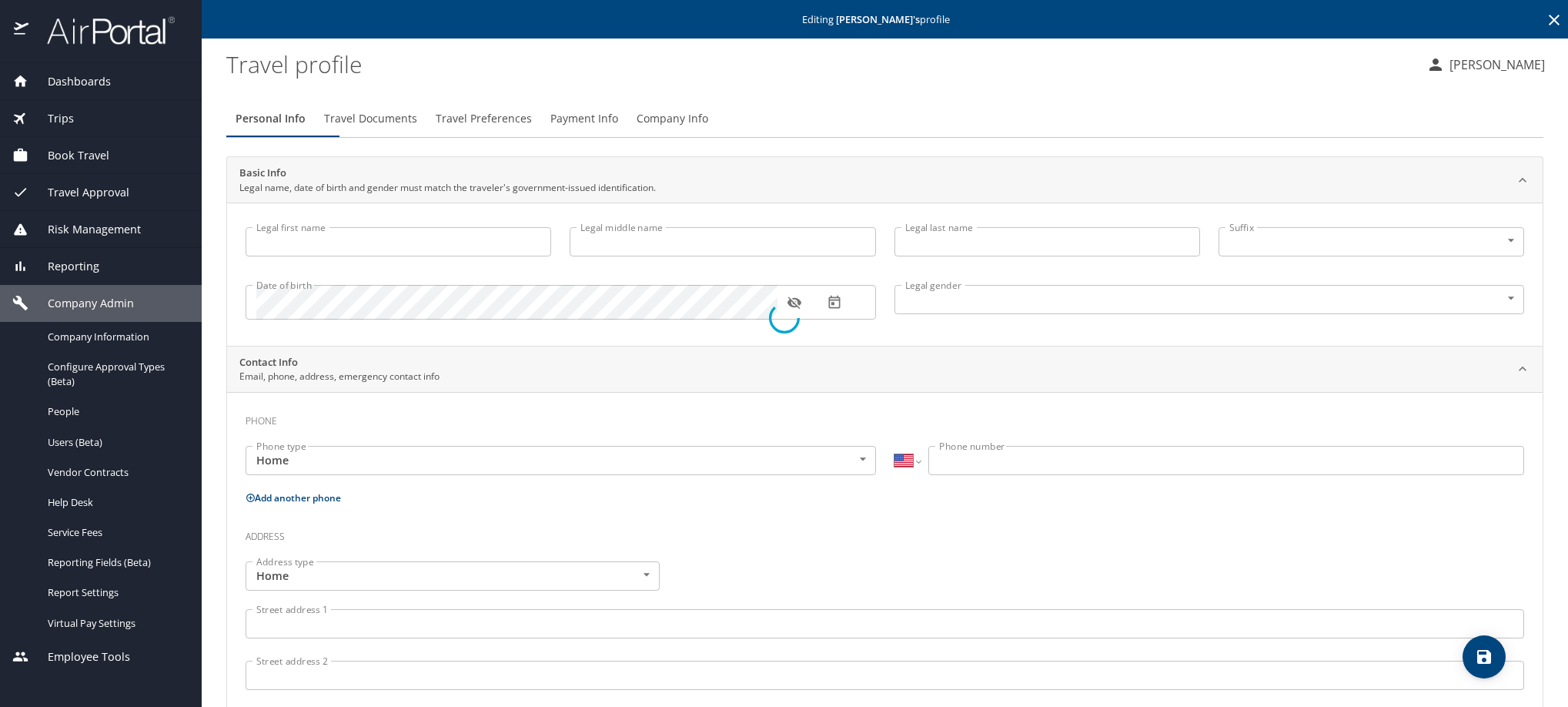
type input "SANDRA"
type input "OLVERA MARTINEZ"
type input "Female"
type input "Carlos"
type input "Arias"
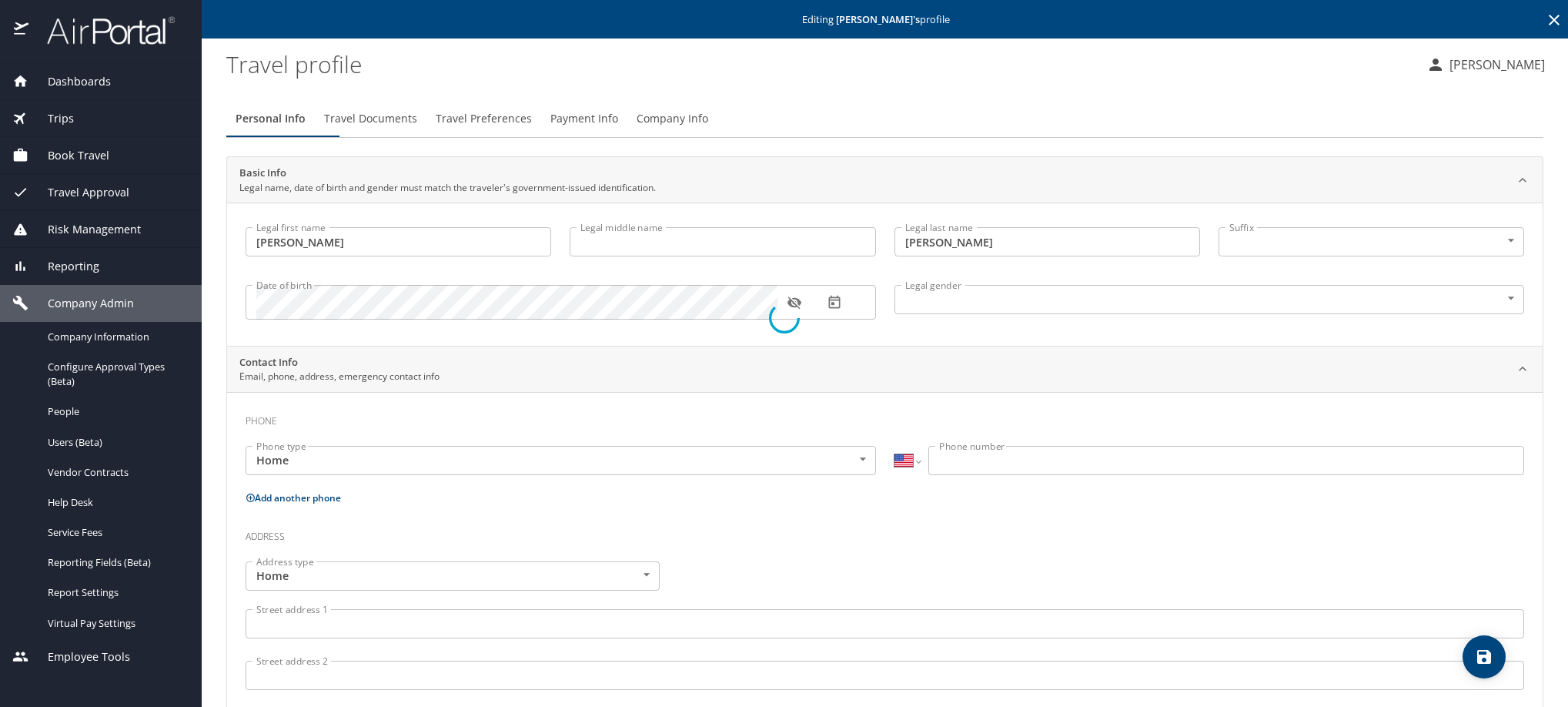
select select "TH"
type input "049 711 766"
select select "TH"
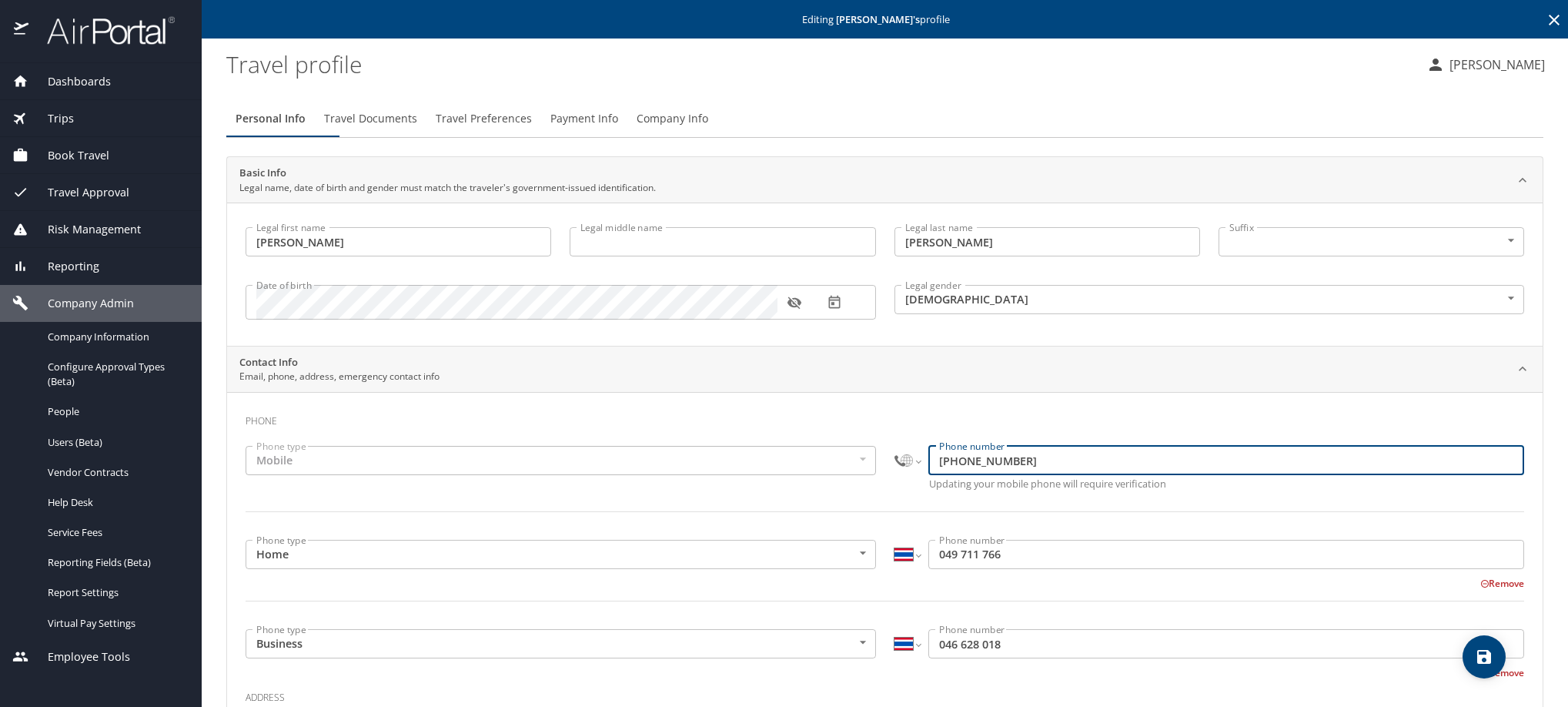
drag, startPoint x: 1072, startPoint y: 476, endPoint x: 892, endPoint y: 530, distance: 187.9
click at [892, 502] on div "International Afghanistan Åland Islands Albania Algeria American Samoa Andorra …" at bounding box center [1209, 470] width 649 height 66
click at [912, 475] on select "International Afghanistan Åland Islands Albania Algeria American Samoa Andorra …" at bounding box center [908, 461] width 26 height 30
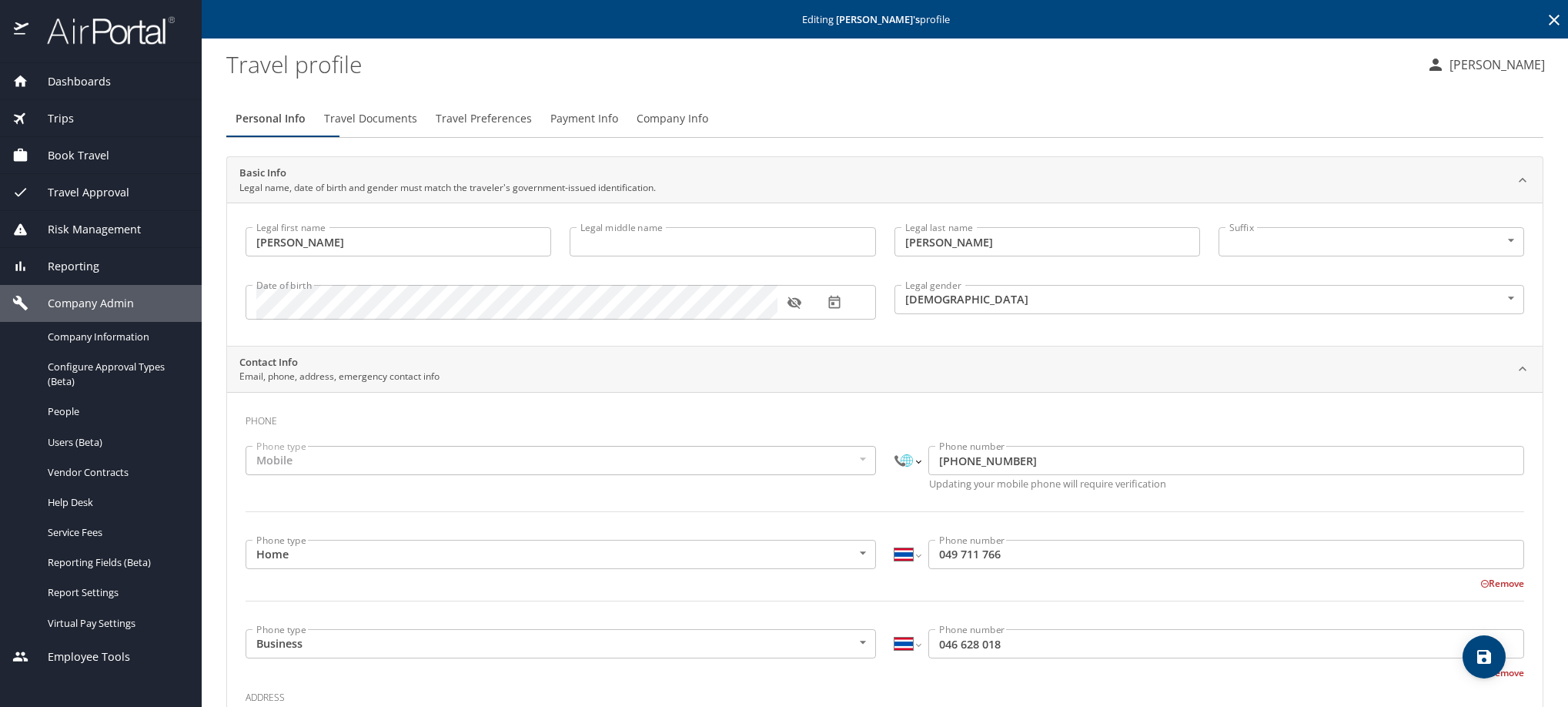
select select "EG"
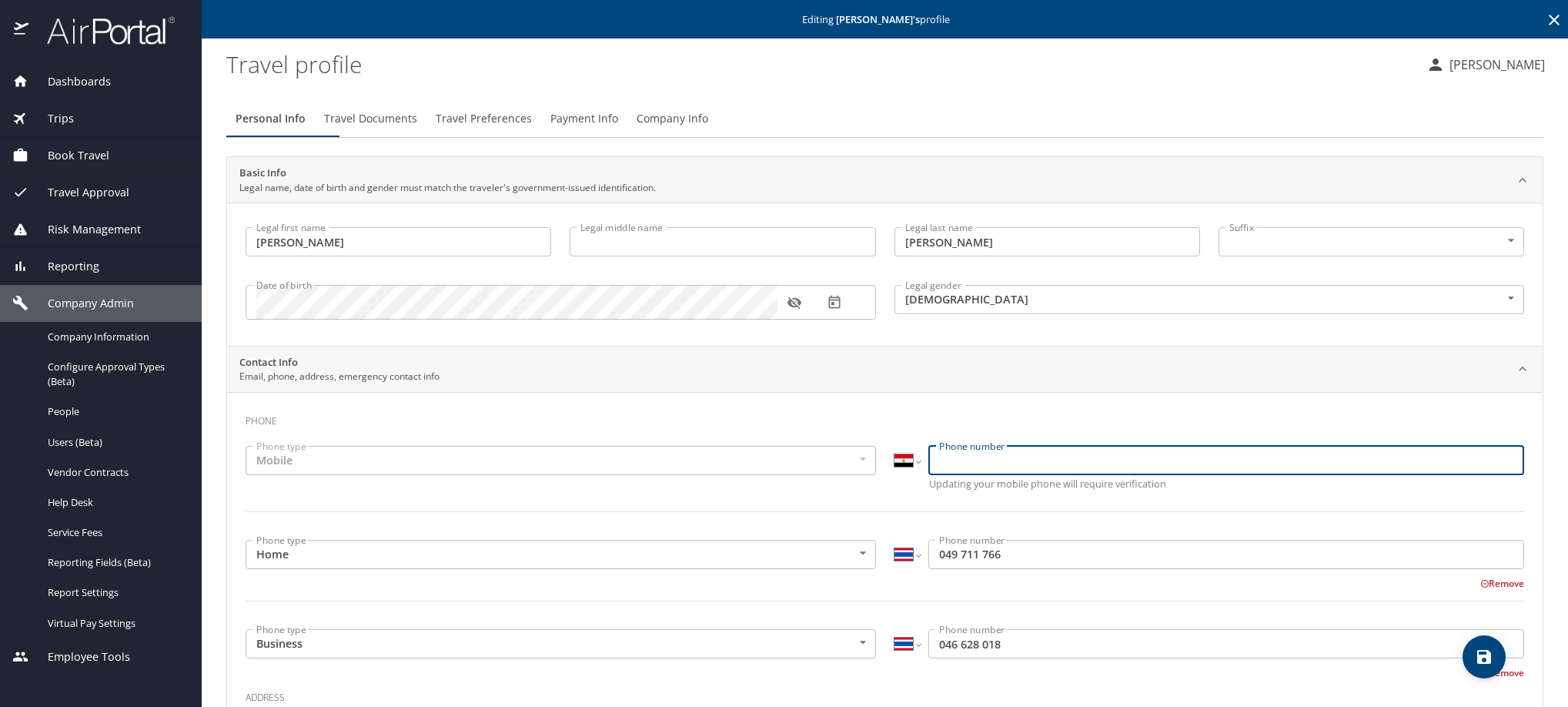
click at [895, 470] on select "International Afghanistan Åland Islands Albania Algeria American Samoa Andorra …" at bounding box center [908, 461] width 26 height 30
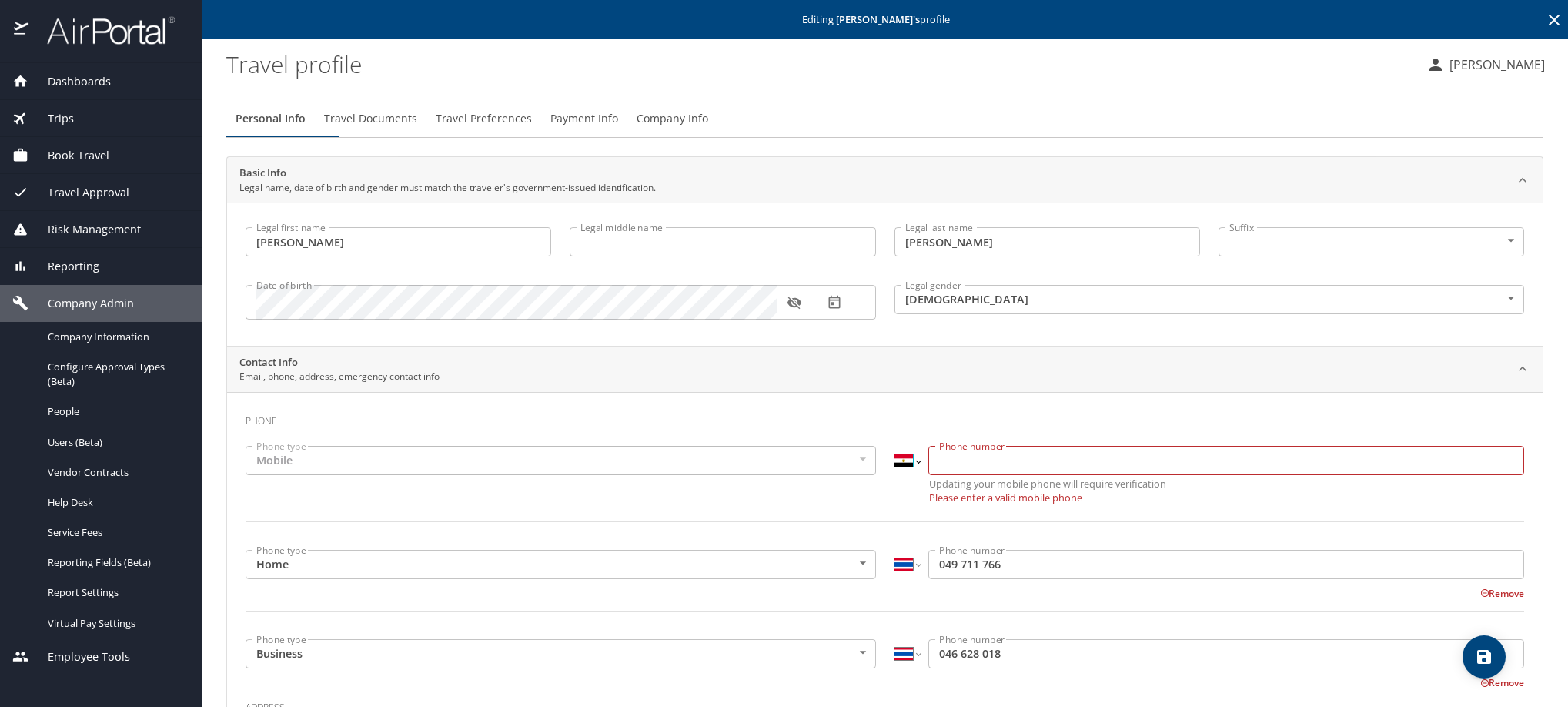
click at [896, 475] on select "International Afghanistan Åland Islands Albania Algeria American Samoa Andorra …" at bounding box center [908, 461] width 26 height 30
select select "EC"
click at [1240, 393] on div "Contact Info Email, phone, address, emergency contact info" at bounding box center [885, 370] width 1316 height 46
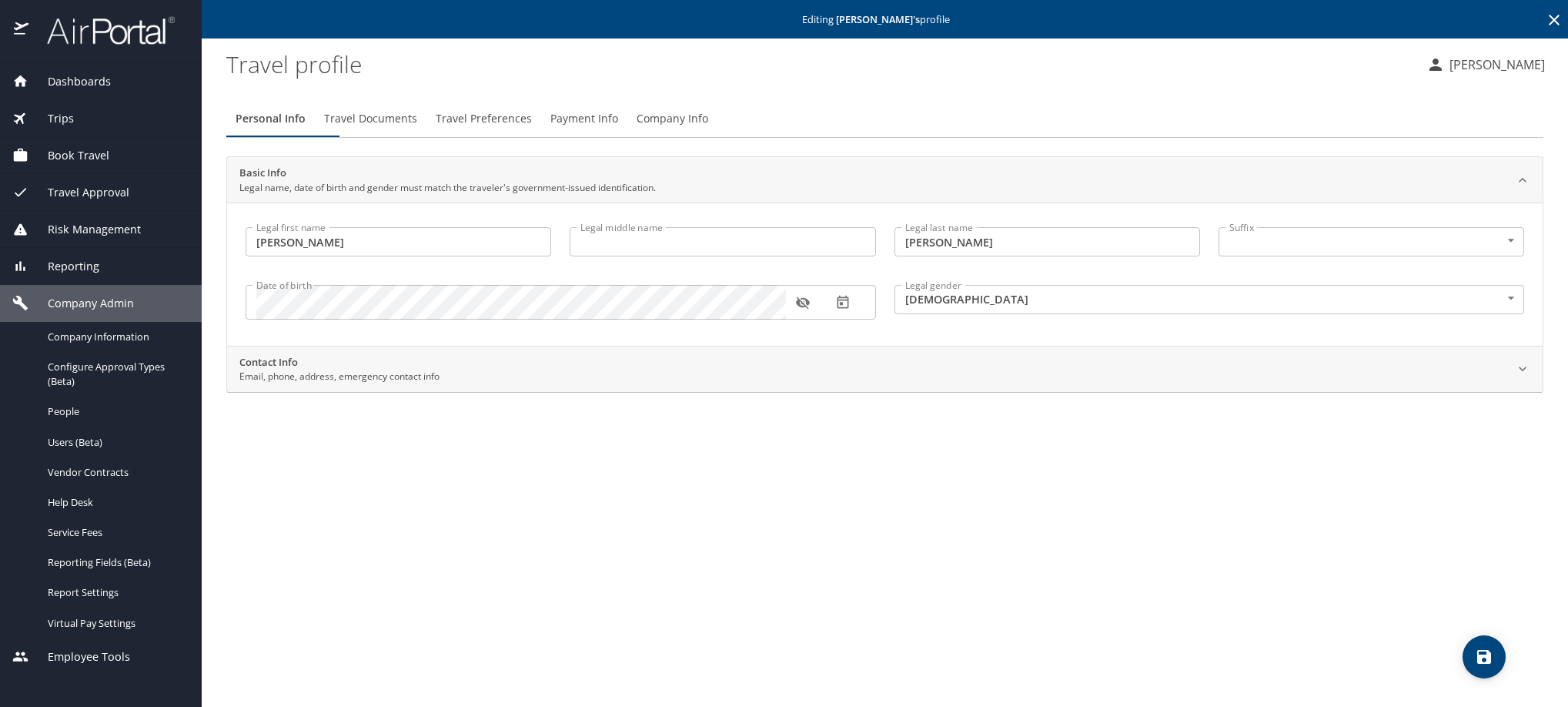
click at [305, 129] on span "Personal Info" at bounding box center [270, 118] width 70 height 19
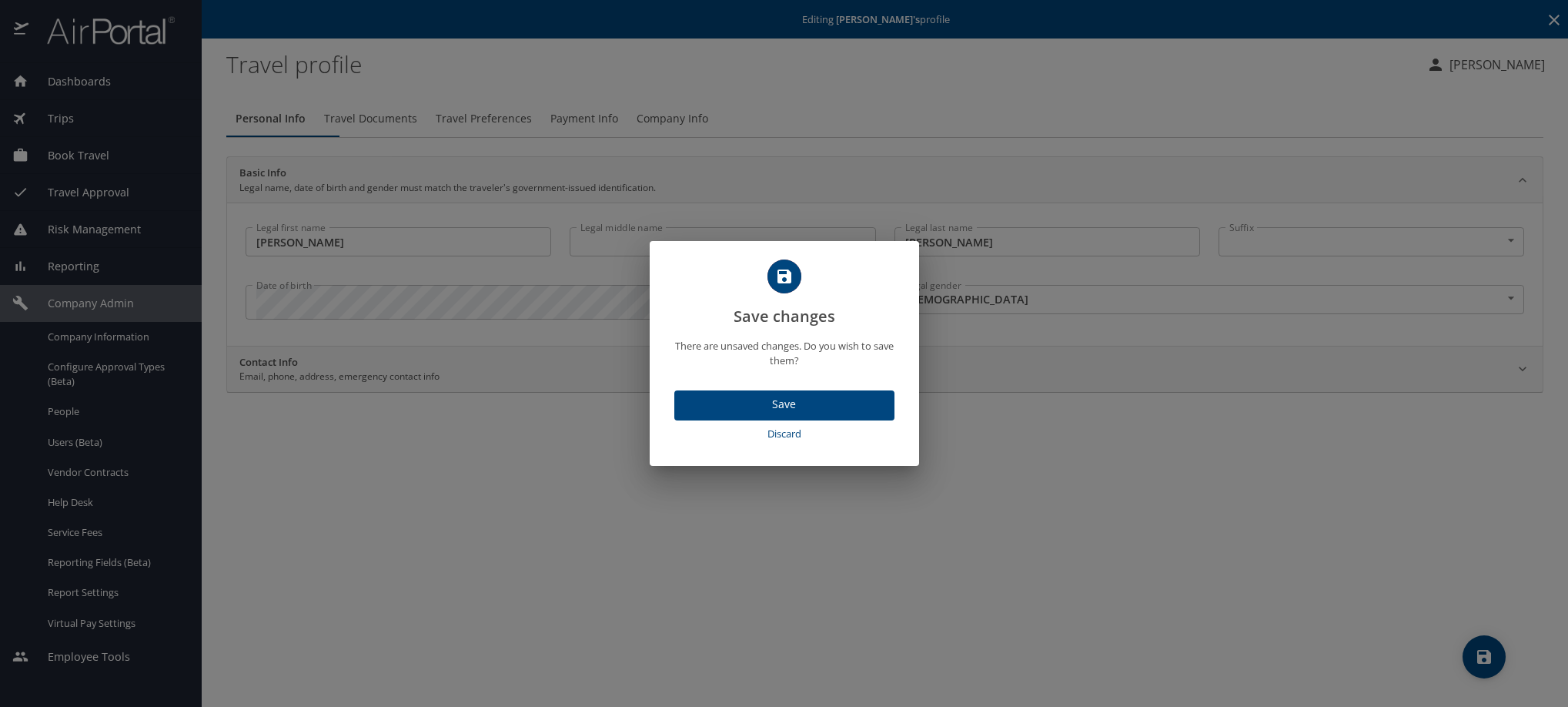
click at [809, 443] on span "Discard" at bounding box center [784, 434] width 208 height 18
select select "TH"
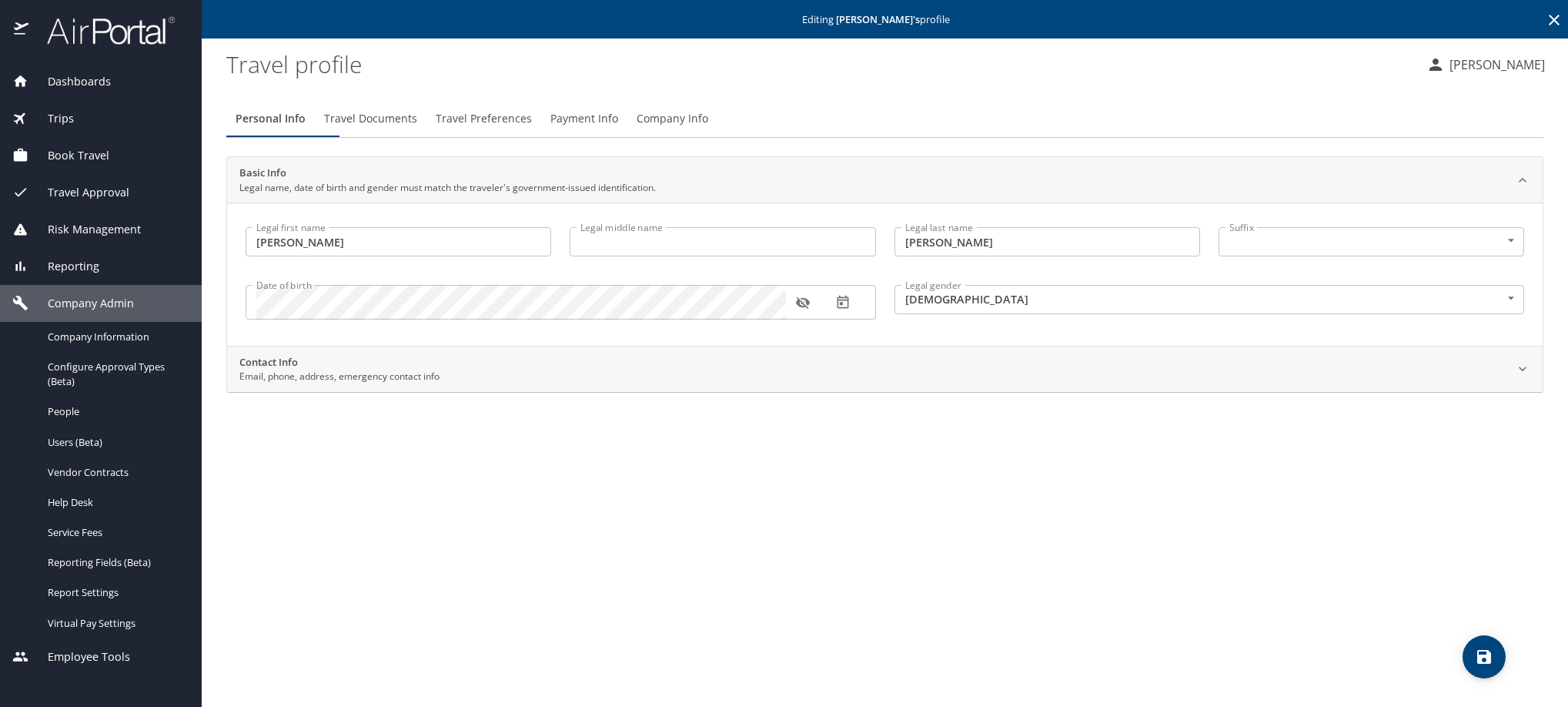
click at [1551, 16] on icon at bounding box center [1554, 20] width 19 height 19
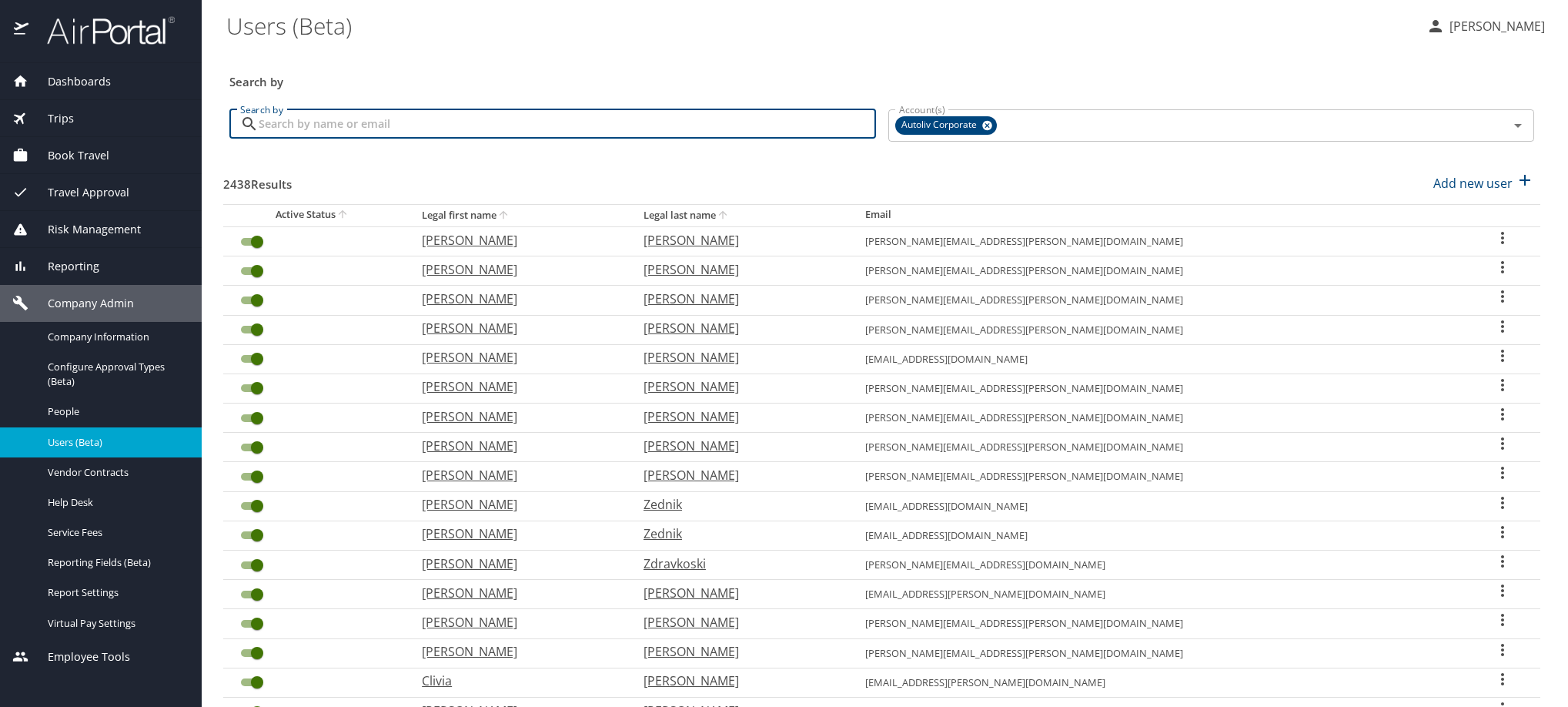
click at [351, 139] on input "Search by" at bounding box center [567, 124] width 617 height 30
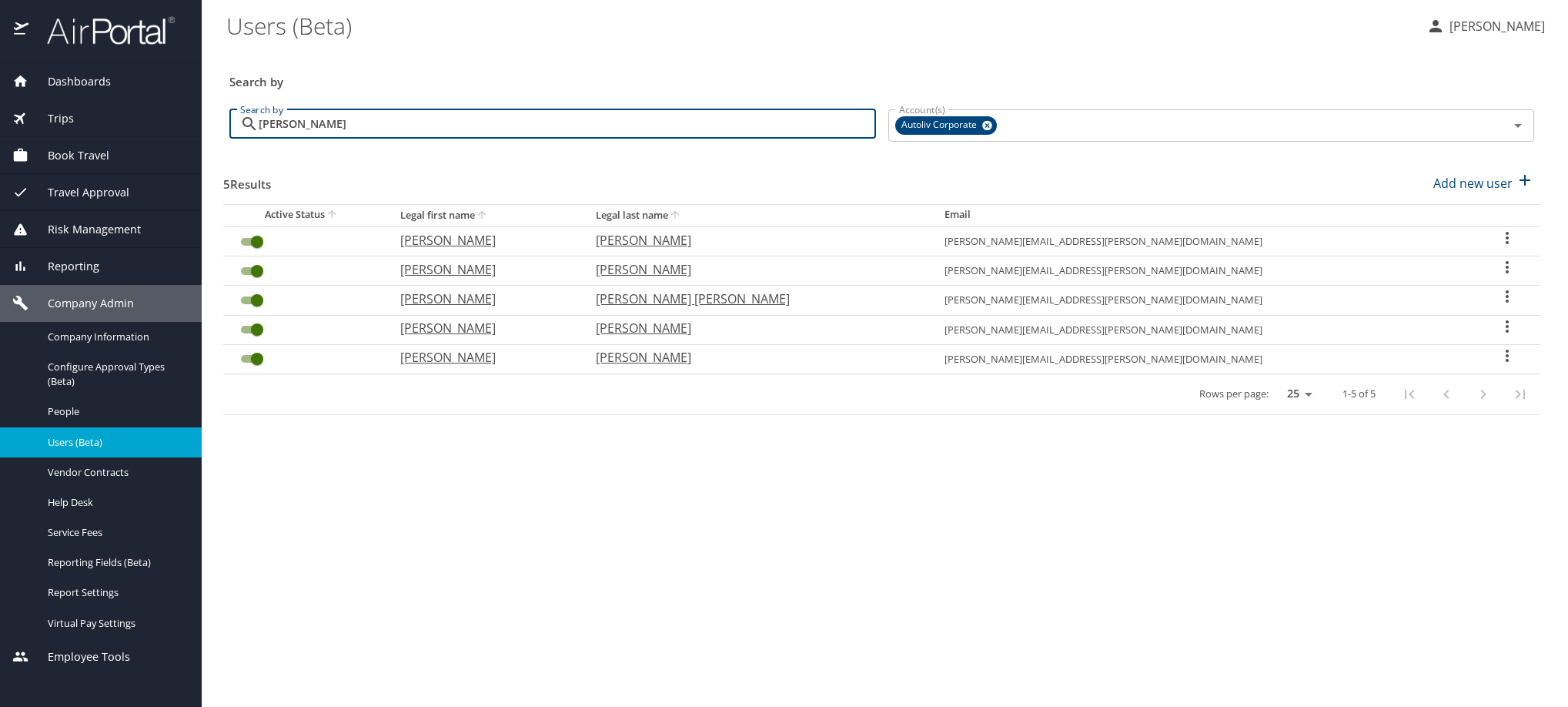
type input "SANDRA"
click at [1502, 277] on icon "User Search Table" at bounding box center [1507, 267] width 19 height 19
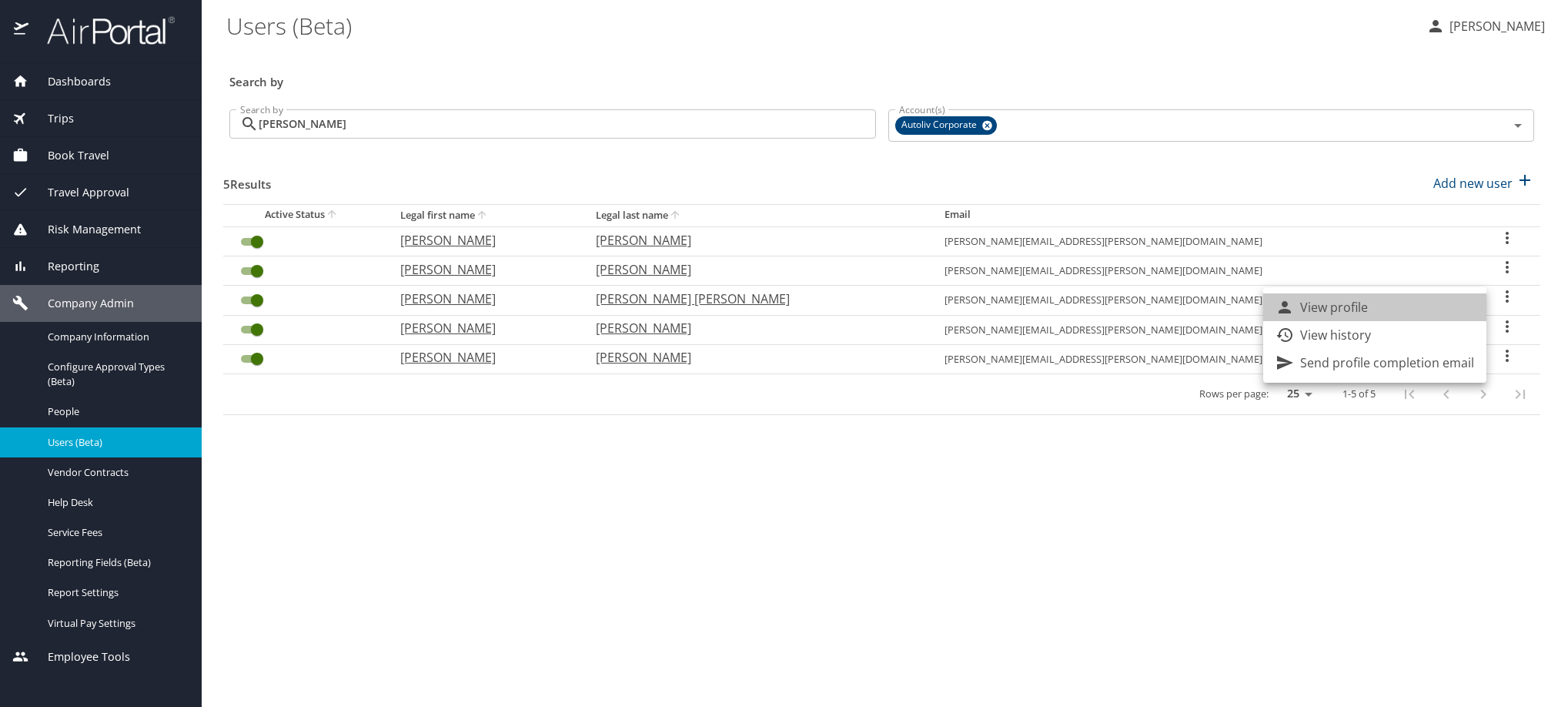
click at [1467, 305] on li "View profile" at bounding box center [1375, 307] width 223 height 28
select select "US"
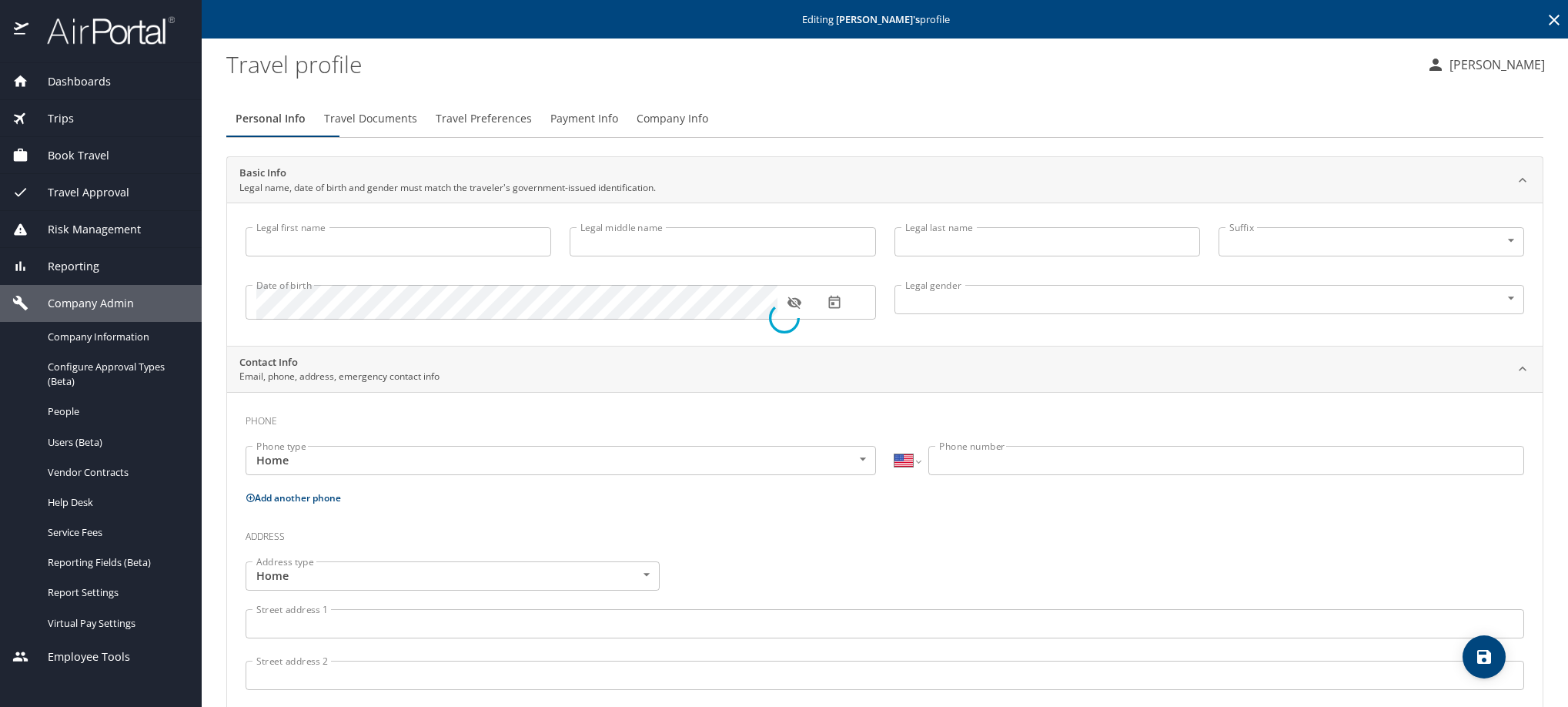
type input "SANDRA"
type input "OLVERA MARTINEZ"
type input "Female"
type input "Carlos"
type input "Arias"
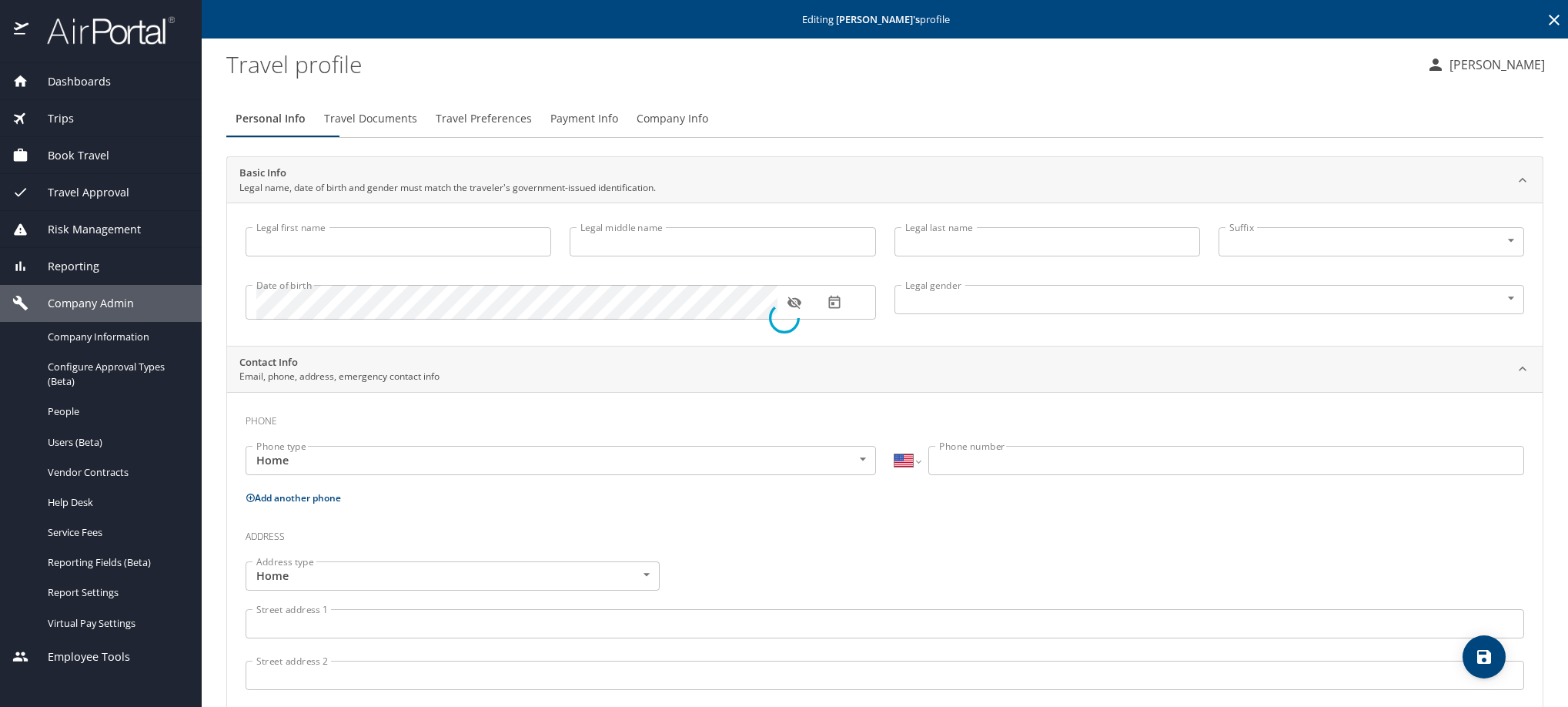
select select "TH"
type input "049 711 766"
select select "TH"
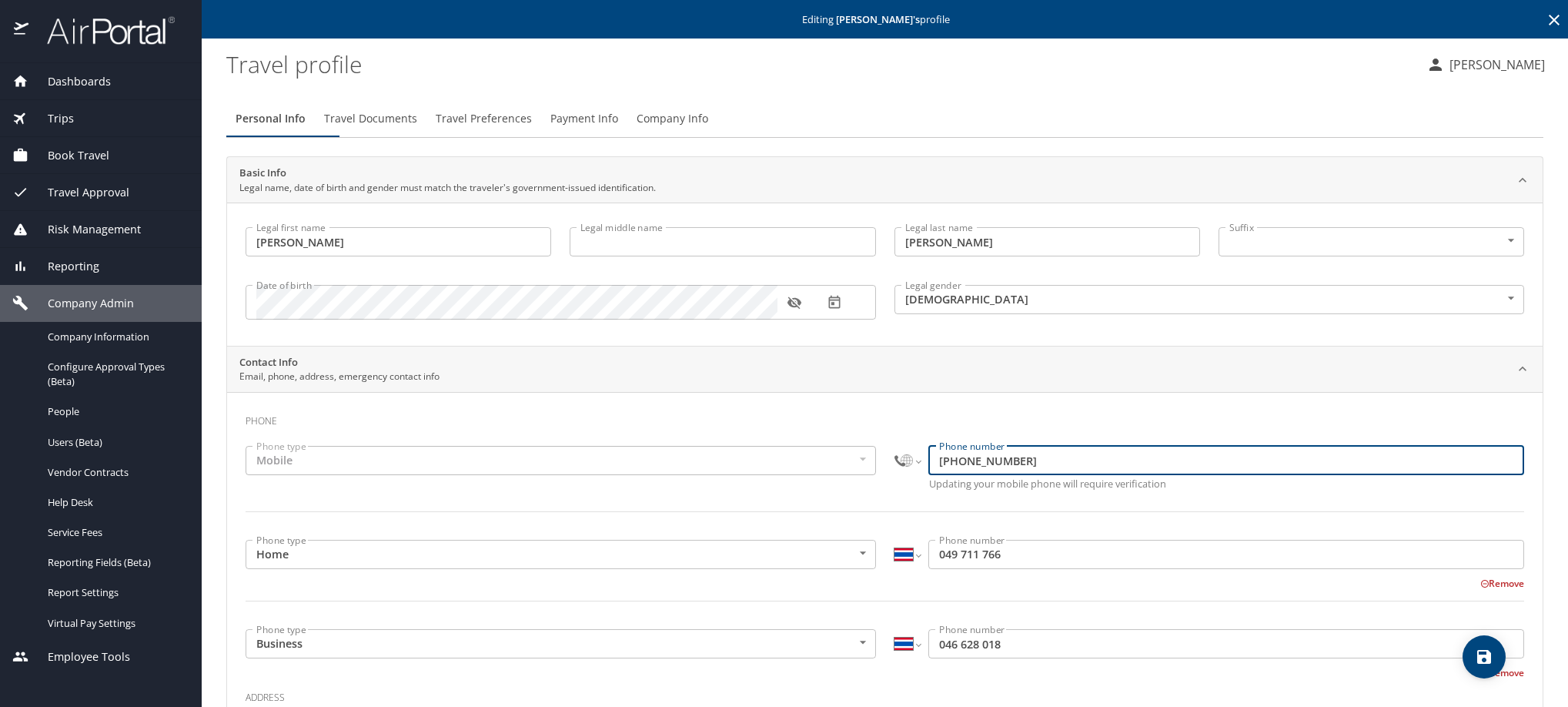
drag, startPoint x: 1077, startPoint y: 475, endPoint x: 950, endPoint y: 490, distance: 127.9
click at [950, 475] on input "+61 93709477" at bounding box center [1226, 461] width 596 height 30
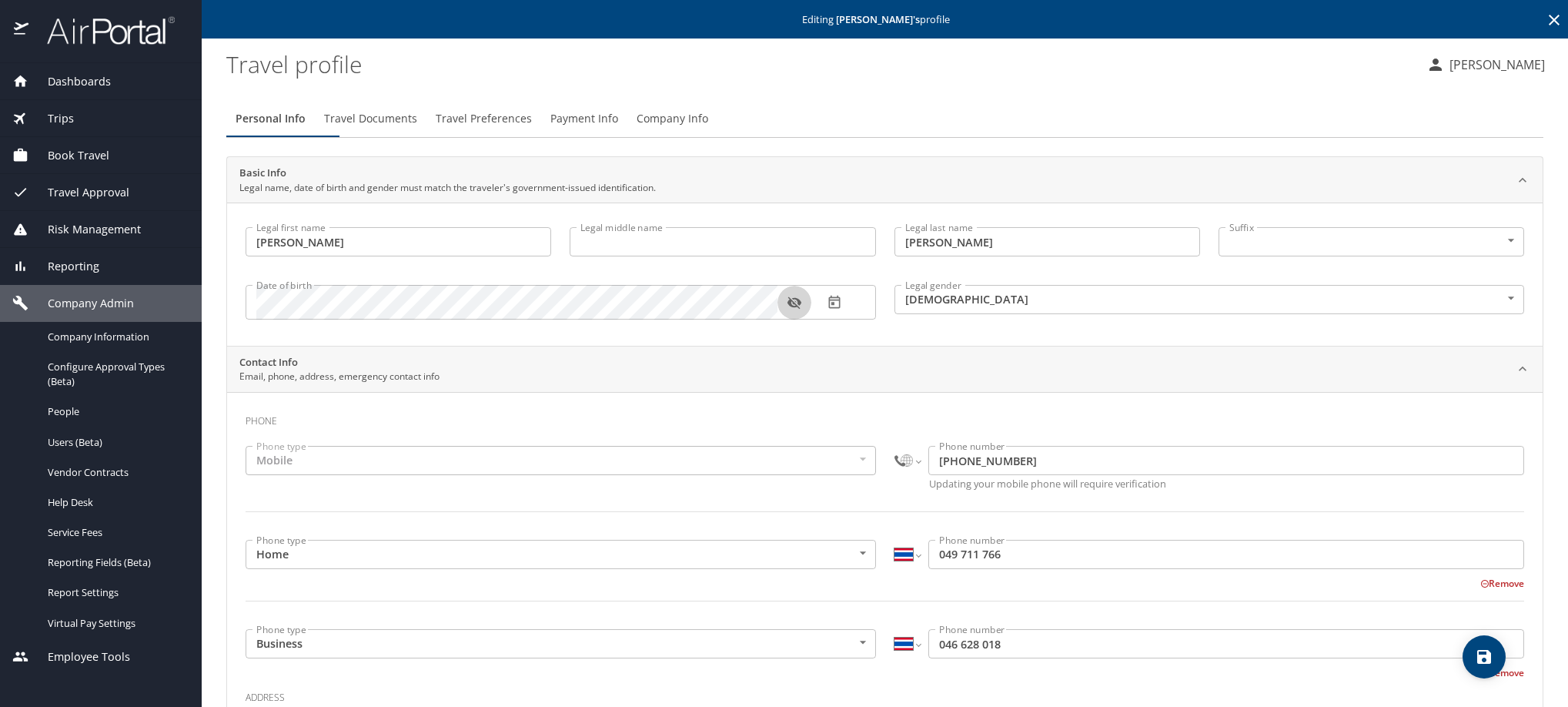
click at [799, 309] on icon "button" at bounding box center [794, 302] width 14 height 12
click at [895, 475] on select "International Afghanistan Åland Islands Albania Algeria American Samoa Andorra …" at bounding box center [908, 461] width 26 height 30
select select "MX"
click at [895, 466] on select "International Afghanistan Åland Islands Albania Algeria American Samoa Andorra …" at bounding box center [908, 461] width 26 height 30
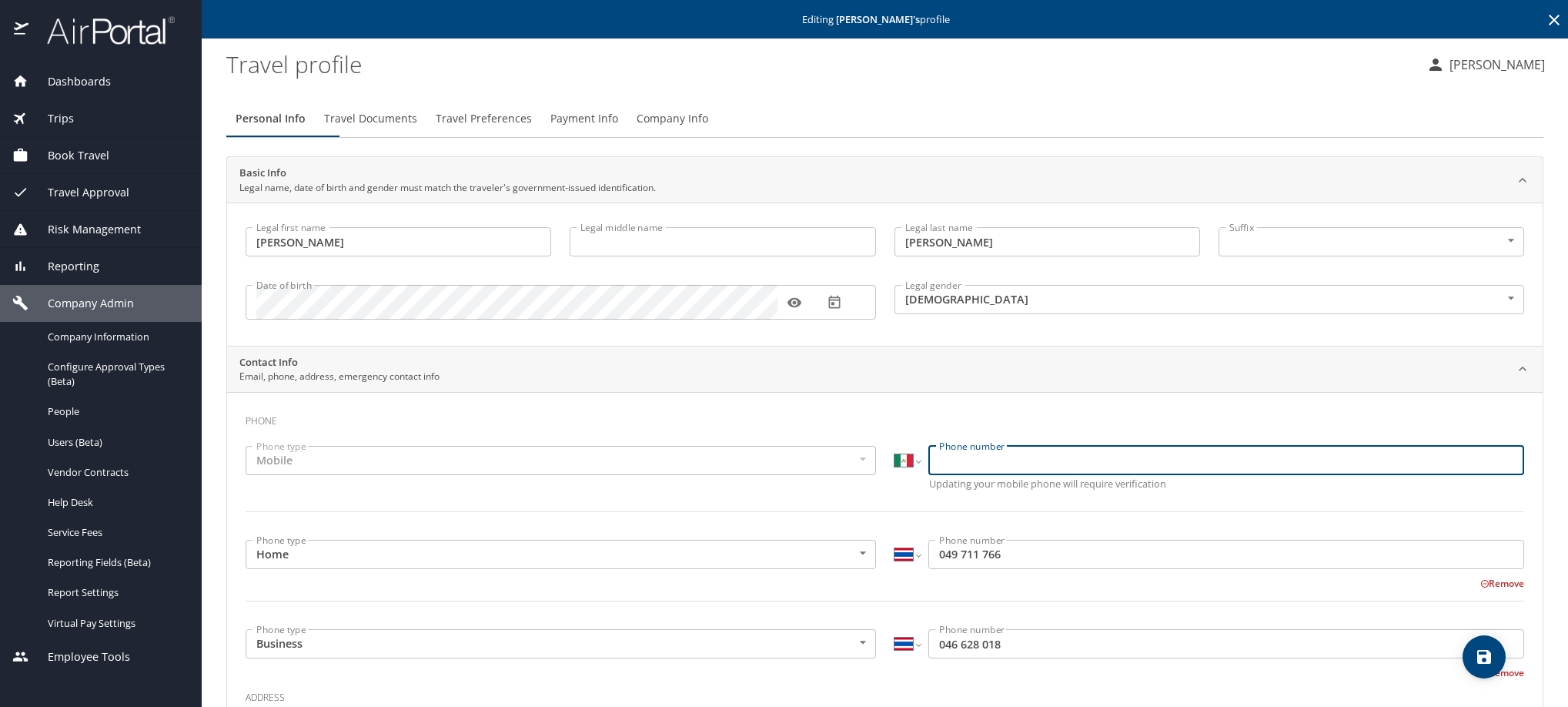
click at [986, 475] on input "Phone number" at bounding box center [1226, 461] width 596 height 30
type input "664 108 6932"
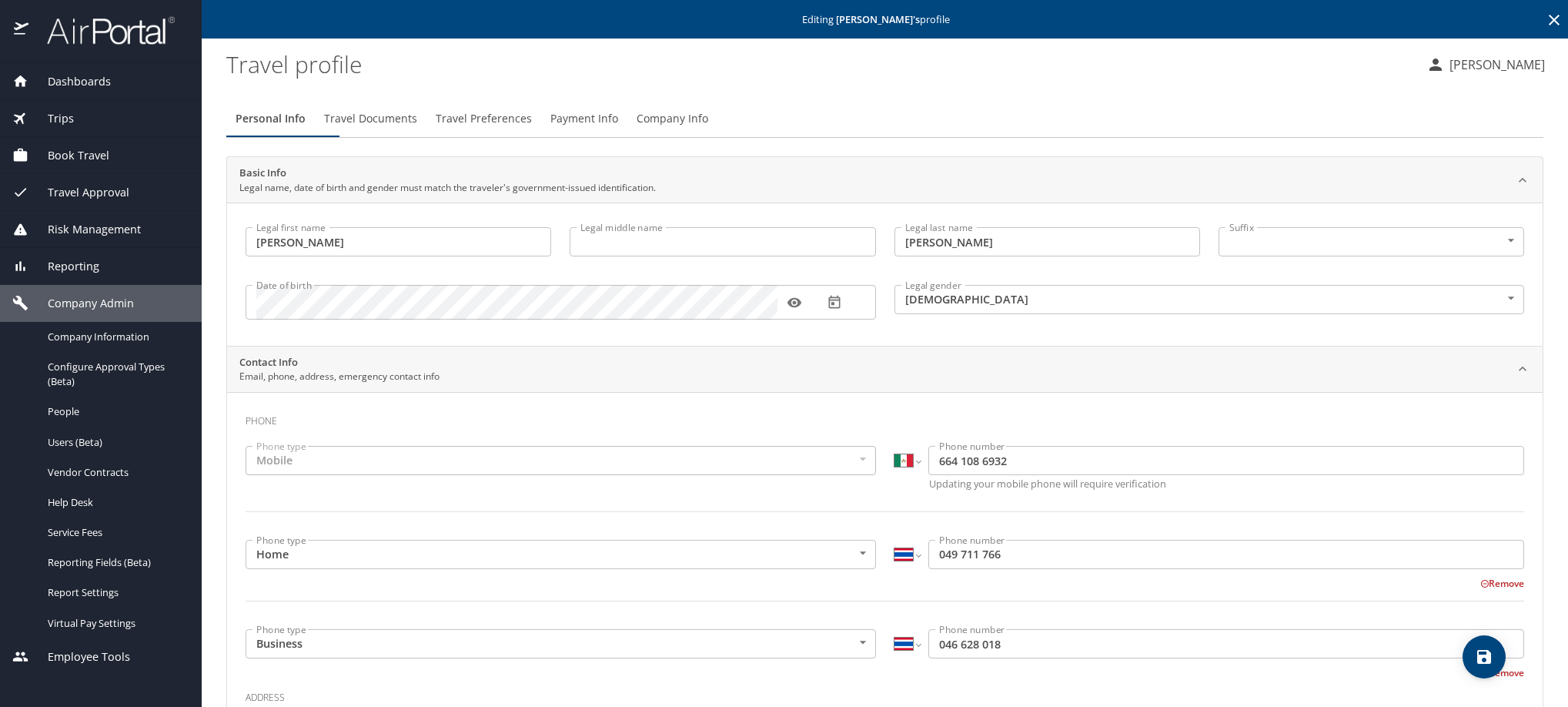
click at [1502, 590] on button "Remove" at bounding box center [1502, 583] width 44 height 13
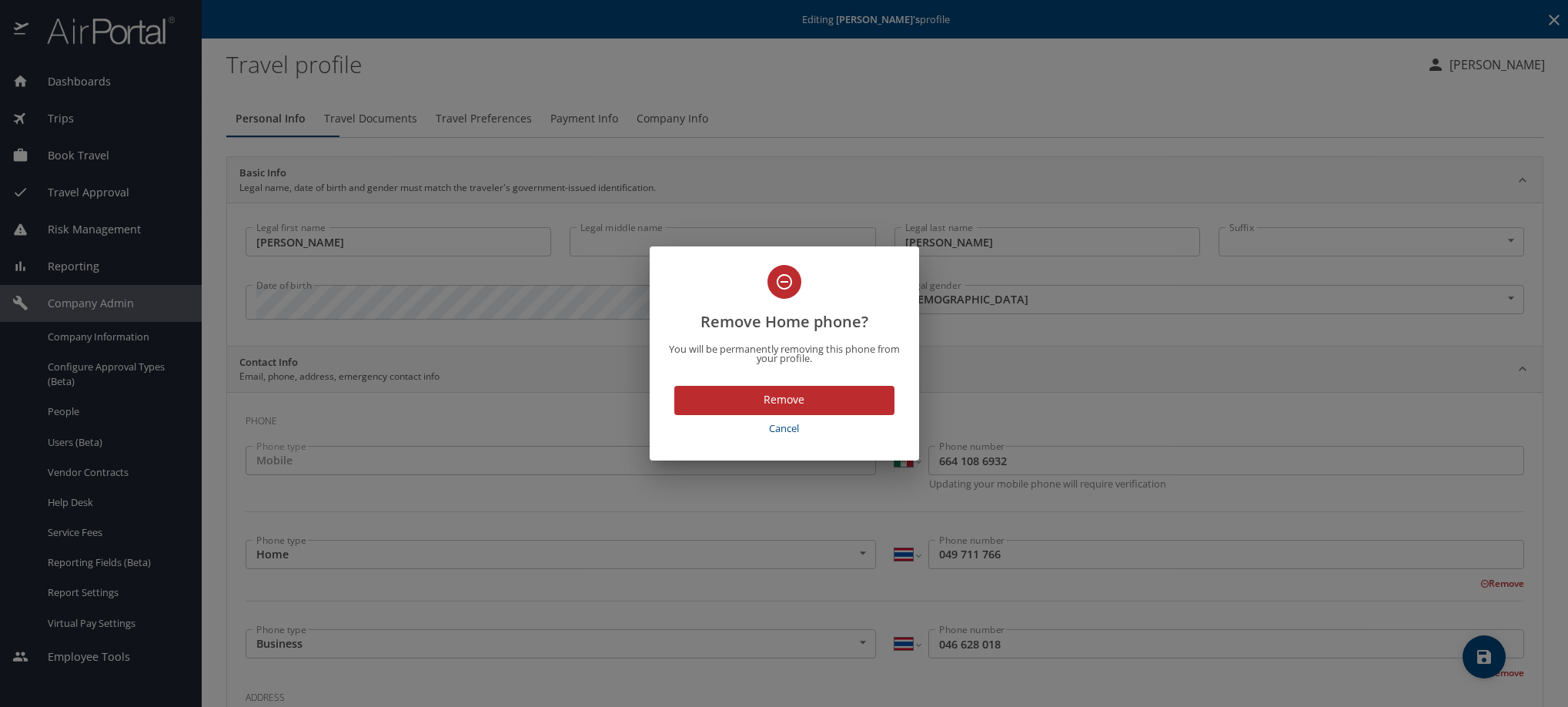
click at [814, 410] on span "Remove" at bounding box center [784, 399] width 195 height 19
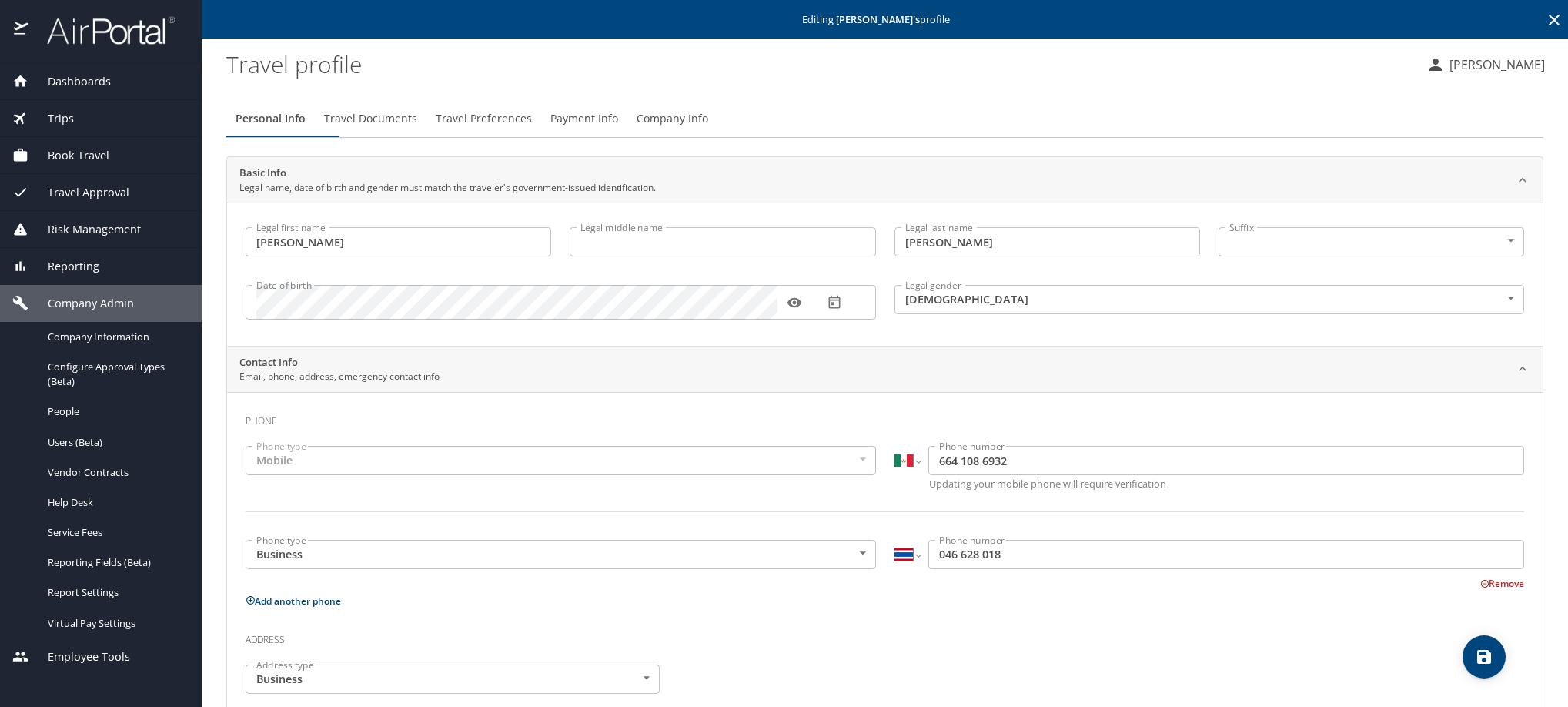
click at [1480, 590] on button "Remove" at bounding box center [1502, 583] width 44 height 13
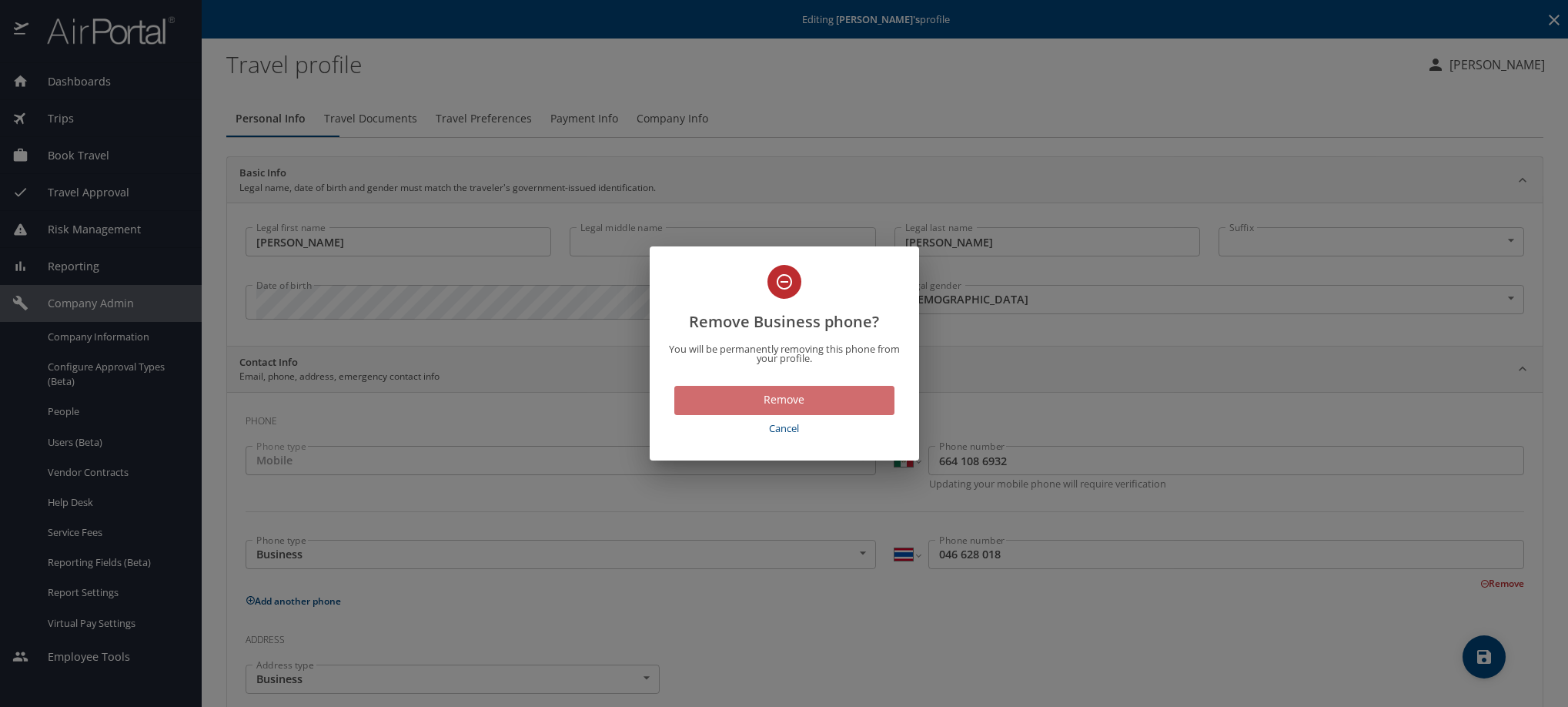
click at [815, 410] on span "Remove" at bounding box center [784, 399] width 195 height 19
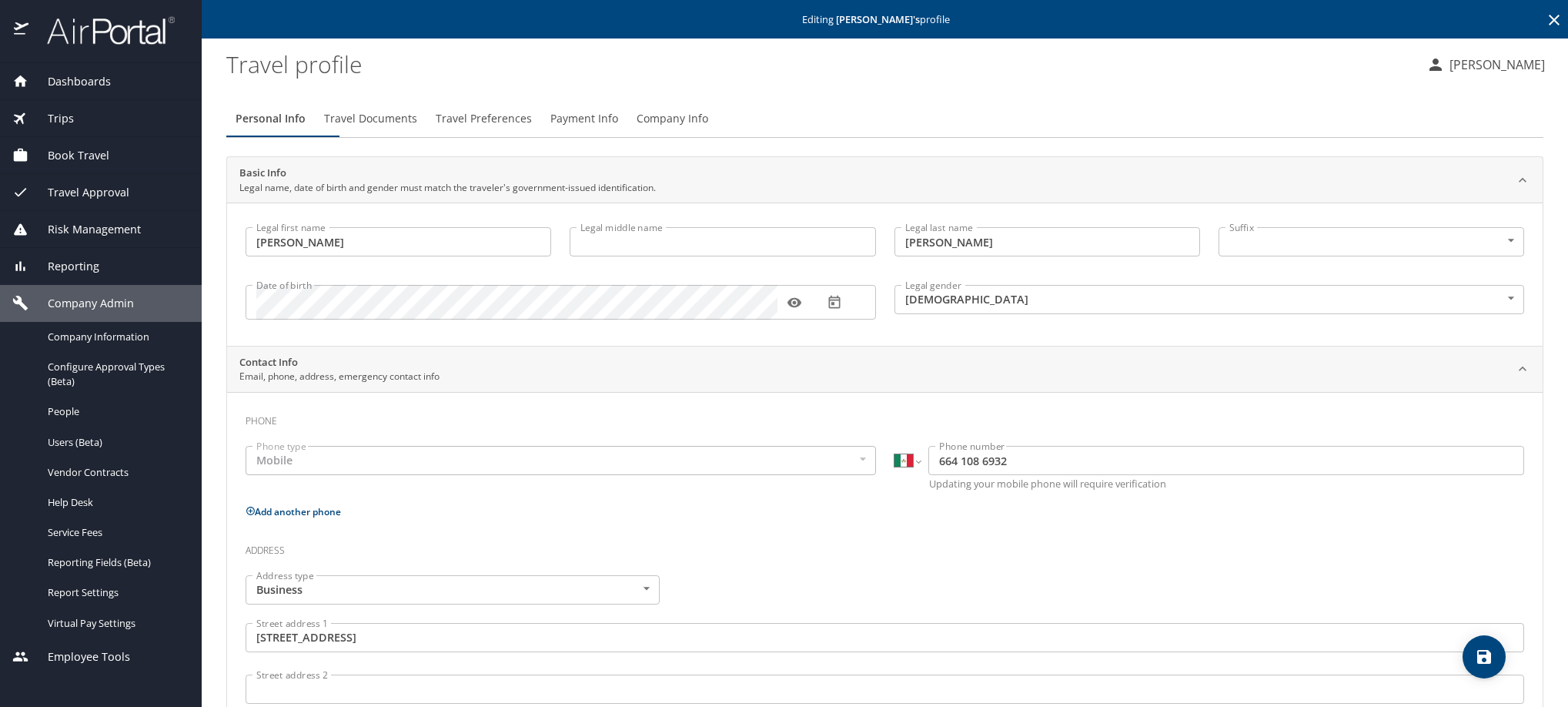
click at [291, 518] on button "Add another phone" at bounding box center [293, 512] width 95 height 13
select select "US"
click at [1475, 654] on icon "save" at bounding box center [1484, 657] width 19 height 19
select select "MX"
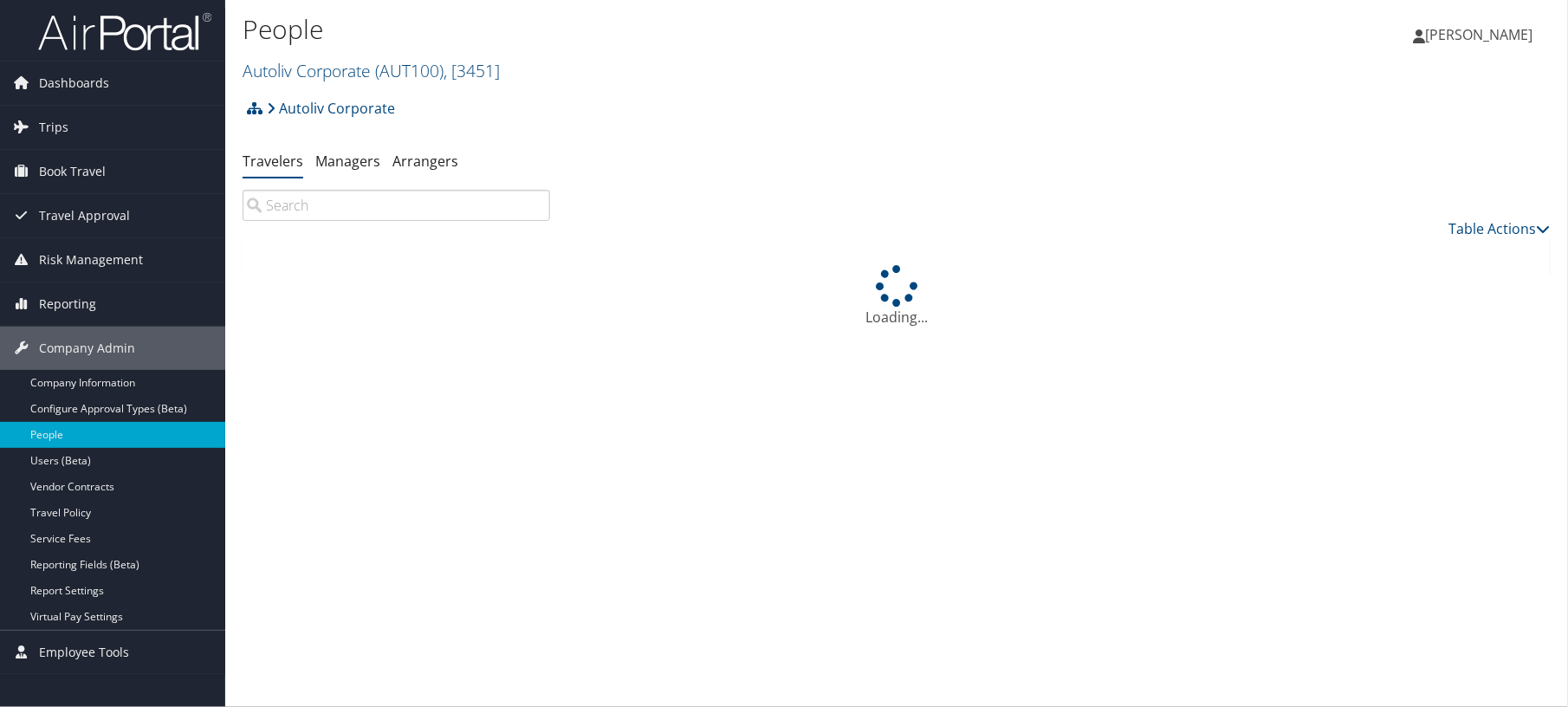
click at [418, 221] on input "search" at bounding box center [396, 205] width 308 height 31
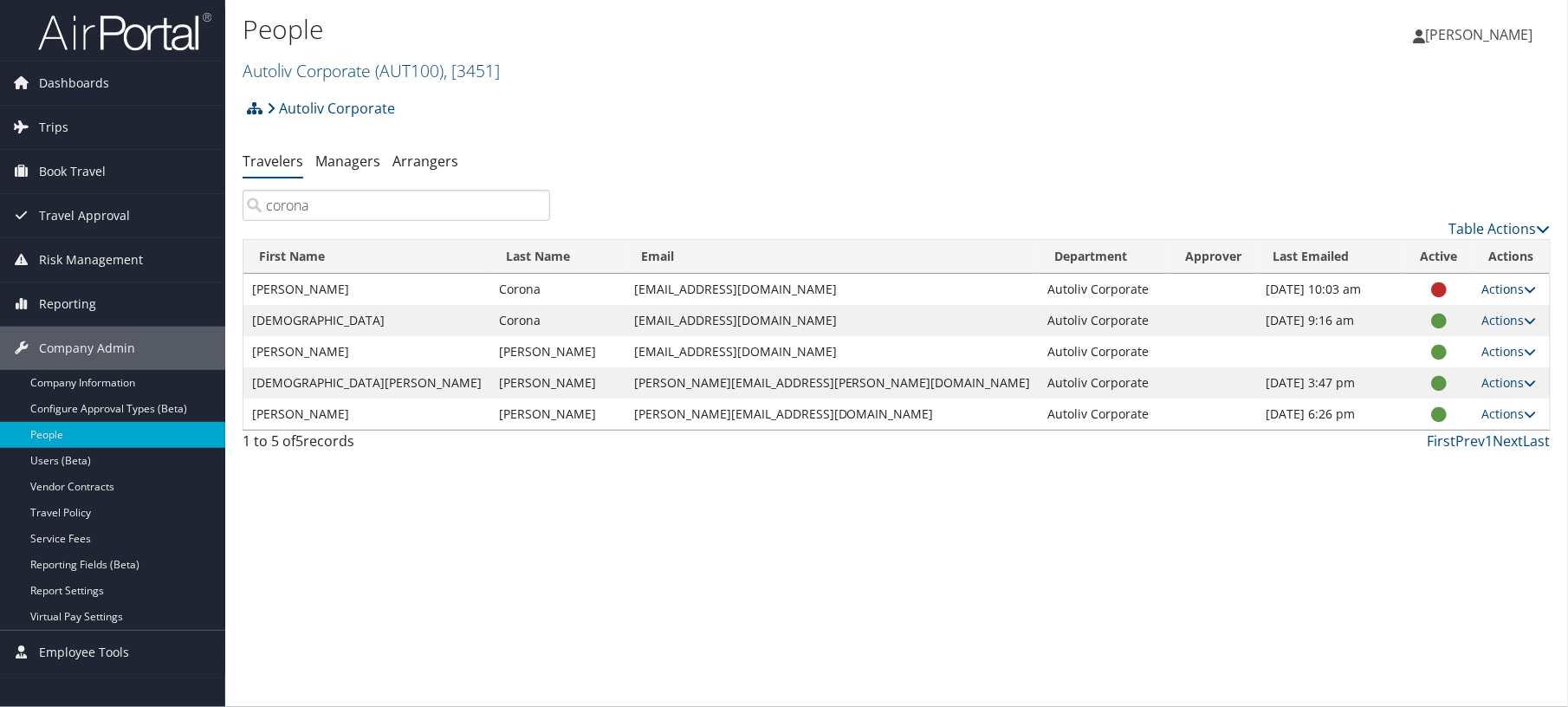
type input "corona"
click at [1526, 296] on icon at bounding box center [1530, 289] width 12 height 12
click at [1398, 344] on link "User Settings" at bounding box center [1387, 329] width 160 height 30
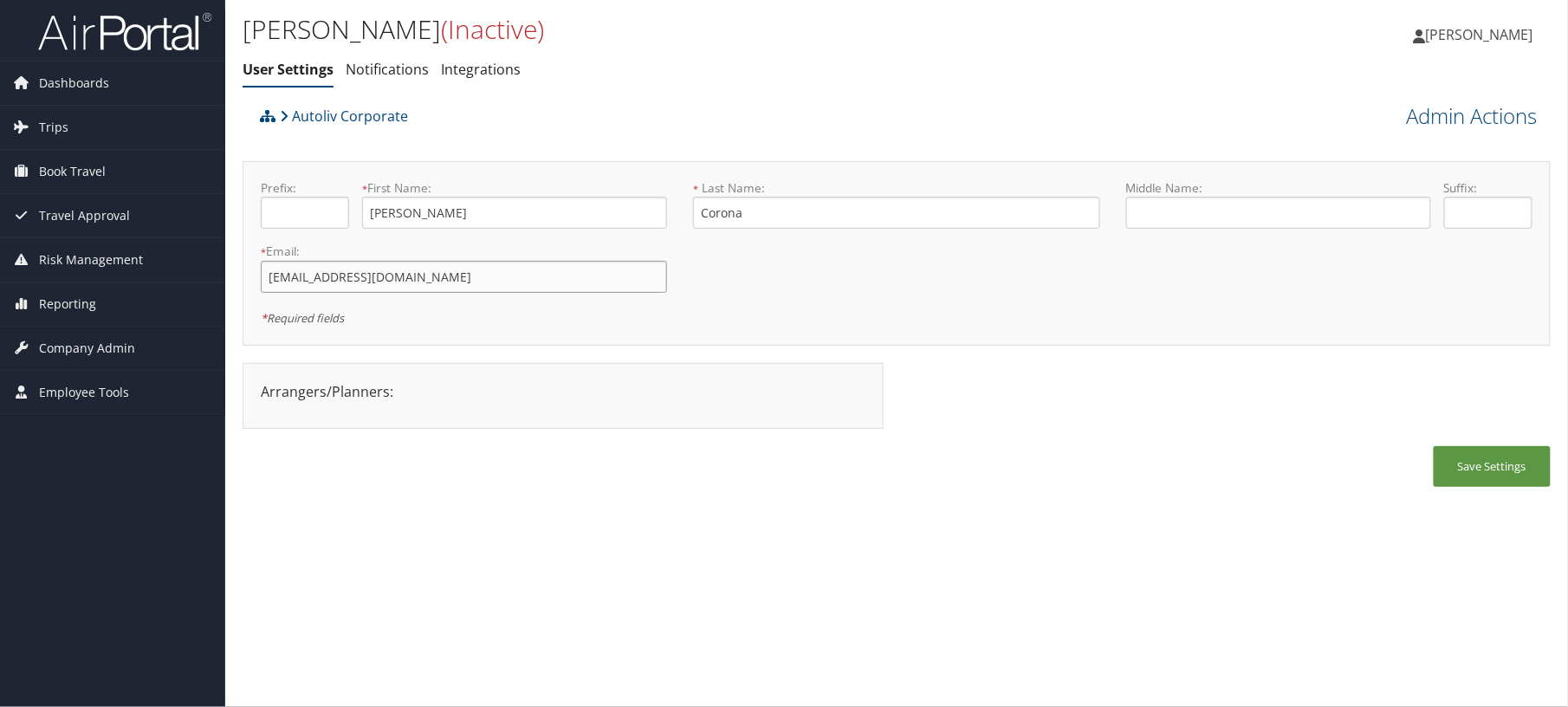
click at [407, 293] on input "[EMAIL_ADDRESS][DOMAIN_NAME]" at bounding box center [464, 276] width 407 height 32
type input "francisco.coronabravo@autoliv.com"
click at [1494, 487] on button "Save Settings" at bounding box center [1492, 467] width 117 height 41
click at [424, 79] on link "Notifications" at bounding box center [387, 69] width 83 height 19
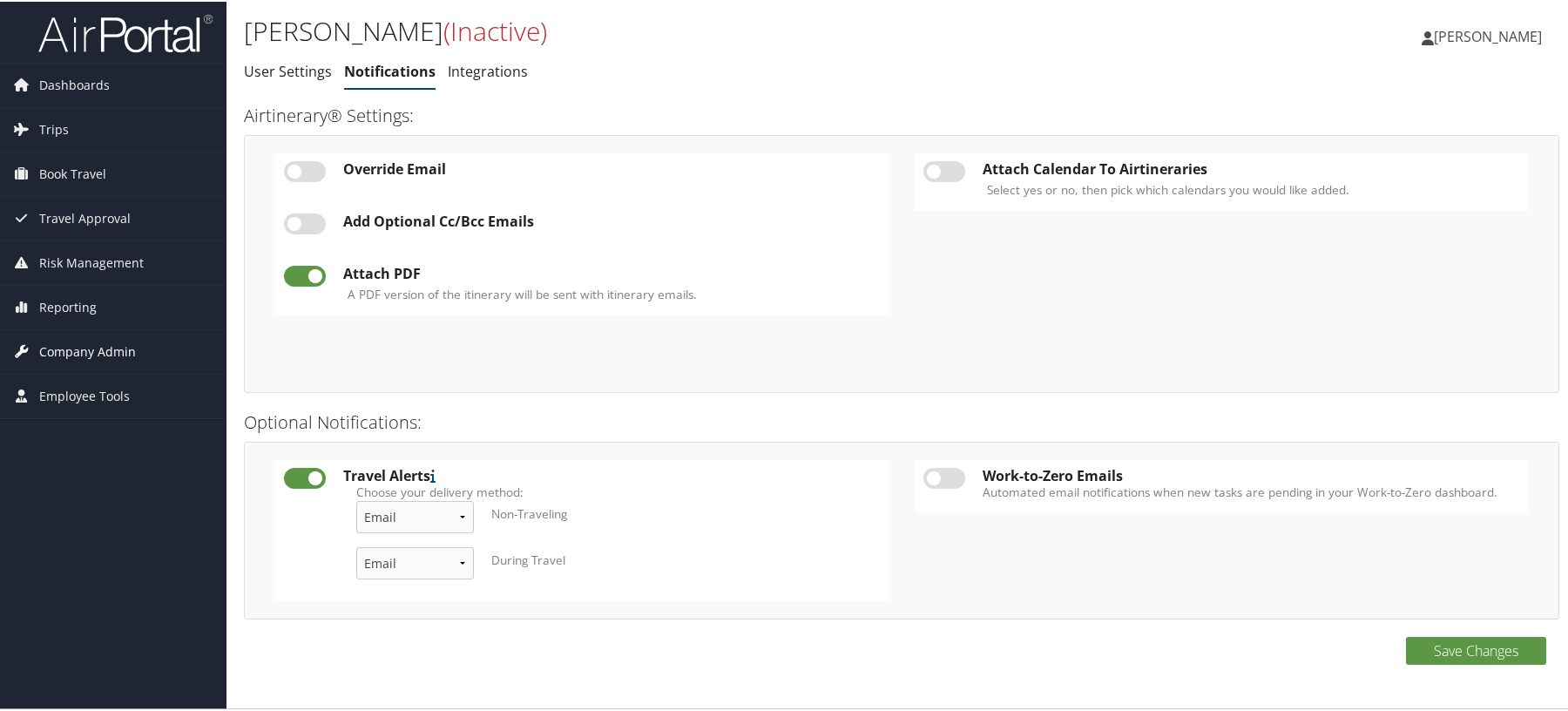
click at [63, 356] on span "Company Admin" at bounding box center [87, 350] width 97 height 44
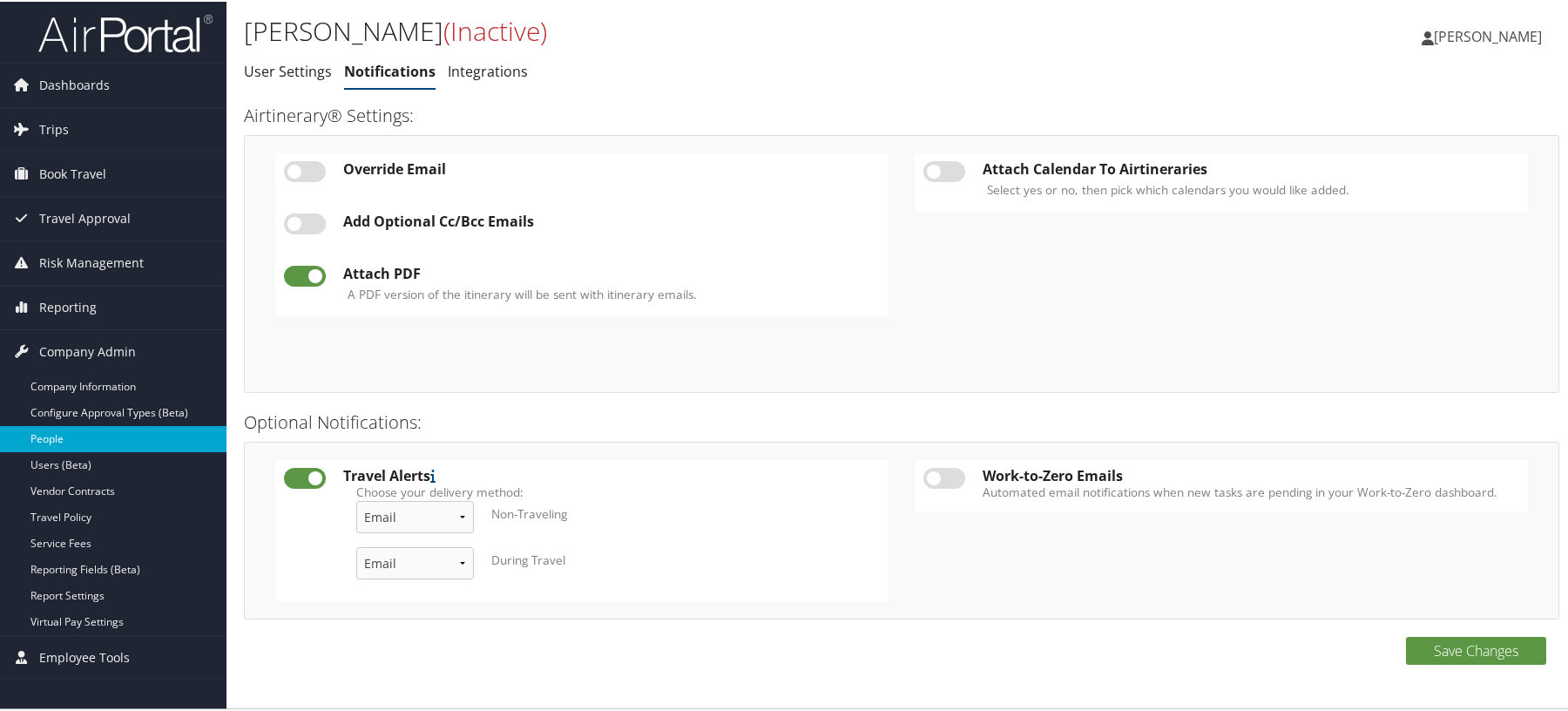
click at [71, 438] on link "People" at bounding box center [113, 438] width 227 height 26
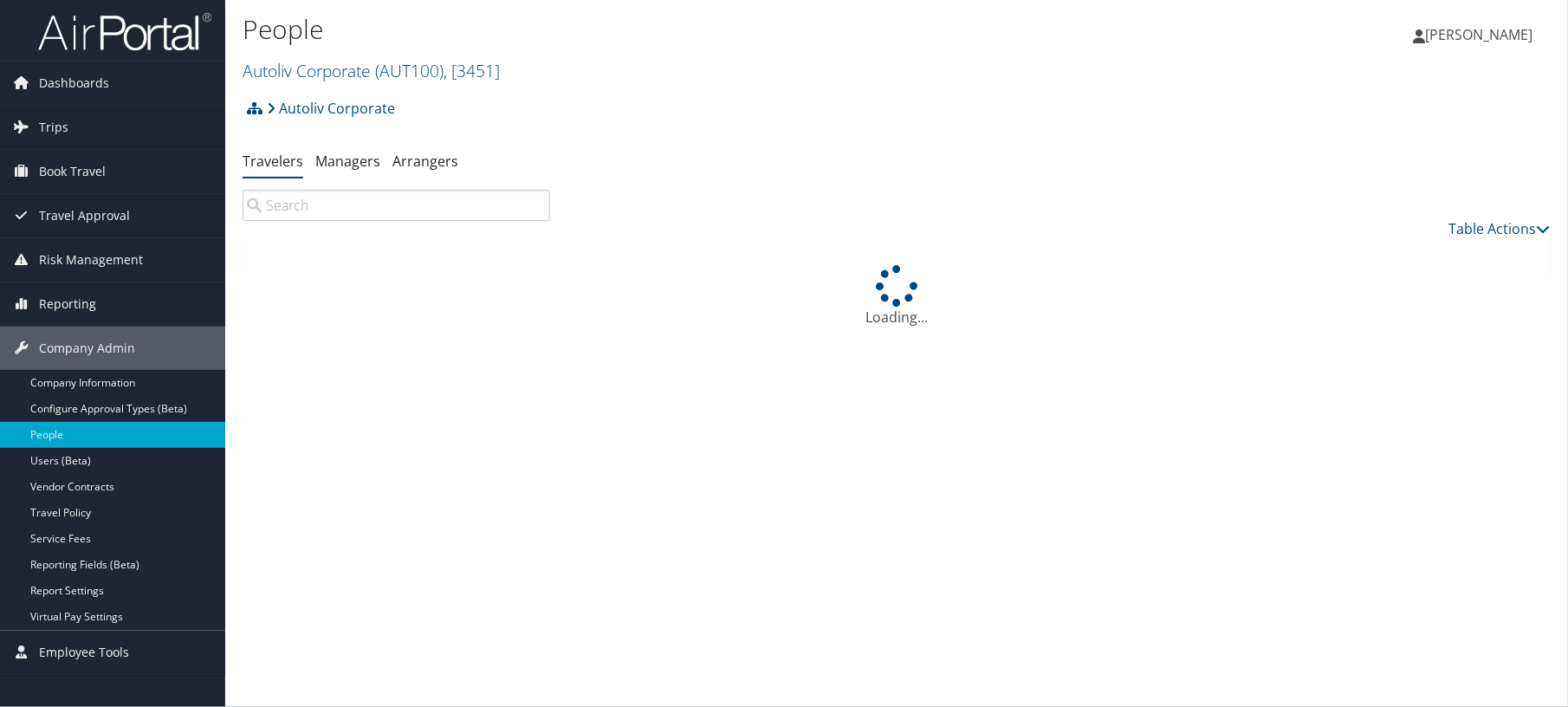
click at [398, 221] on input "search" at bounding box center [396, 205] width 308 height 31
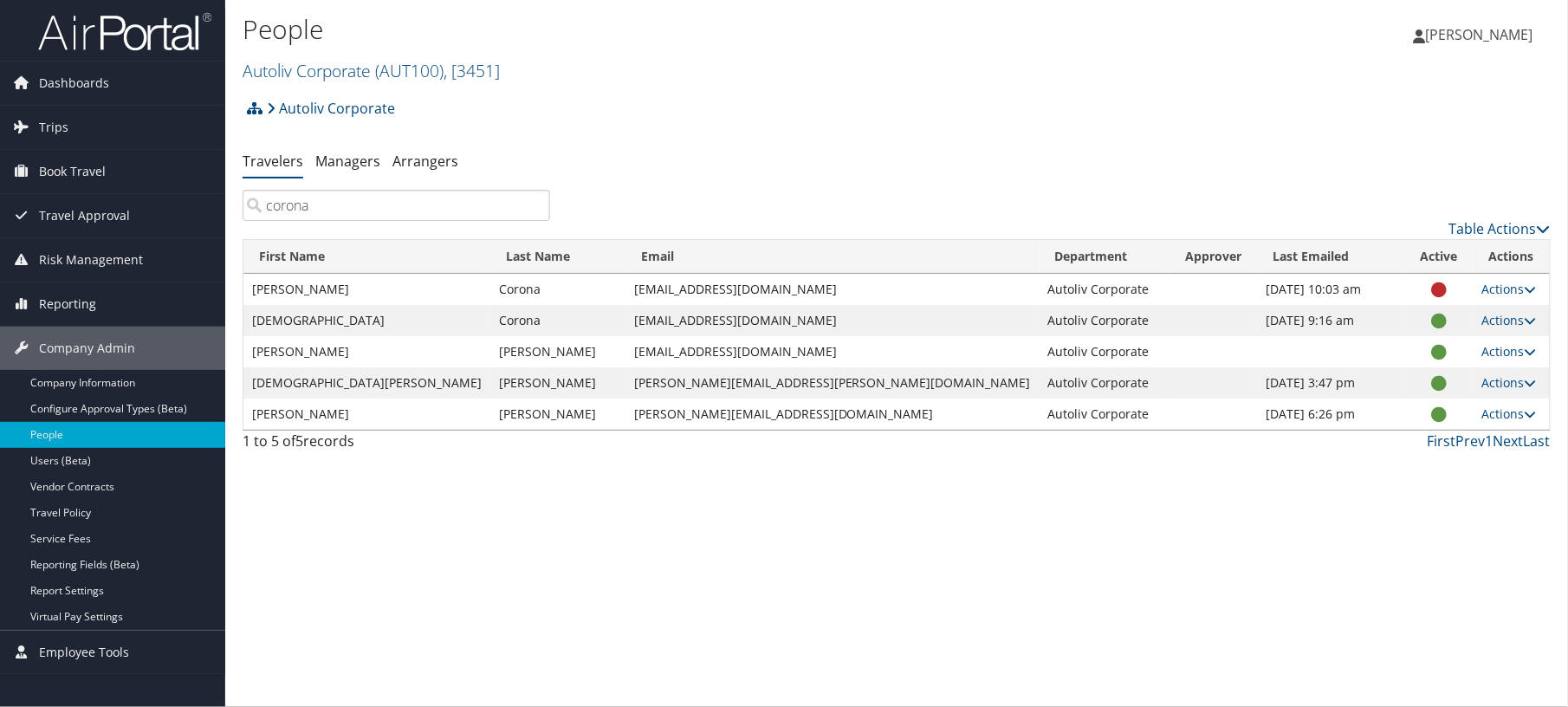
type input "corona"
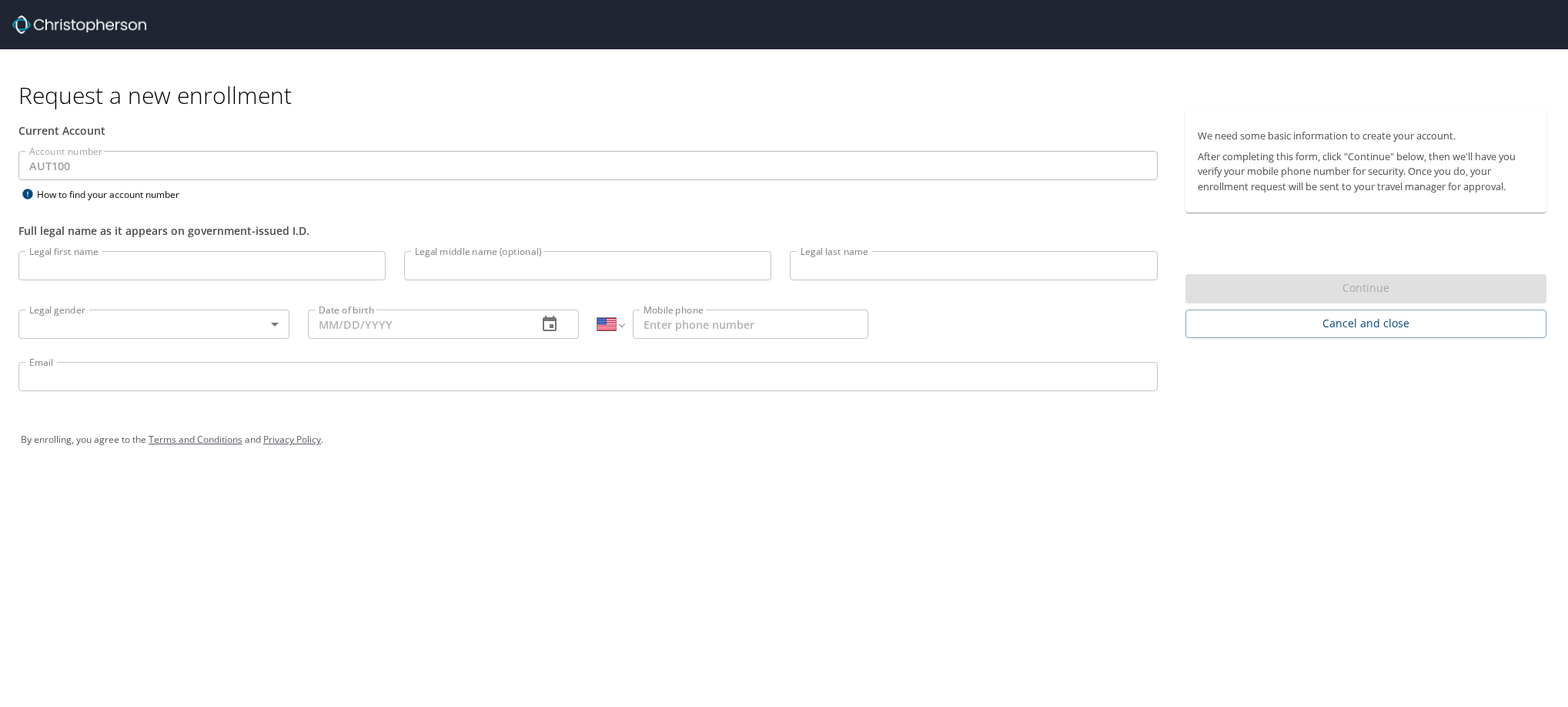
select select "US"
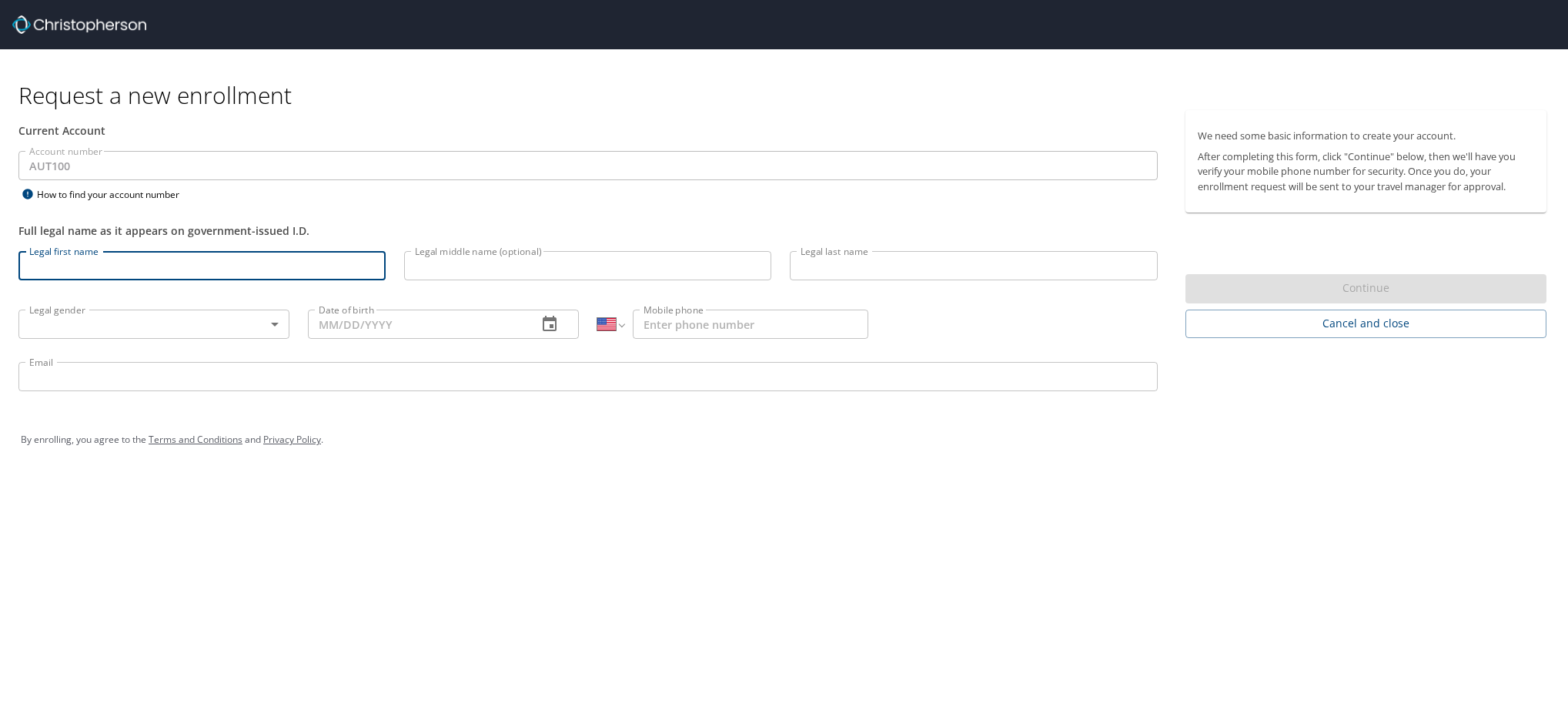
click at [171, 279] on input "Legal first name" at bounding box center [202, 266] width 367 height 30
type input "FRANCISCO"
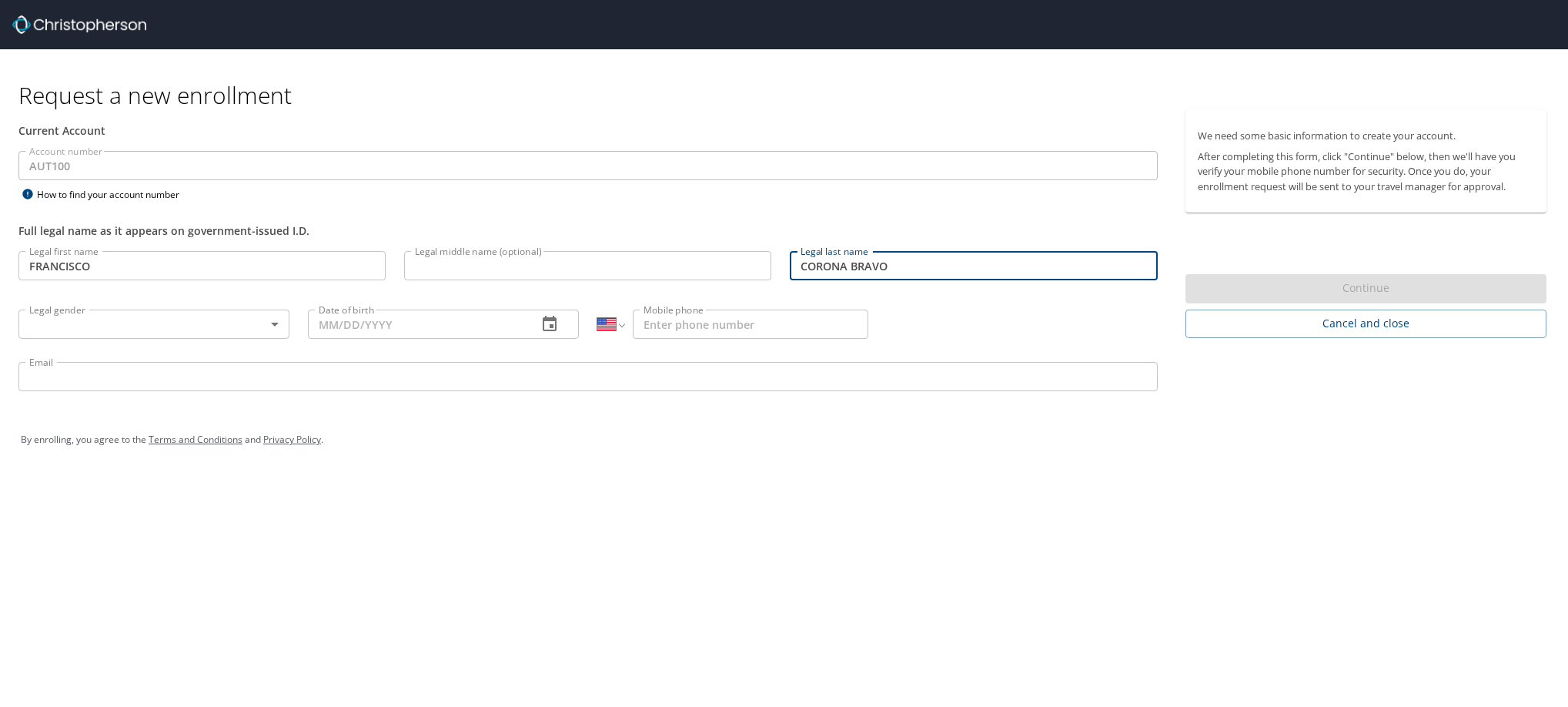
type input "CORONA BRAVO"
click at [638, 85] on h1 "Request a new enrollment" at bounding box center [789, 95] width 1540 height 30
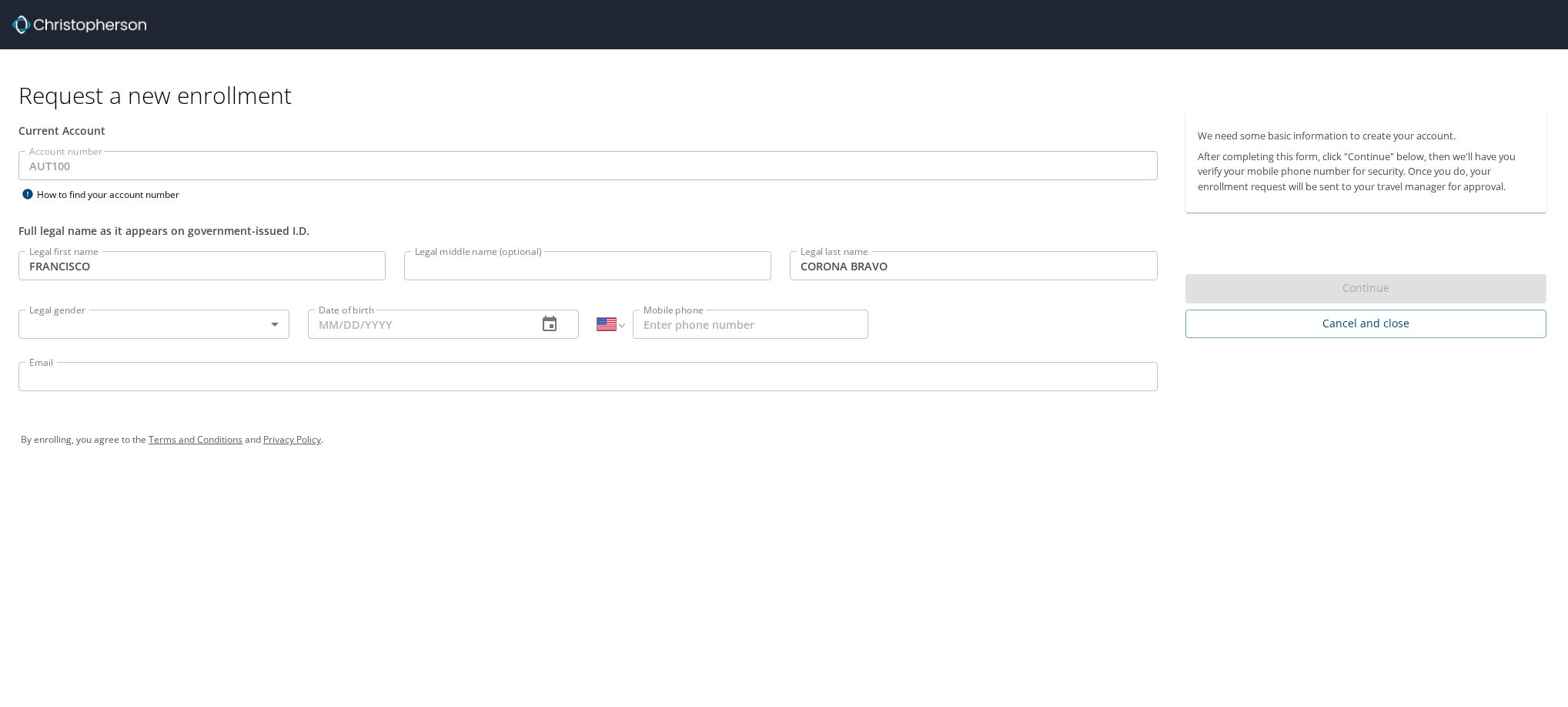
click at [233, 352] on div "Legal gender ​ Legal gender" at bounding box center [154, 323] width 290 height 58
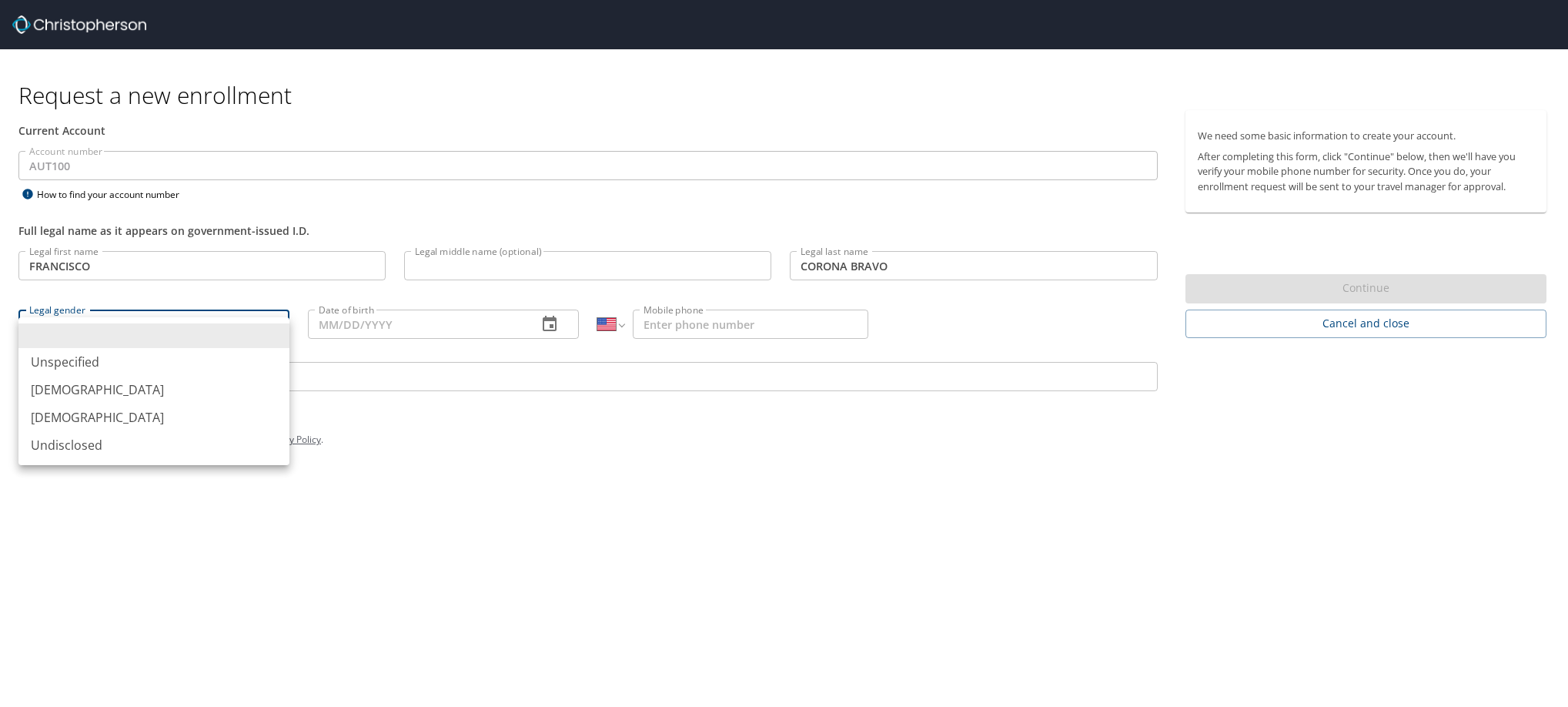
click at [227, 350] on body "Request a new enrollment Current Account Account number AUT100 Account number H…" at bounding box center [784, 353] width 1568 height 707
click at [130, 403] on li "Male" at bounding box center [154, 390] width 271 height 28
type input "Male"
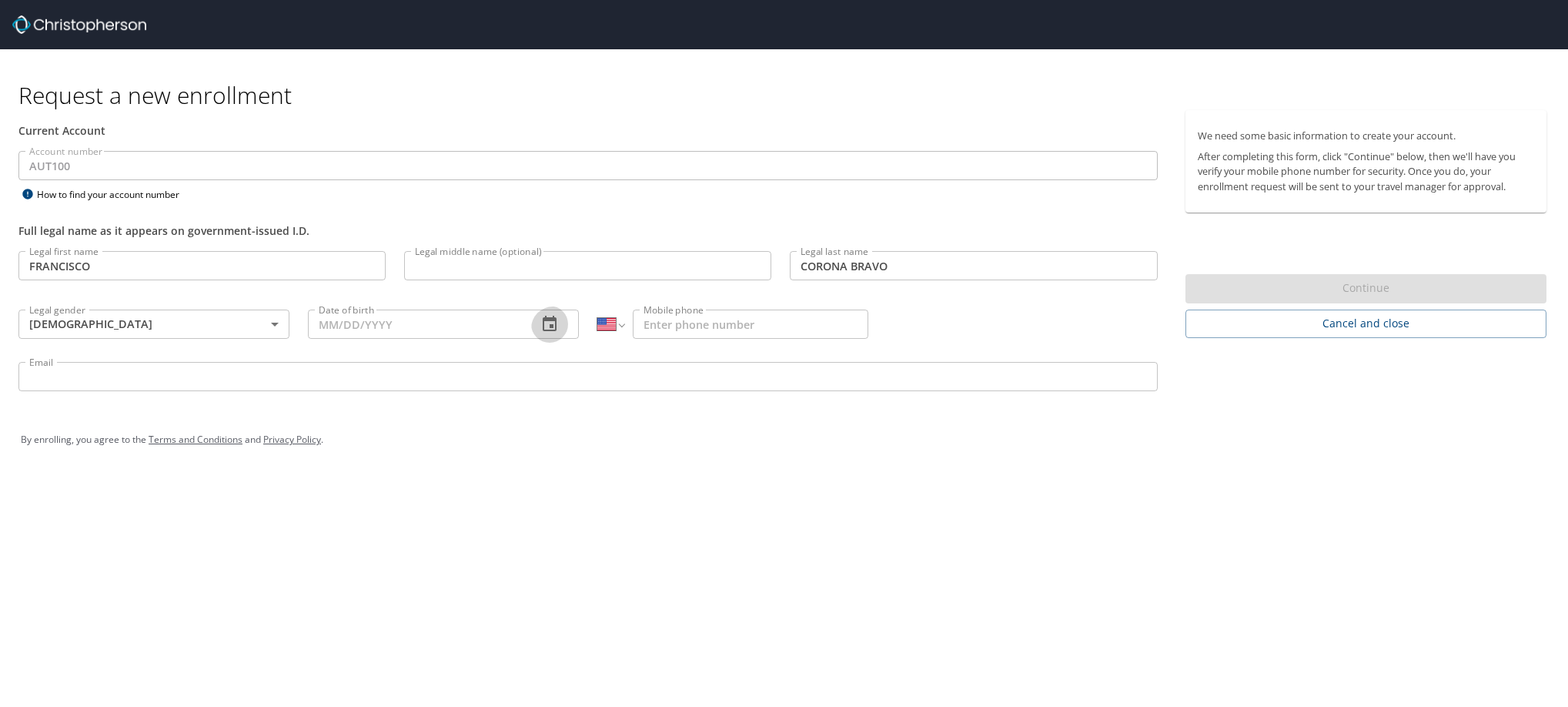
click at [548, 333] on icon "button" at bounding box center [549, 324] width 19 height 19
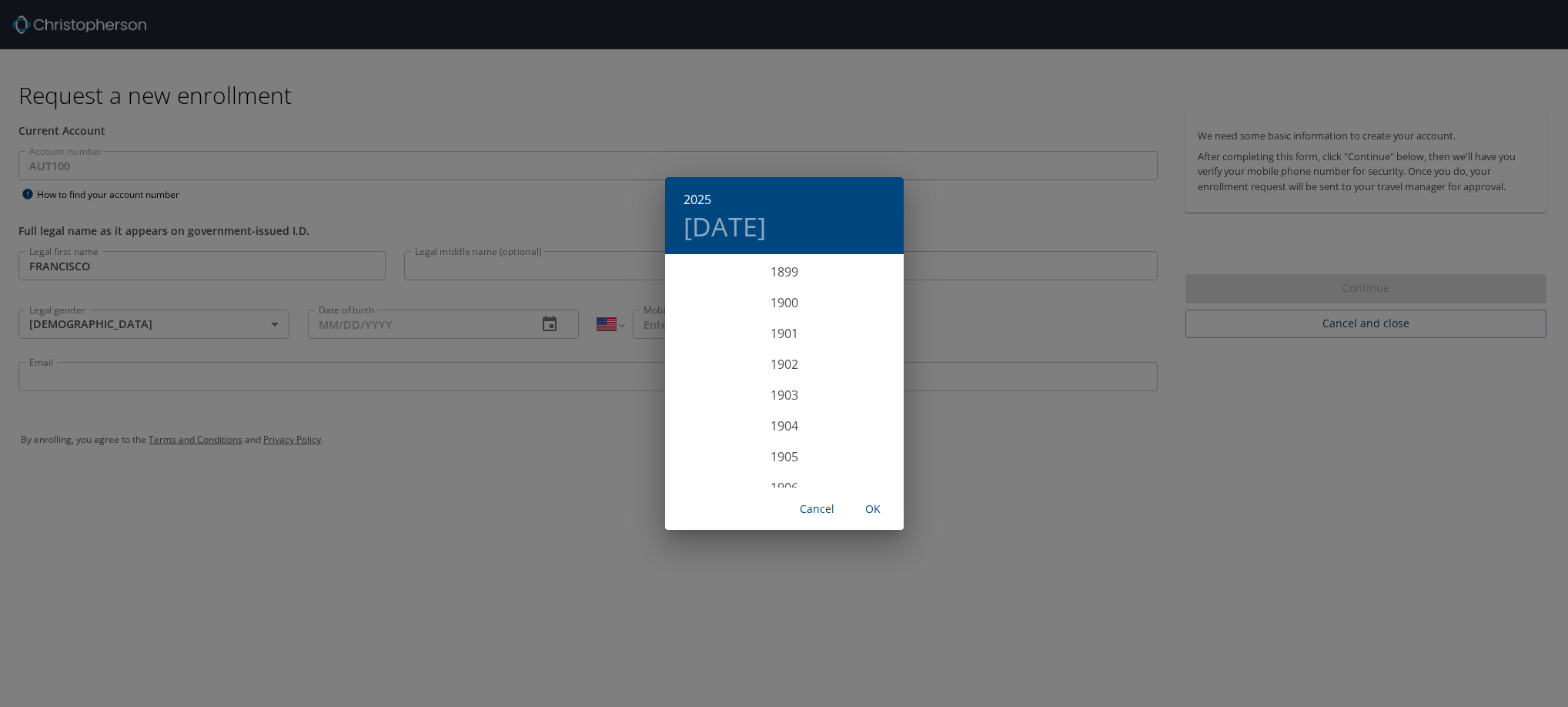
scroll to position [3787, 0]
click at [439, 347] on div "2025 Tue, Sep 9 1899 1900 1901 1902 1903 1904 1905 1906 1907 1908 1909 1910 191…" at bounding box center [784, 353] width 1568 height 707
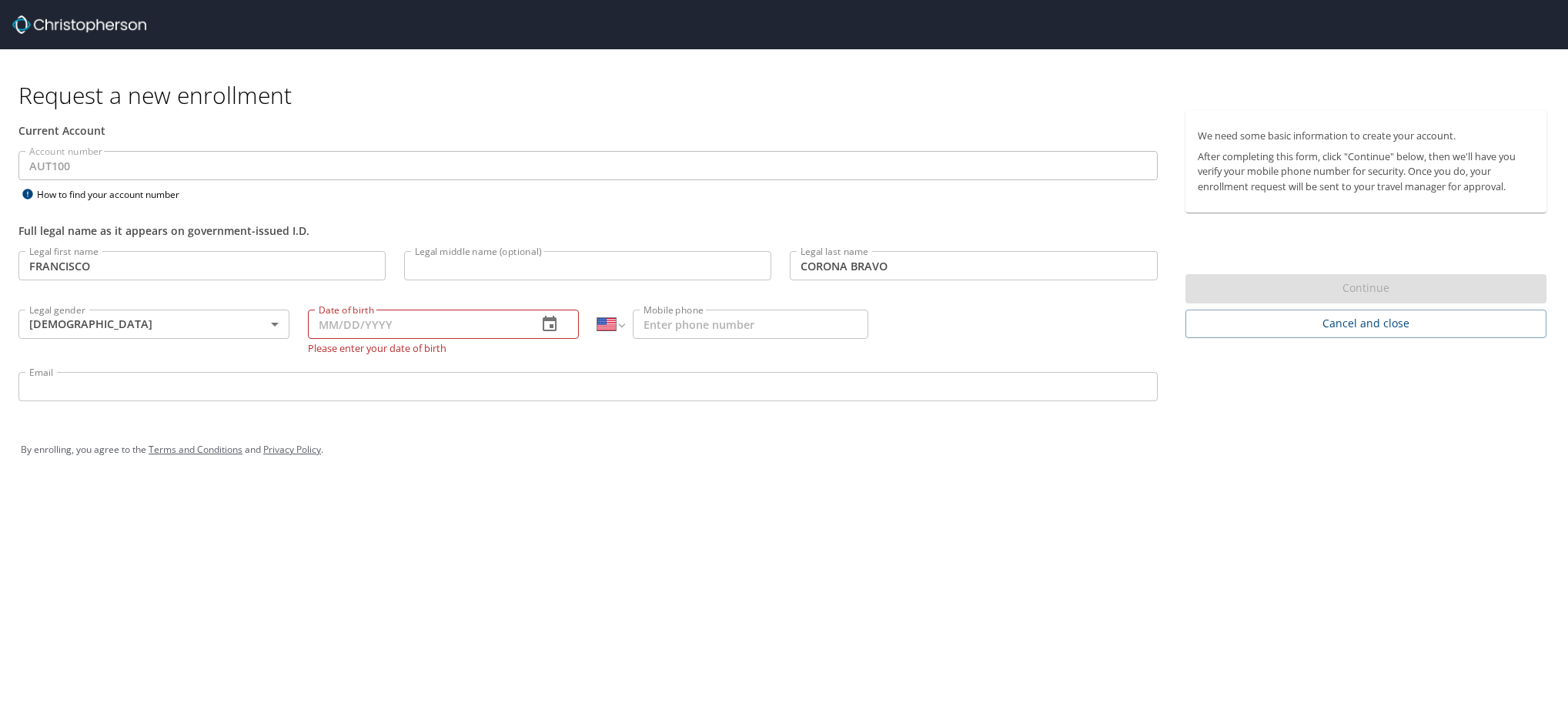
click at [550, 342] on button "button" at bounding box center [549, 324] width 37 height 37
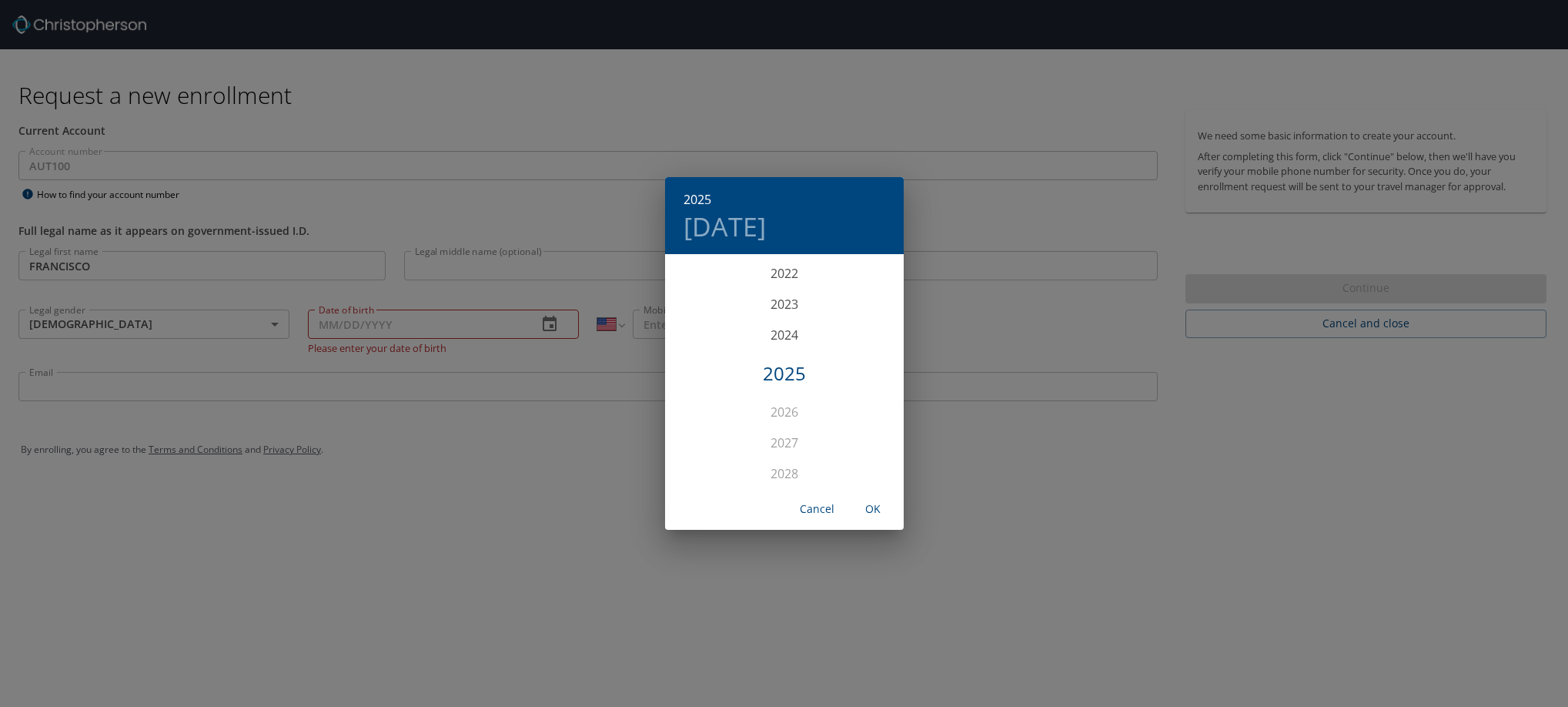
click at [773, 365] on div "2025" at bounding box center [784, 374] width 239 height 31
click at [690, 190] on h6 "2025" at bounding box center [698, 200] width 28 height 21
click at [792, 411] on div "1978" at bounding box center [784, 420] width 239 height 31
click at [858, 282] on div "Mar" at bounding box center [863, 285] width 80 height 57
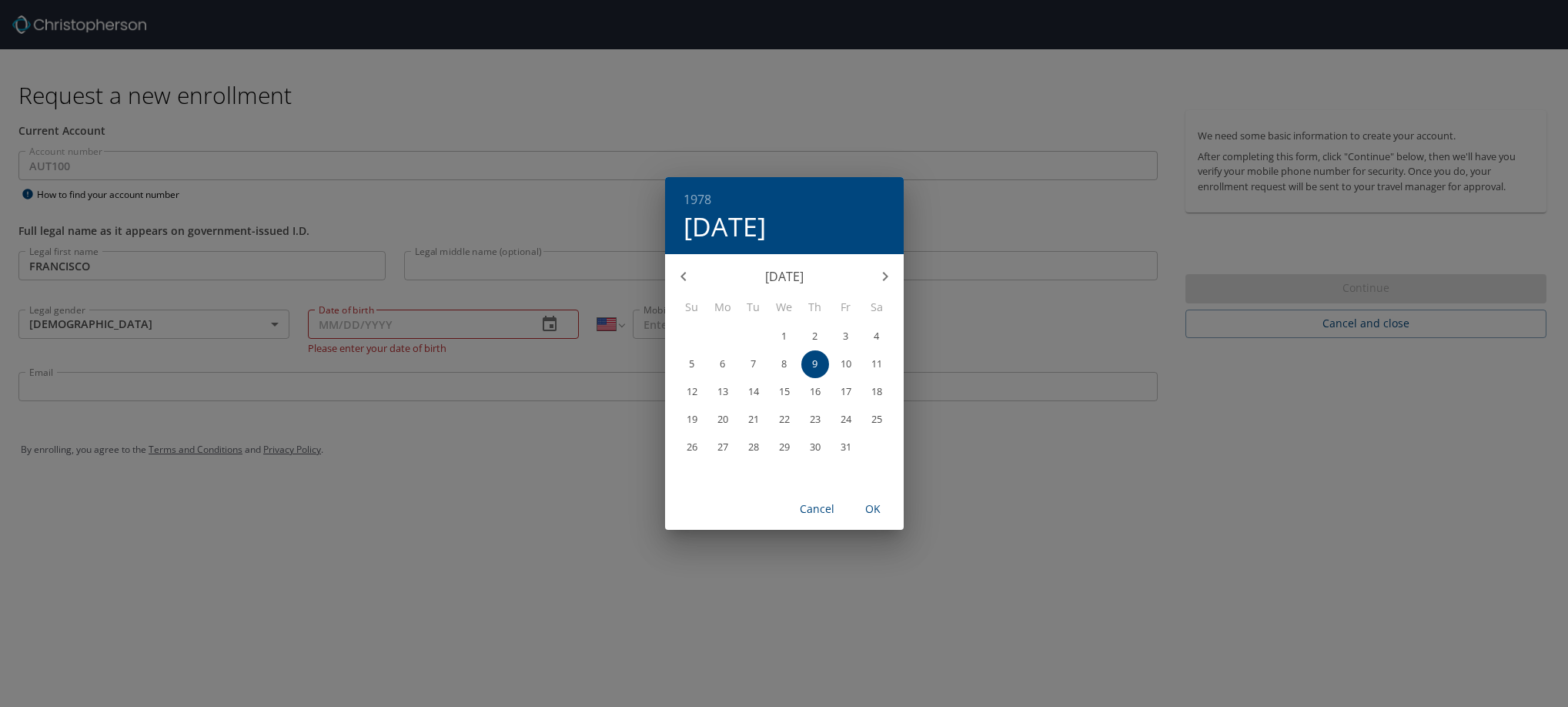
click at [871, 331] on span "4" at bounding box center [877, 336] width 28 height 10
click at [878, 506] on span "OK" at bounding box center [873, 509] width 37 height 19
type input "03/04/1978"
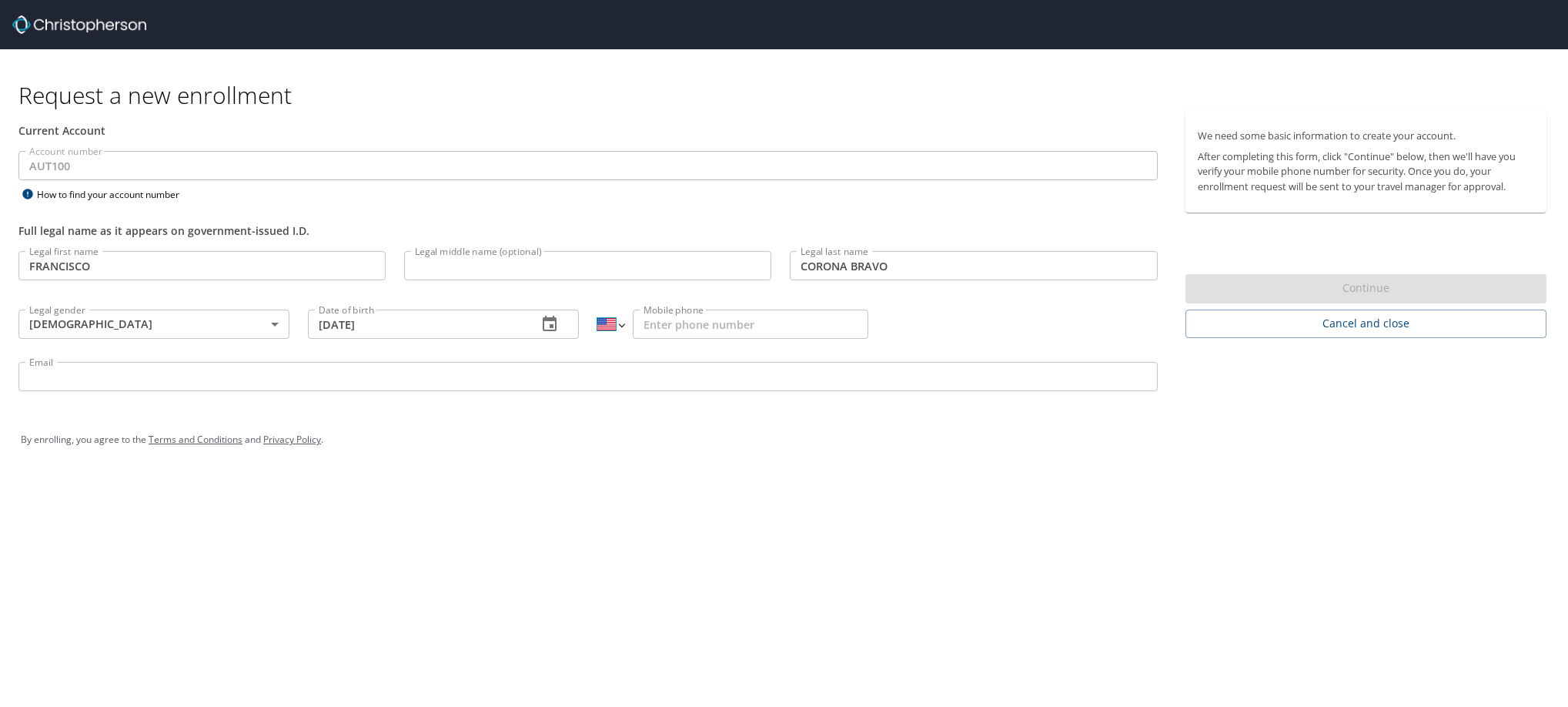
drag, startPoint x: 617, startPoint y: 336, endPoint x: 622, endPoint y: 351, distance: 15.8
click at [617, 336] on select "International Afghanistan Åland Islands Albania Algeria American Samoa Andorra …" at bounding box center [611, 324] width 27 height 30
click at [598, 323] on select "International Afghanistan Åland Islands Albania Algeria American Samoa Andorra …" at bounding box center [611, 324] width 27 height 30
click at [624, 339] on select "International Afghanistan Åland Islands Albania Algeria American Samoa Andorra …" at bounding box center [611, 324] width 27 height 30
select select "MX"
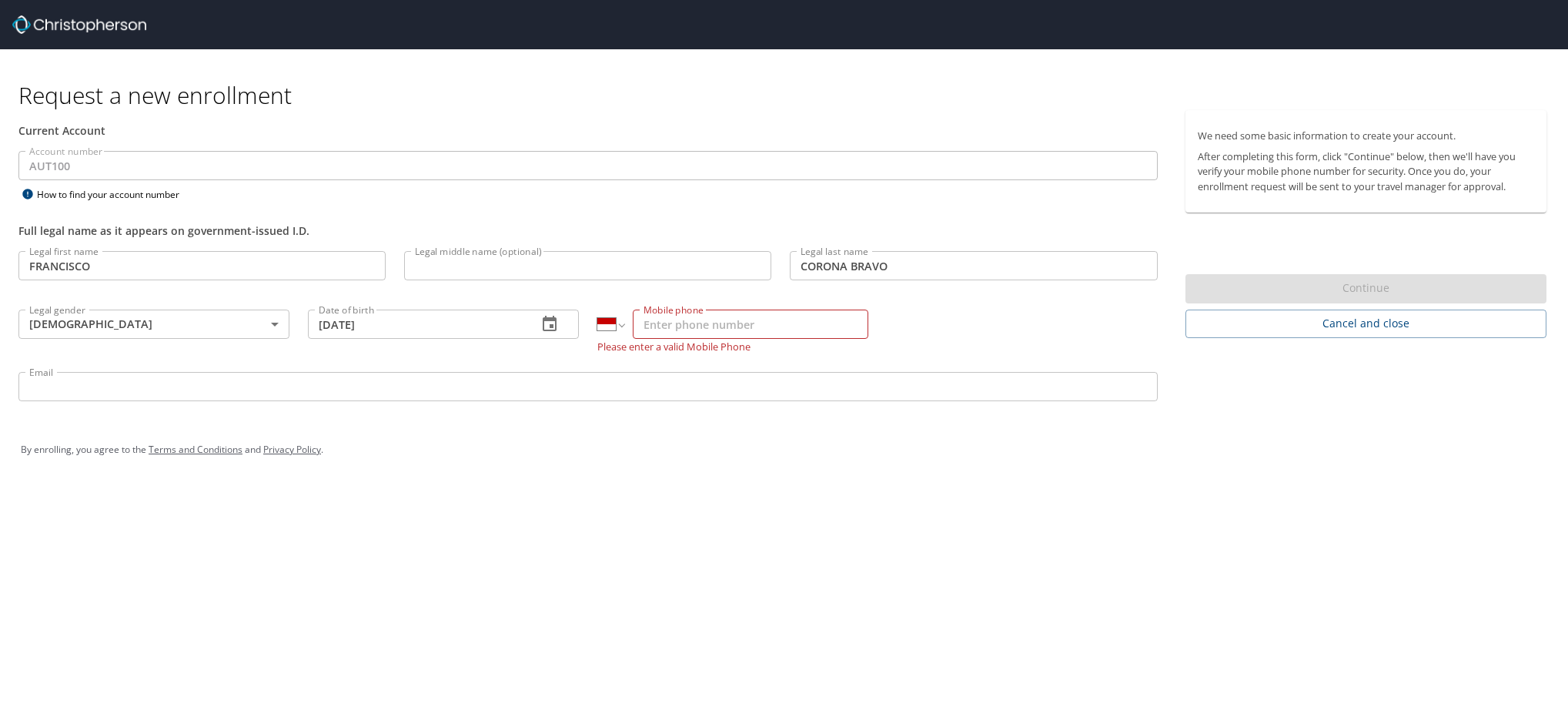
click at [598, 323] on select "International Afghanistan Åland Islands Albania Algeria American Samoa Andorra …" at bounding box center [611, 324] width 27 height 30
click at [716, 339] on input "Mobile phone" at bounding box center [750, 324] width 236 height 30
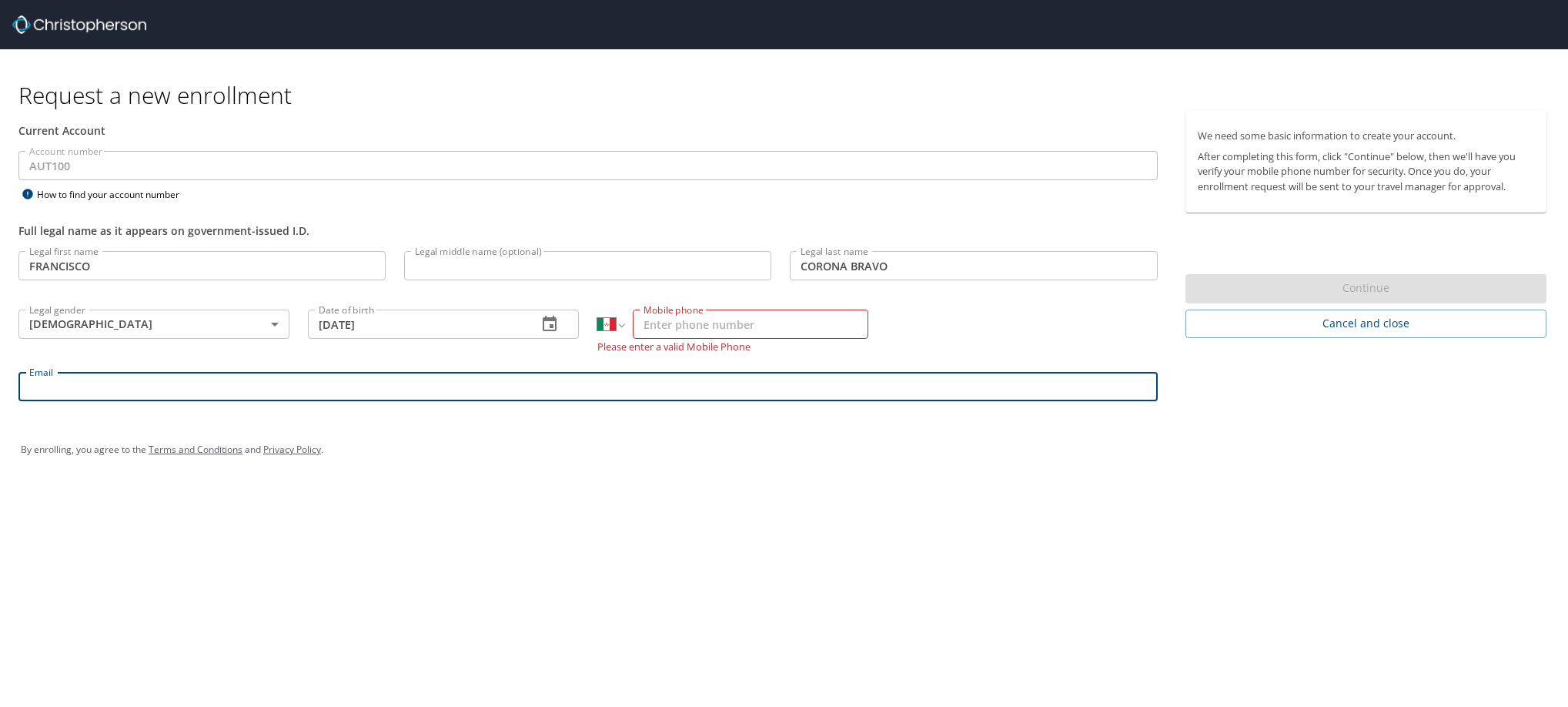
click at [93, 402] on input "Email" at bounding box center [589, 387] width 1139 height 30
type input "F"
click at [727, 339] on input "Mobile phone" at bounding box center [750, 324] width 236 height 30
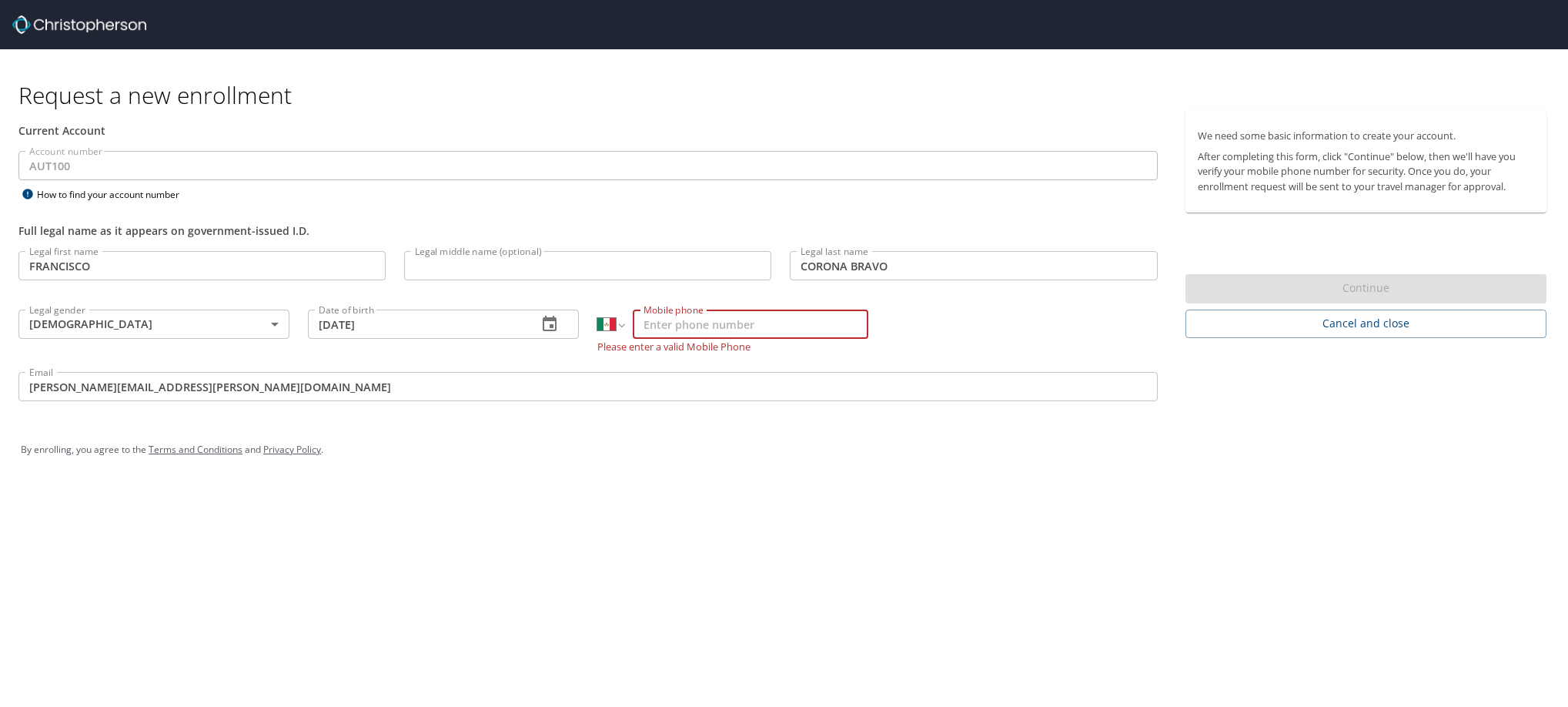
drag, startPoint x: 60, startPoint y: 411, endPoint x: 70, endPoint y: 420, distance: 13.5
click at [60, 402] on input "franscisco.corona@autoliv.com" at bounding box center [589, 387] width 1139 height 30
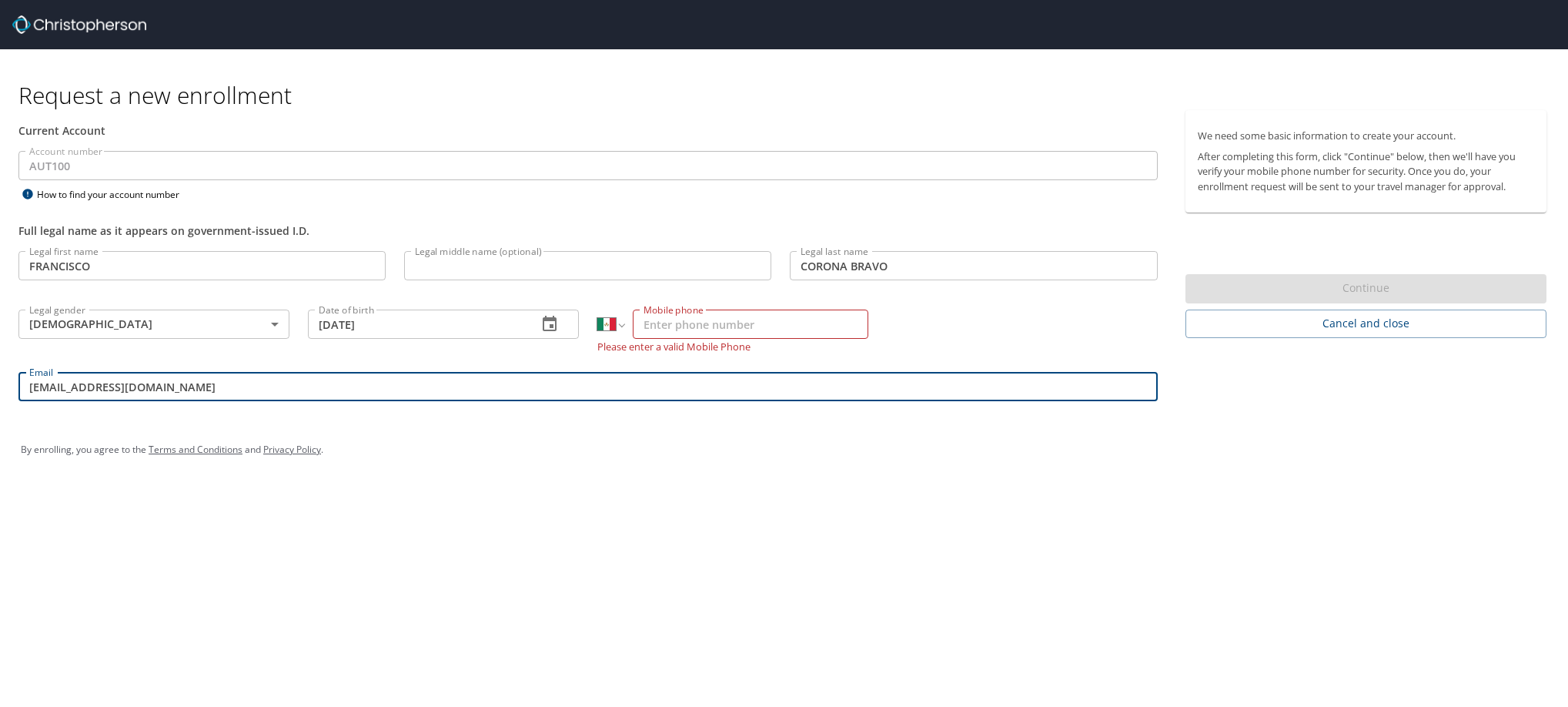
type input "[EMAIL_ADDRESS][DOMAIN_NAME]"
click at [786, 339] on input "Mobile phone" at bounding box center [750, 324] width 236 height 30
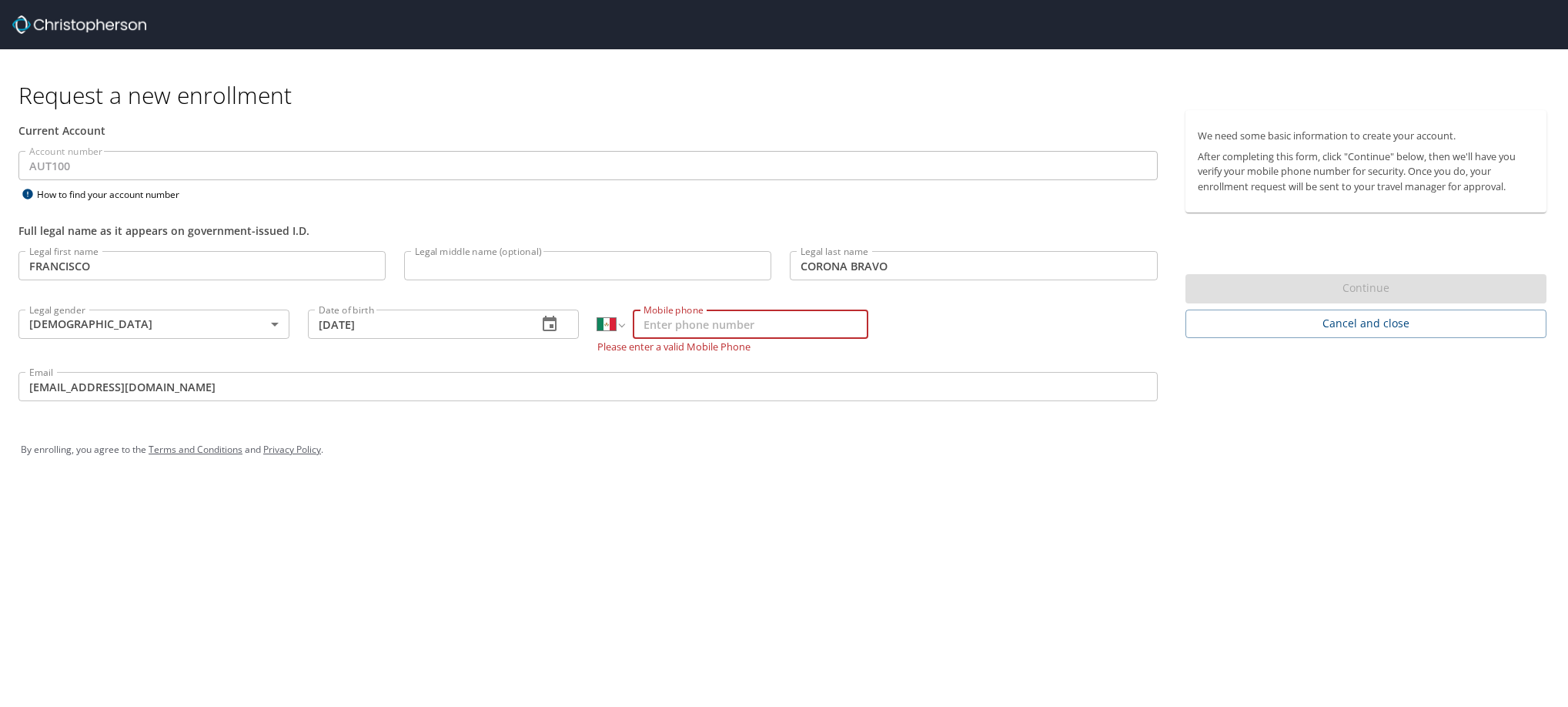
click at [684, 336] on input "Mobile phone" at bounding box center [750, 324] width 236 height 30
type input "442 109 8115"
click at [762, 500] on div "Request a new enrollment Current Account Account number AUT100 Account number H…" at bounding box center [784, 353] width 1568 height 707
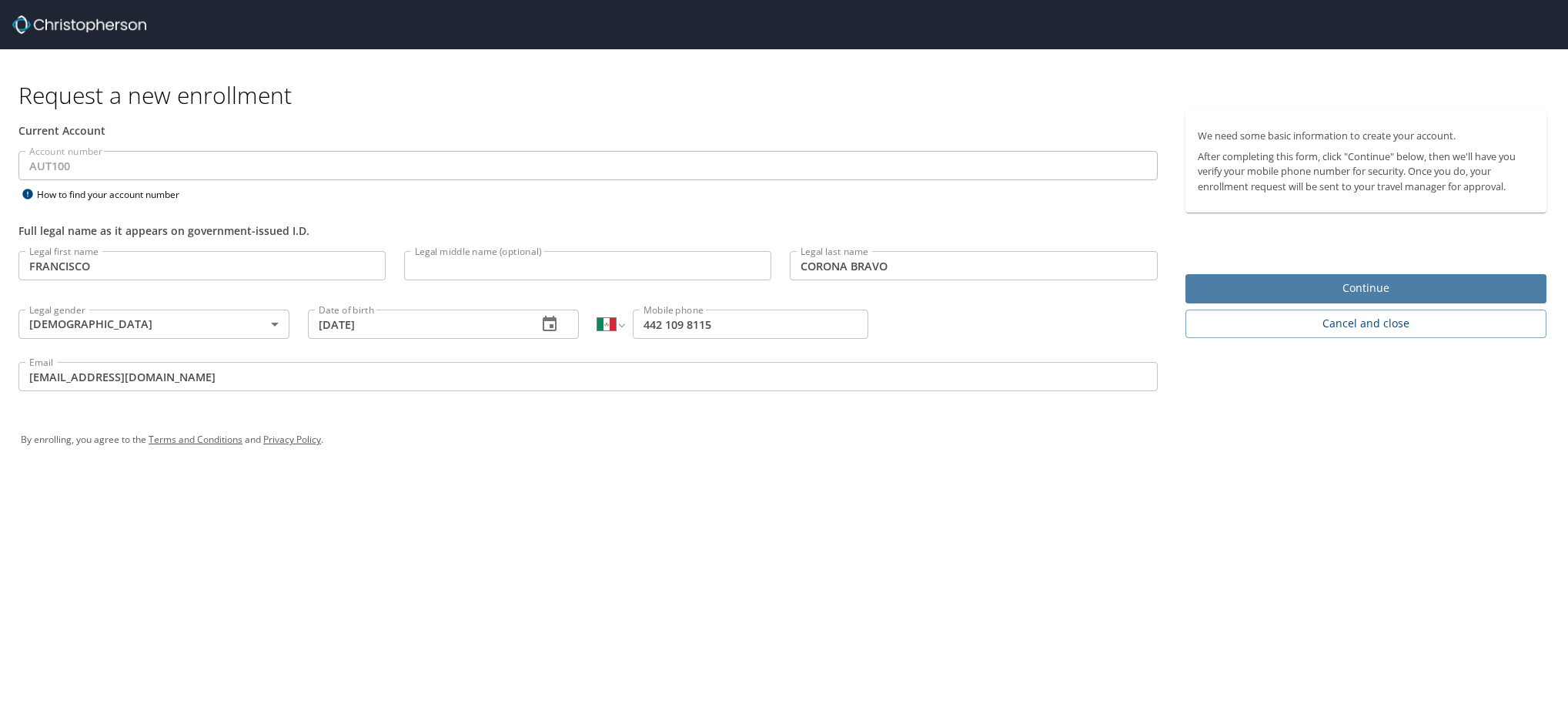
click at [1358, 298] on span "Continue" at bounding box center [1366, 287] width 337 height 19
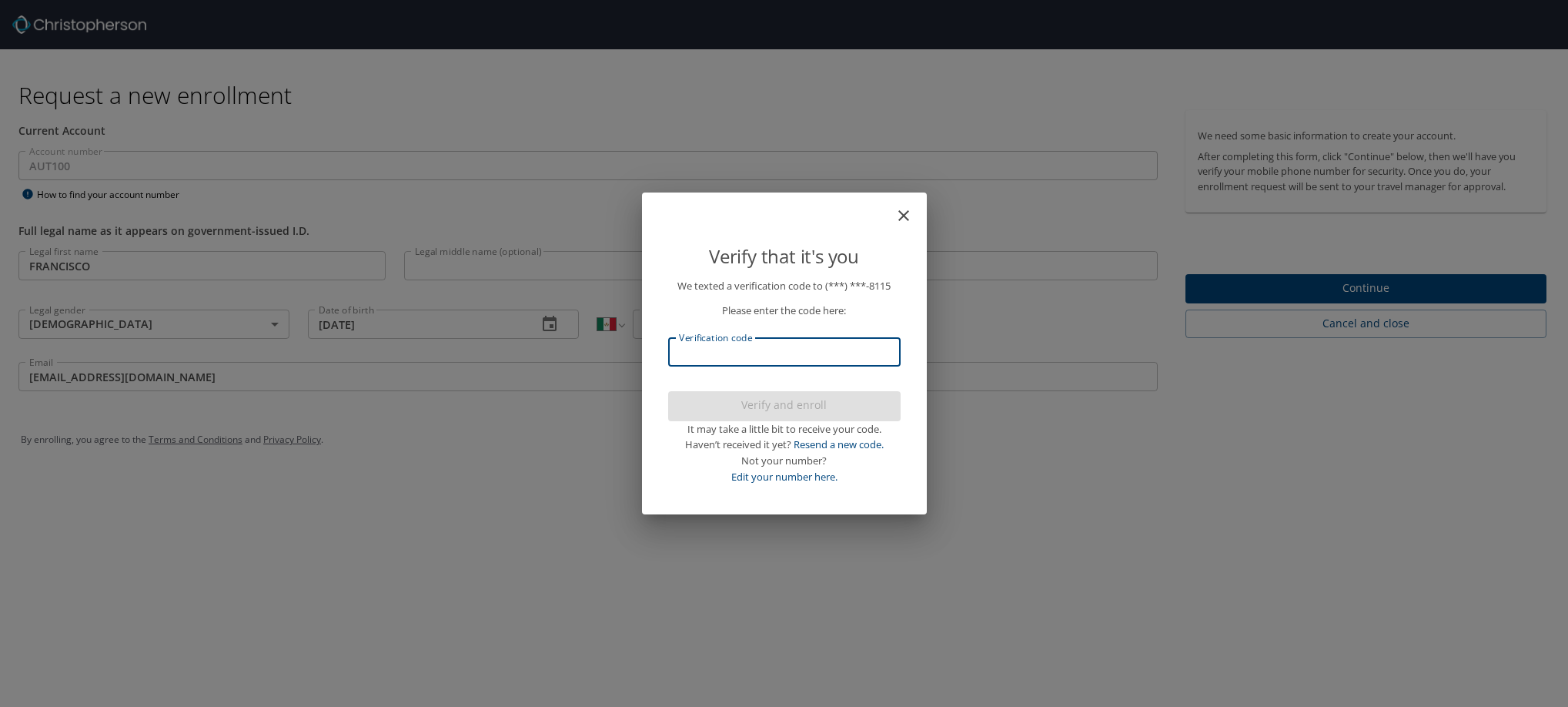
click at [810, 356] on input "Verification code" at bounding box center [784, 352] width 232 height 30
type input "975125"
click at [760, 415] on span "Verify and enroll" at bounding box center [784, 405] width 208 height 19
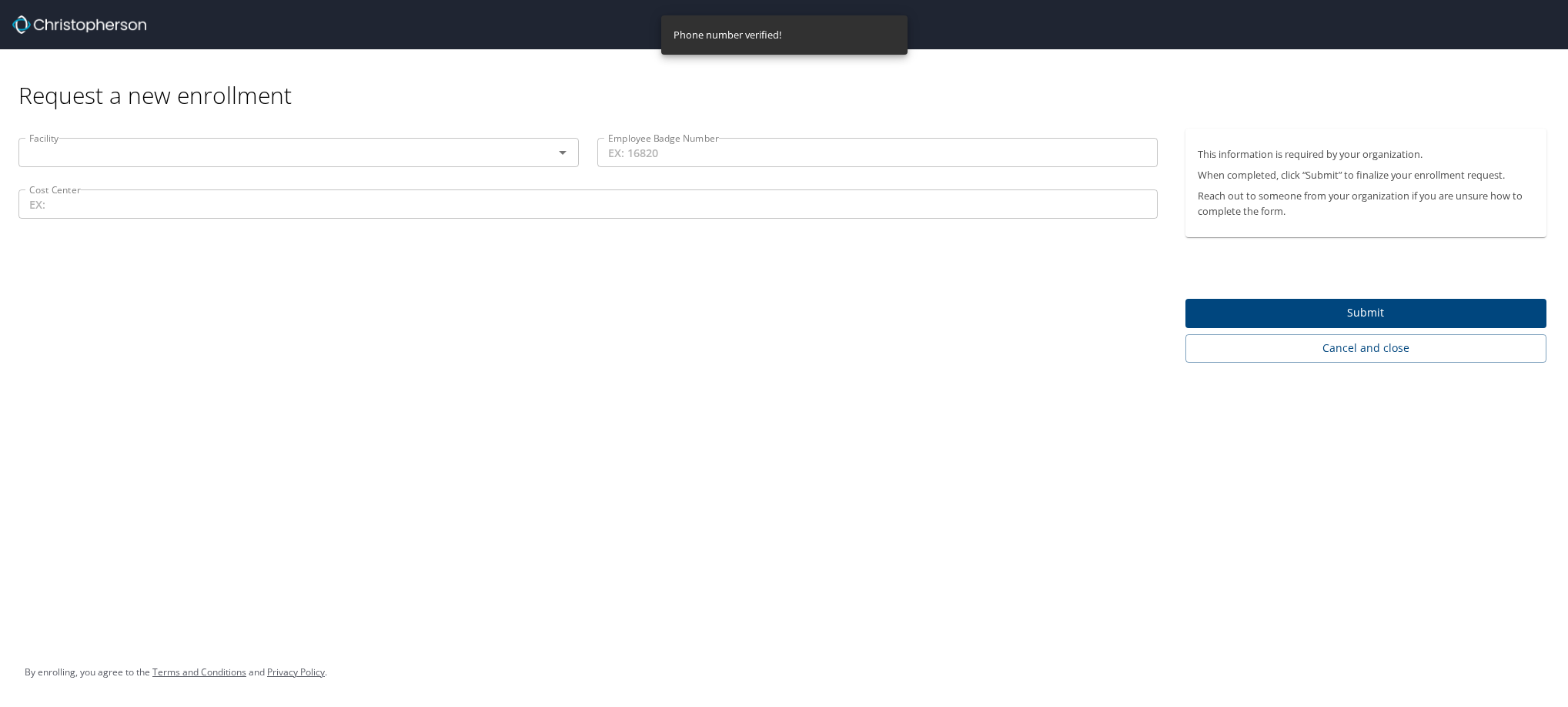
click at [346, 160] on input "text" at bounding box center [276, 152] width 506 height 20
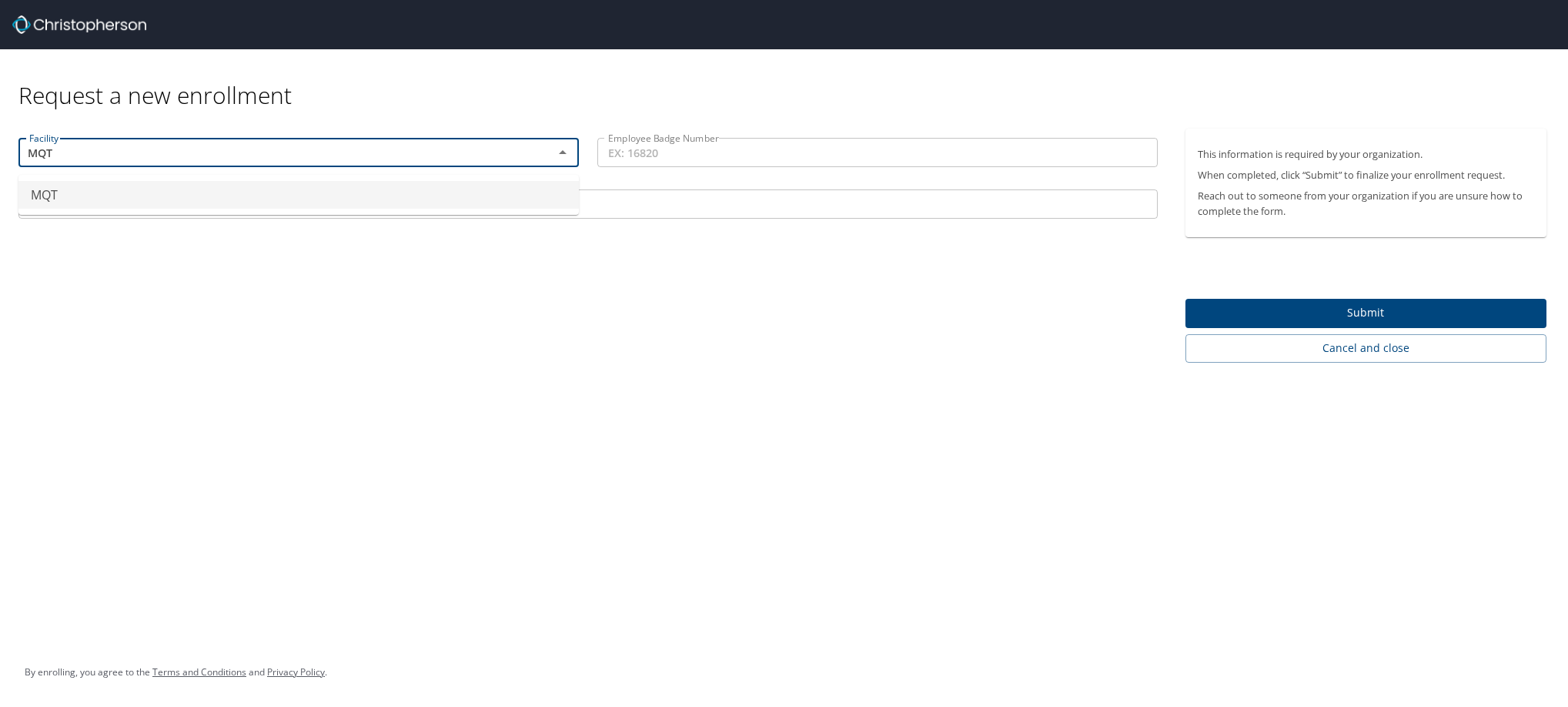
type input "MQT"
click at [694, 148] on input "Employee Badge Number" at bounding box center [878, 153] width 561 height 30
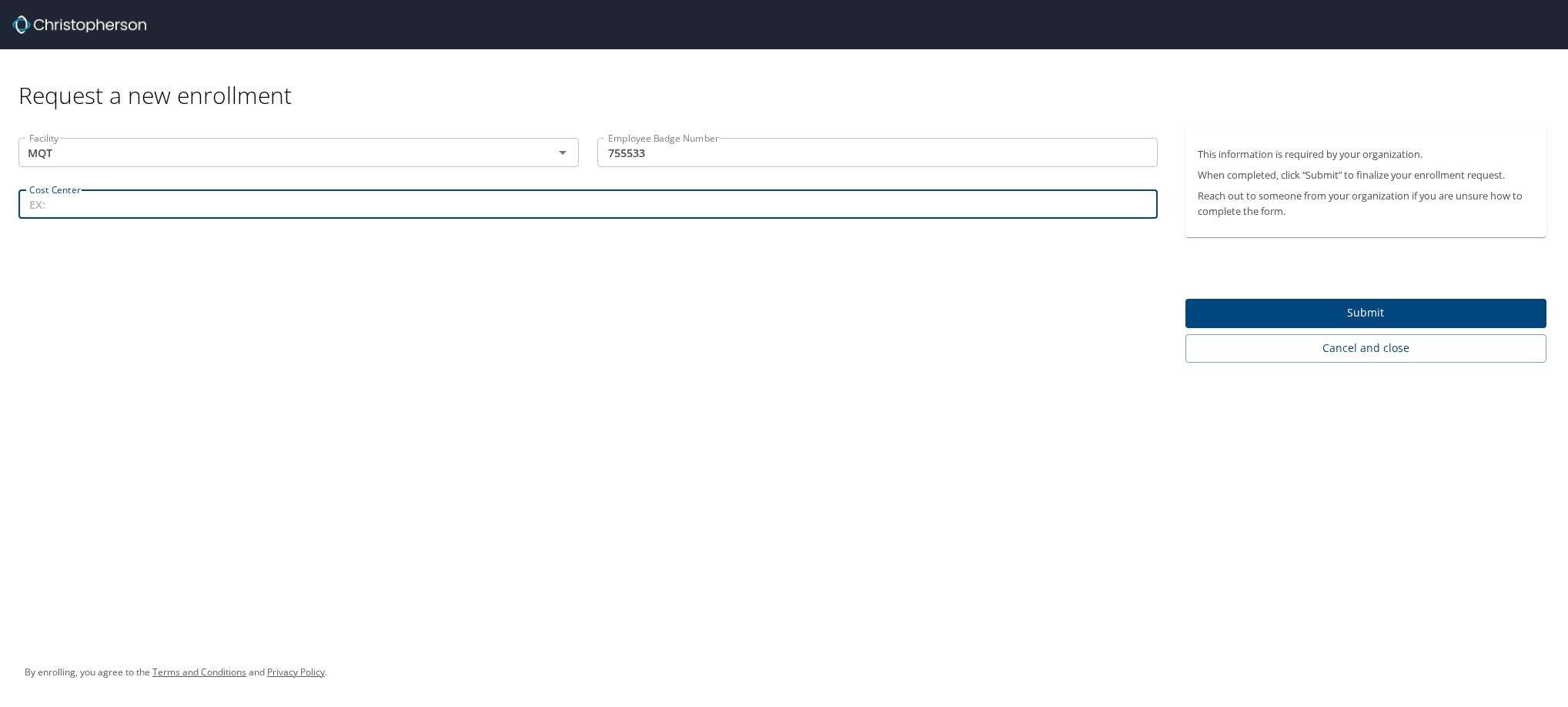
click at [449, 218] on input "Cost Center" at bounding box center [589, 204] width 1139 height 30
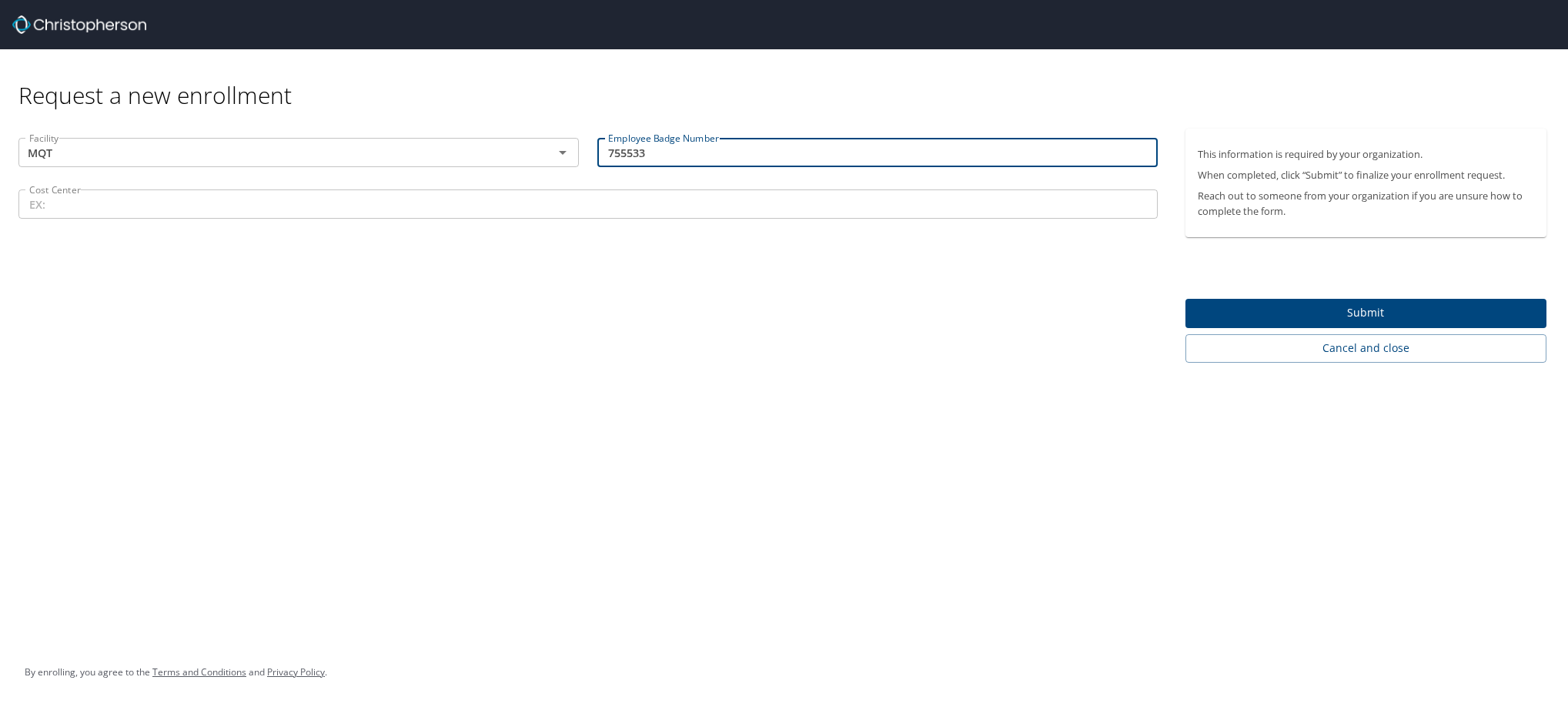
click at [620, 154] on input "755533" at bounding box center [878, 153] width 561 height 30
type input "75533"
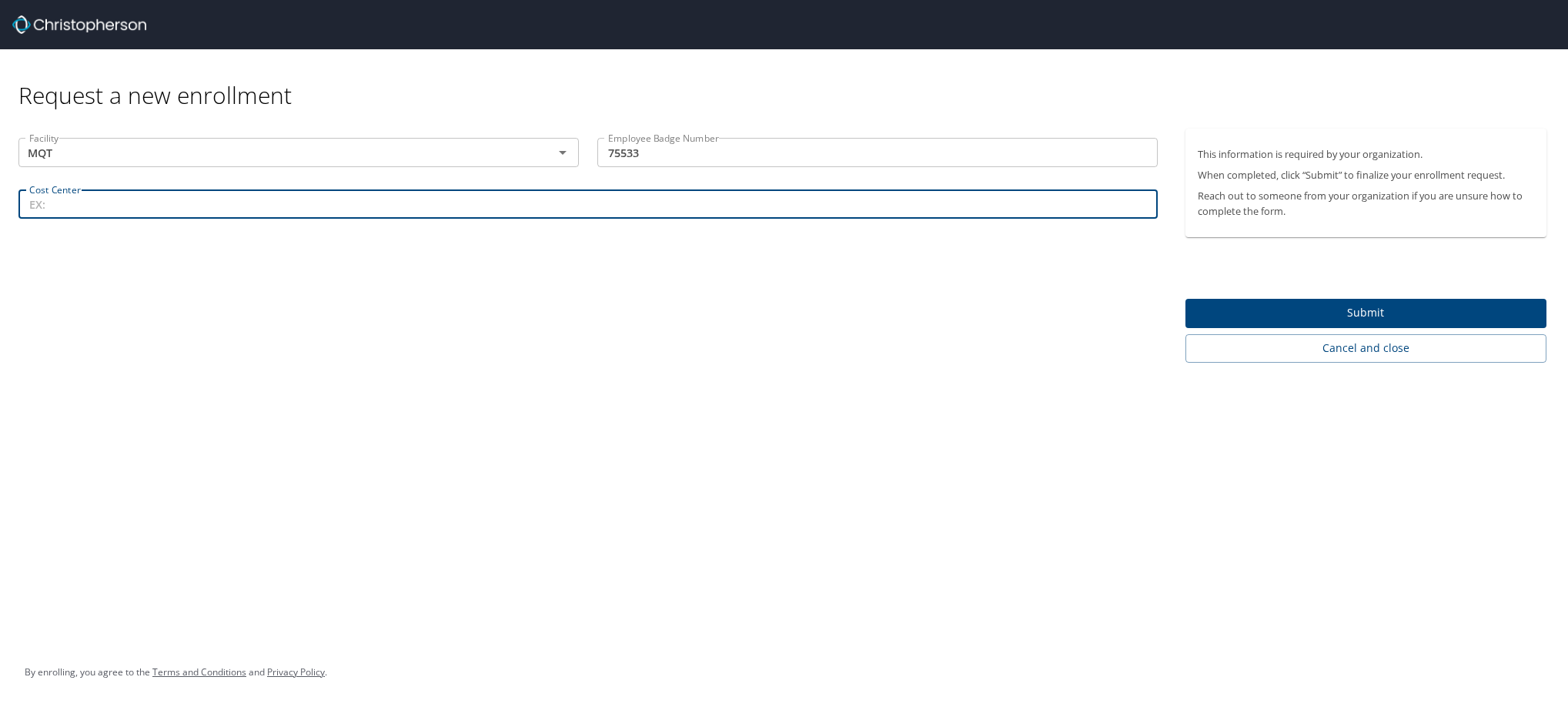
click at [456, 218] on input "Cost Center" at bounding box center [589, 204] width 1139 height 30
paste input "89206"
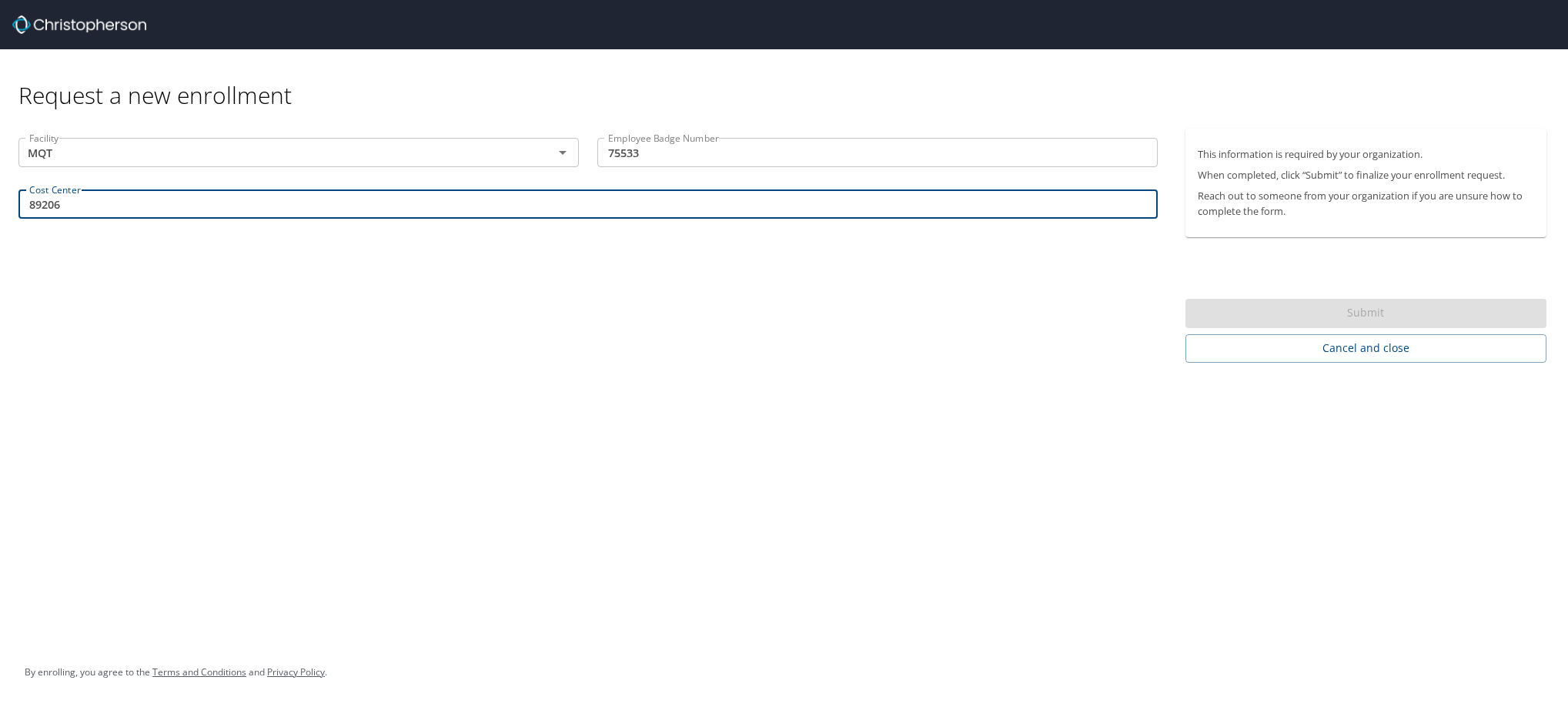
click at [60, 205] on input "89206" at bounding box center [589, 204] width 1139 height 30
type input "89206"
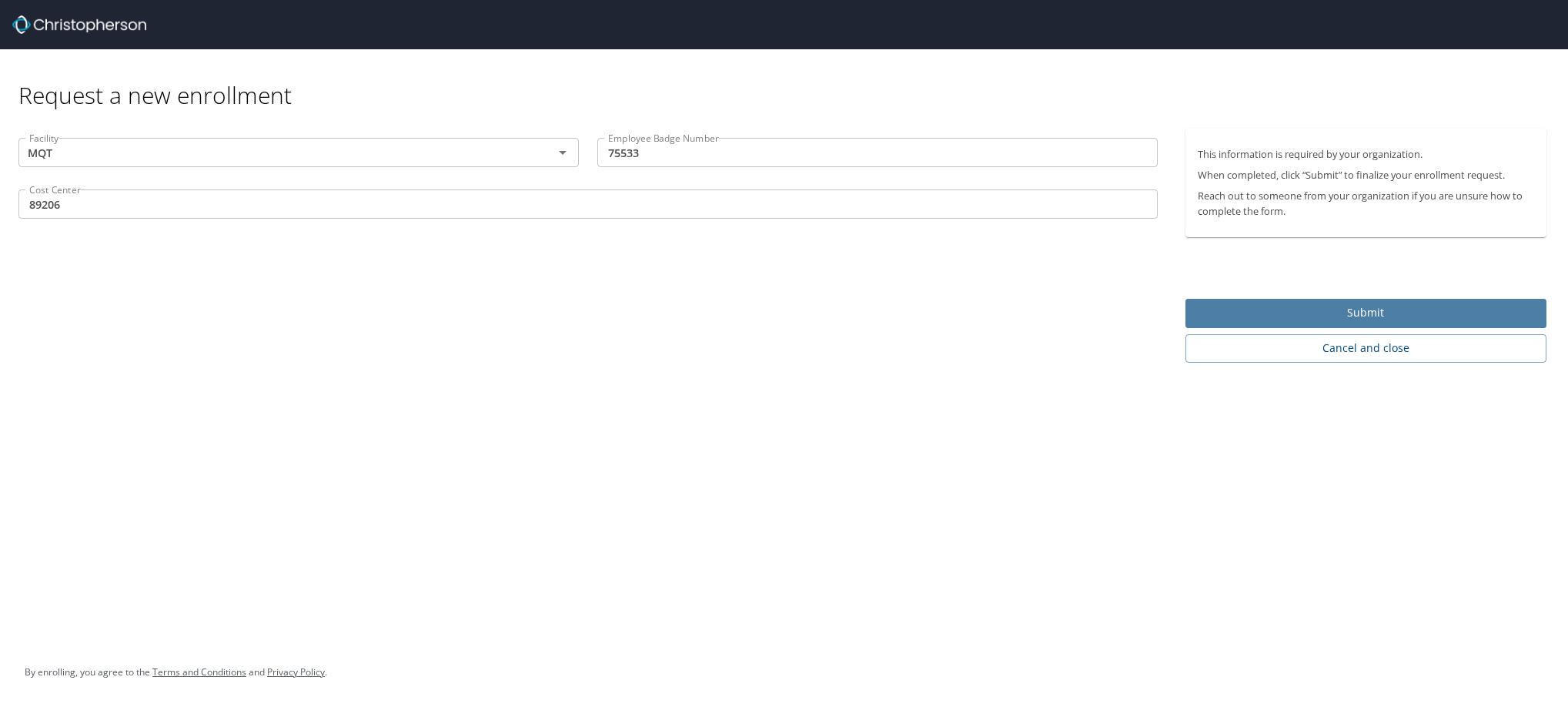
click at [1347, 323] on span "Submit" at bounding box center [1366, 312] width 337 height 19
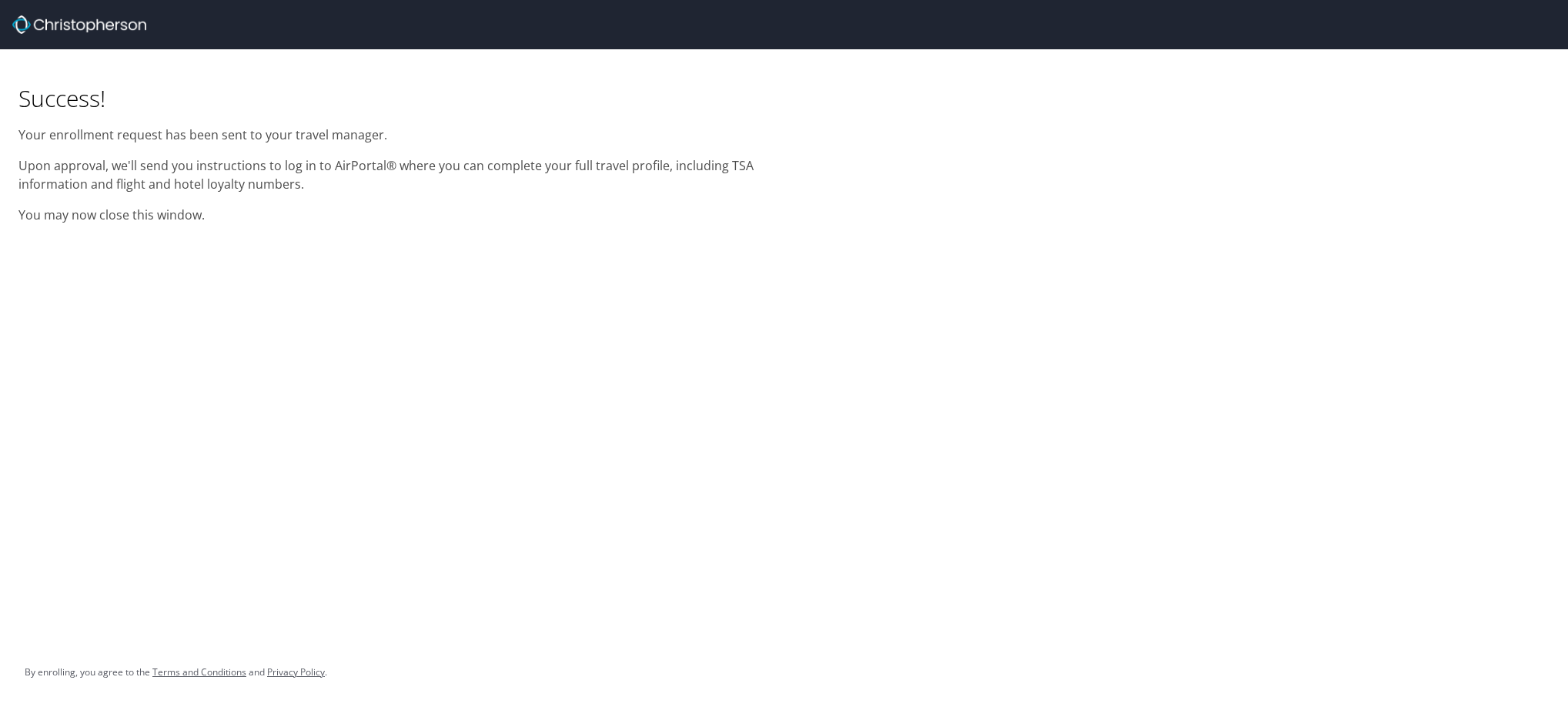
click at [824, 499] on div "Success! Your enrollment request has been sent to your travel manager. Upon app…" at bounding box center [784, 353] width 1568 height 707
